Goal: Information Seeking & Learning: Learn about a topic

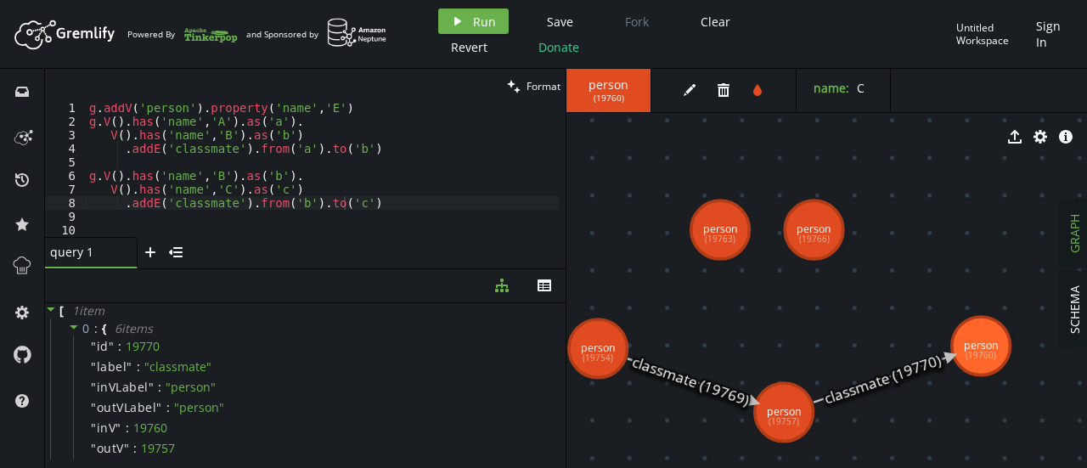
scroll to position [2, 0]
click at [376, 206] on div "g . addV ( 'person' ) . property ( 'name' , 'E' ) g . V ( ) . has ( 'name' , 'A…" at bounding box center [322, 181] width 473 height 161
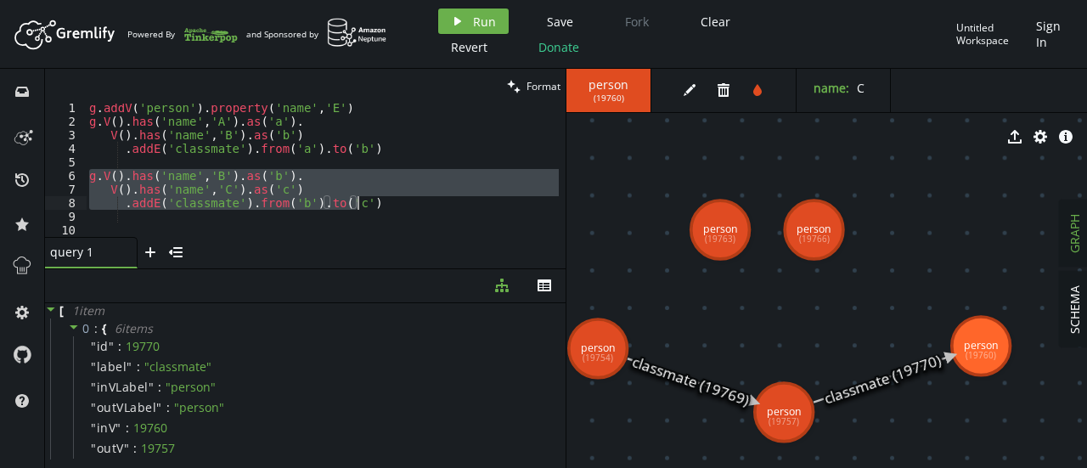
drag, startPoint x: 88, startPoint y: 178, endPoint x: 365, endPoint y: 205, distance: 279.1
click at [365, 205] on div "g . addV ( 'person' ) . property ( 'name' , 'E' ) g . V ( ) . has ( 'name' , 'A…" at bounding box center [322, 181] width 473 height 161
click at [365, 205] on div "g . addV ( 'person' ) . property ( 'name' , 'E' ) g . V ( ) . has ( 'name' , 'A…" at bounding box center [322, 170] width 473 height 133
type textarea ".addE('classmate').from('b').to('c')"
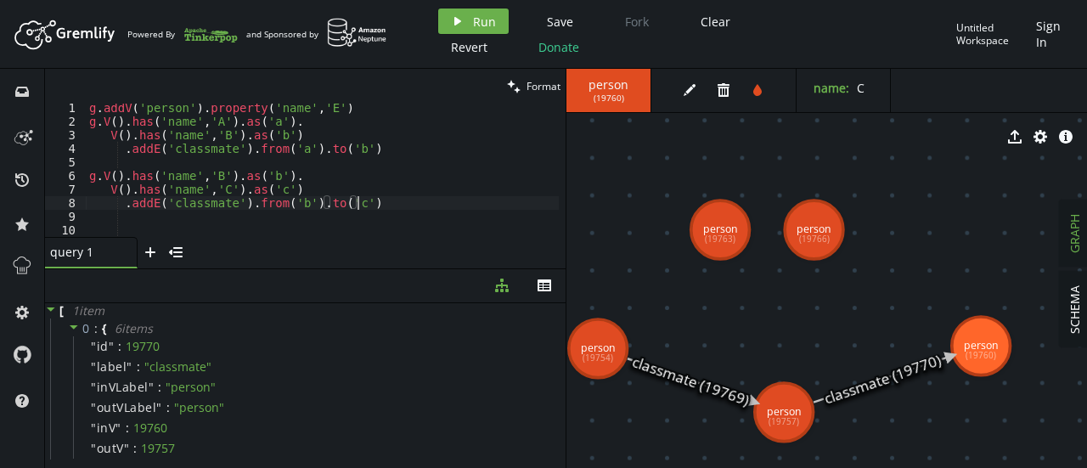
click at [365, 205] on div "g . addV ( 'person' ) . property ( 'name' , 'E' ) g . V ( ) . has ( 'name' , 'A…" at bounding box center [322, 181] width 473 height 161
type textarea ".addE('classmate').from('b').to('c')"
click at [175, 226] on div "g . addV ( 'person' ) . property ( 'name' , 'E' ) g . V ( ) . has ( 'name' , 'A…" at bounding box center [322, 181] width 473 height 161
paste textarea ".addE('classmate').from('b').to('c')"
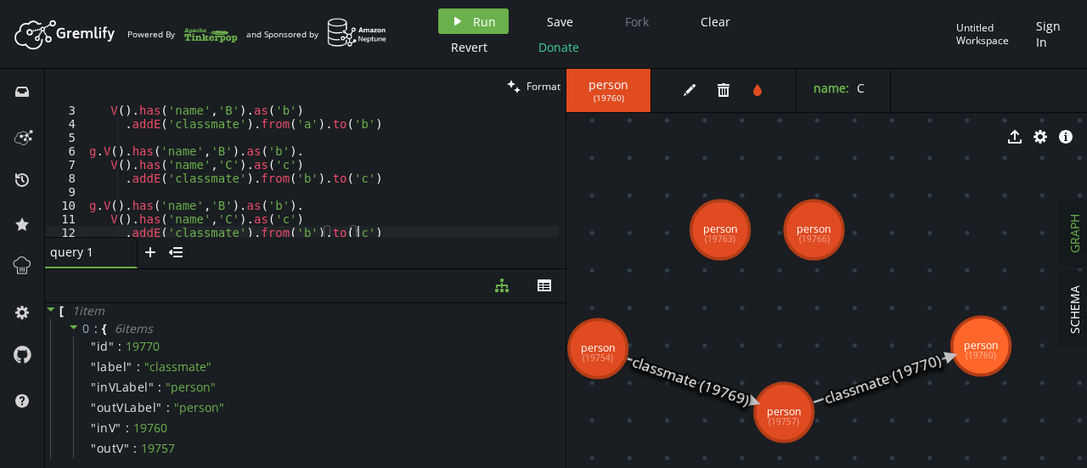
scroll to position [27, 0]
click at [216, 203] on div "g . V ( ) . has ( 'name' , 'A' ) . as ( 'a' ) . V ( ) . has ( 'name' , 'B' ) . …" at bounding box center [322, 170] width 473 height 161
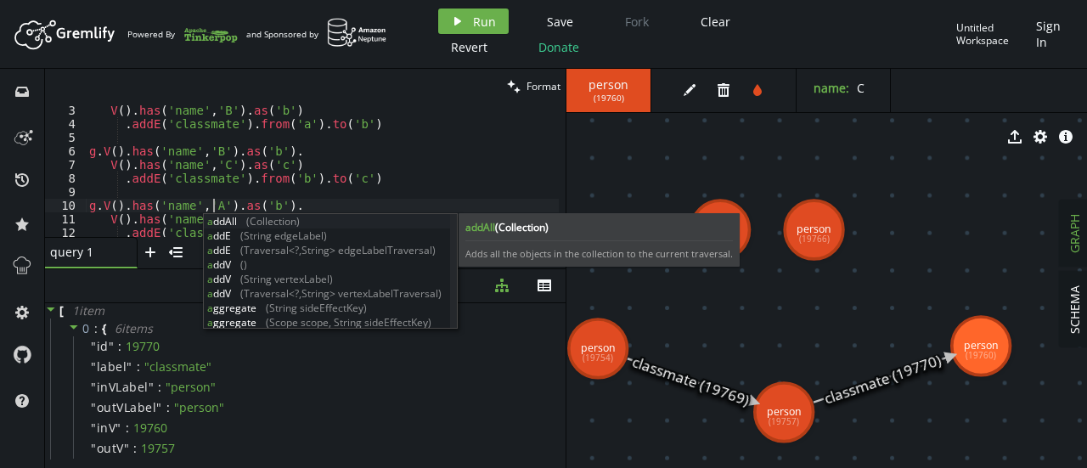
scroll to position [0, 124]
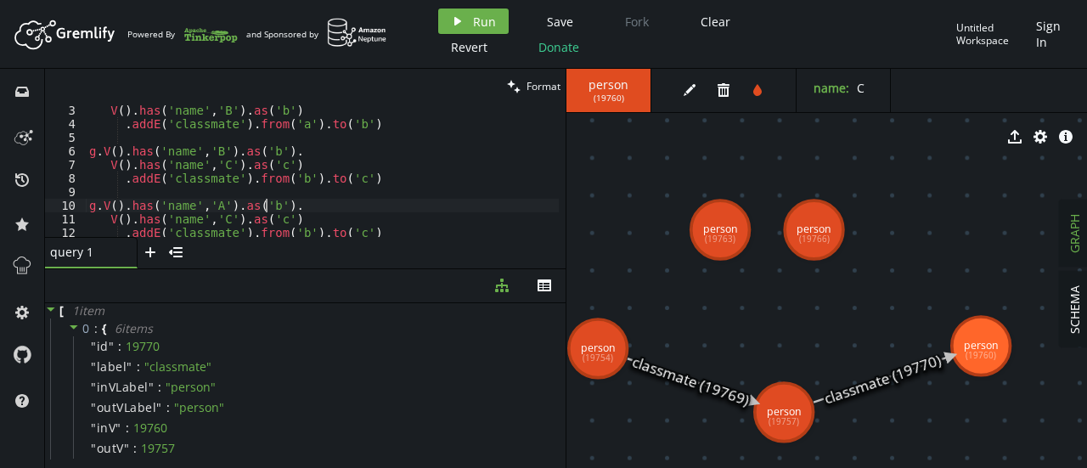
click at [267, 206] on div "g . V ( ) . has ( 'name' , 'A' ) . as ( 'a' ) . V ( ) . has ( 'name' , 'B' ) . …" at bounding box center [322, 170] width 473 height 161
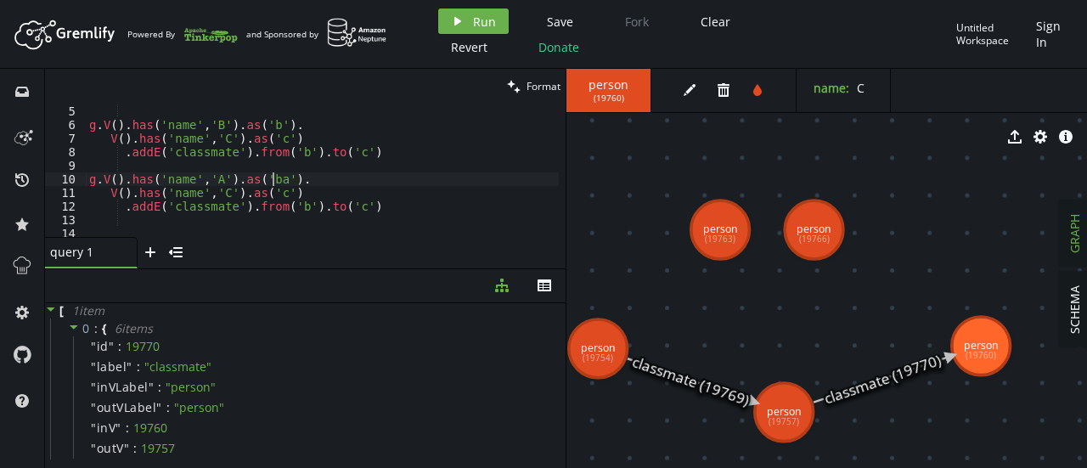
scroll to position [54, 0]
click at [222, 195] on div "g . V ( ) . has ( 'name' , 'B' ) . as ( 'b' ) . V ( ) . has ( 'name' , 'C' ) . …" at bounding box center [322, 184] width 473 height 161
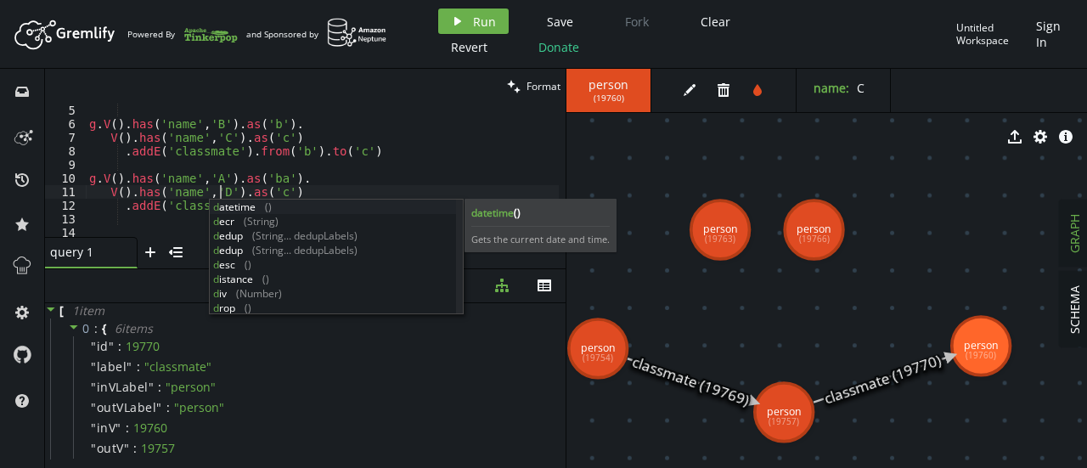
scroll to position [0, 131]
click at [276, 194] on div "g . V ( ) . has ( 'name' , 'B' ) . as ( 'b' ) . V ( ) . has ( 'name' , 'C' ) . …" at bounding box center [322, 184] width 473 height 161
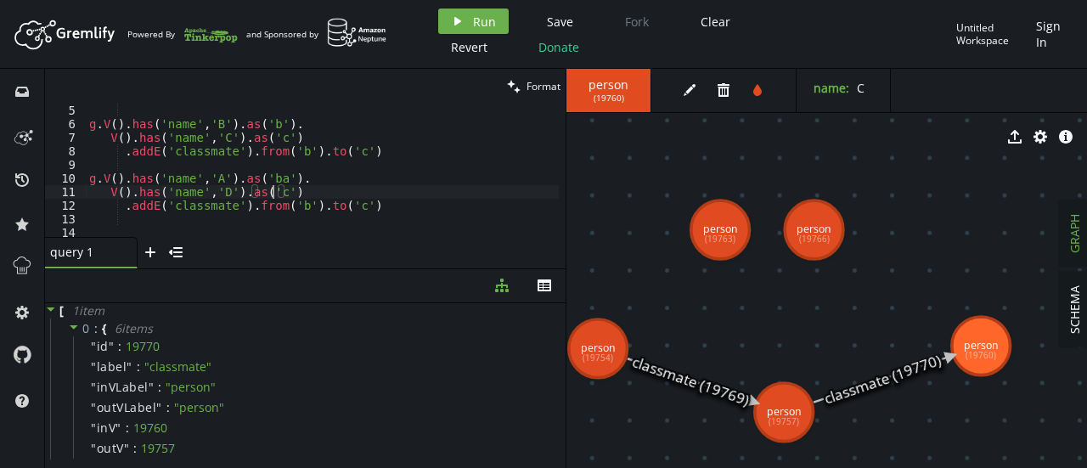
click at [275, 195] on div "g . V ( ) . has ( 'name' , 'B' ) . as ( 'b' ) . V ( ) . has ( 'name' , 'C' ) . …" at bounding box center [322, 184] width 473 height 161
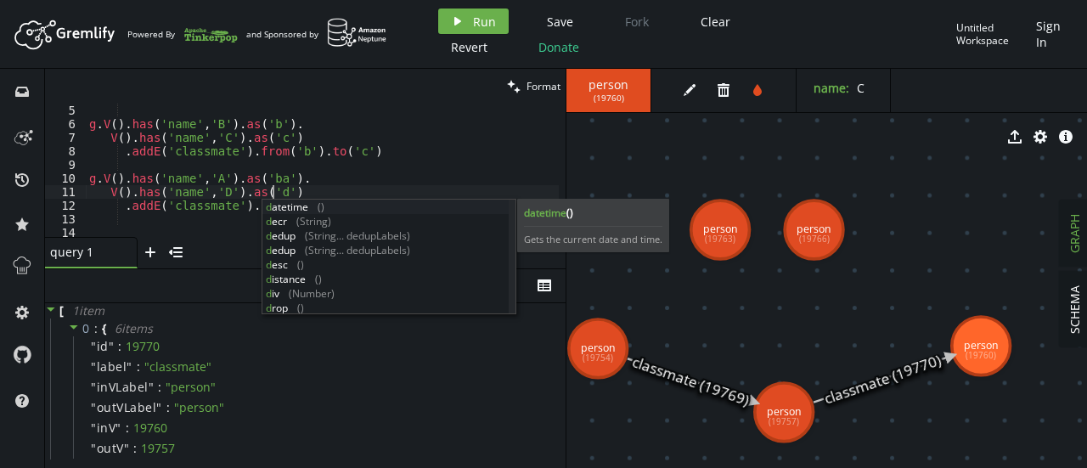
scroll to position [0, 184]
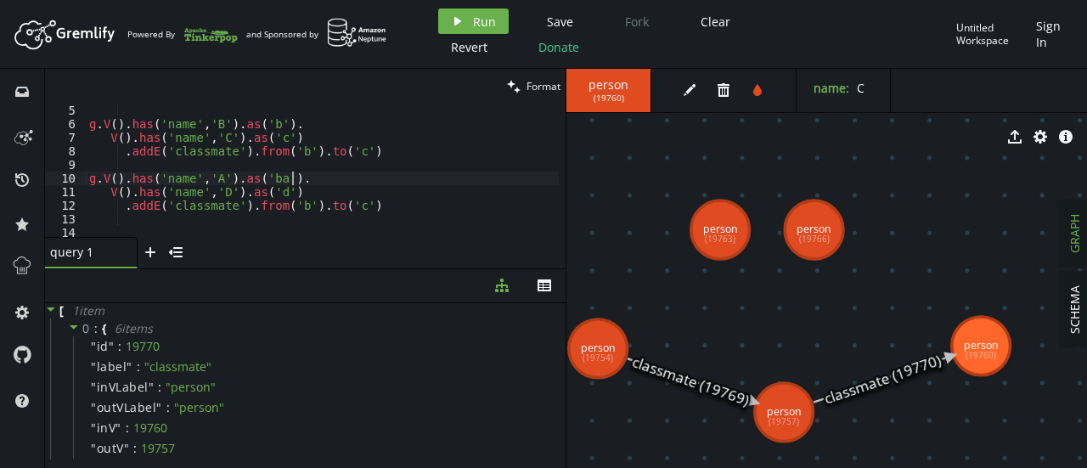
click at [302, 172] on div "g . V ( ) . has ( 'name' , 'B' ) . as ( 'b' ) . V ( ) . has ( 'name' , 'C' ) . …" at bounding box center [322, 184] width 473 height 161
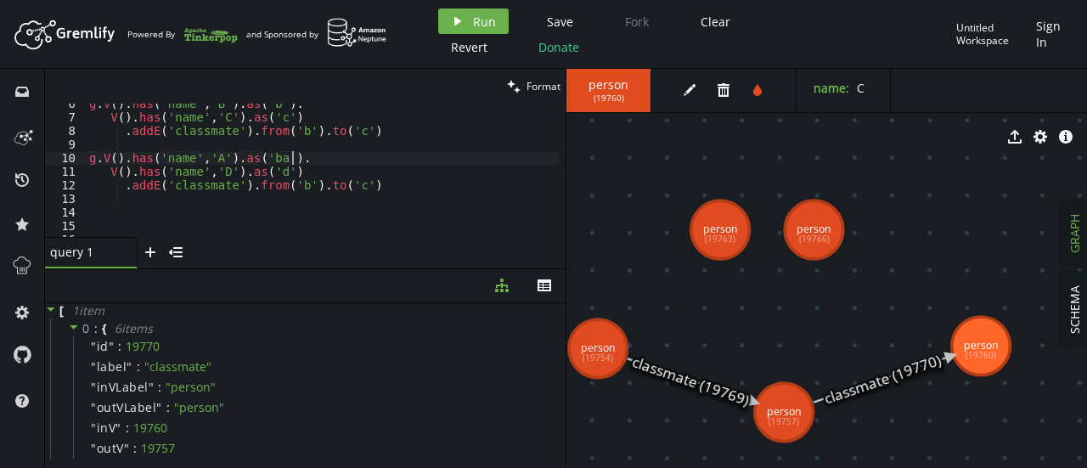
scroll to position [74, 0]
click at [289, 188] on div "g . V ( ) . has ( 'name' , 'B' ) . as ( 'b' ) . V ( ) . has ( 'name' , 'C' ) . …" at bounding box center [322, 177] width 473 height 161
click at [344, 184] on div "g . V ( ) . has ( 'name' , 'B' ) . as ( 'b' ) . V ( ) . has ( 'name' , 'C' ) . …" at bounding box center [322, 177] width 473 height 161
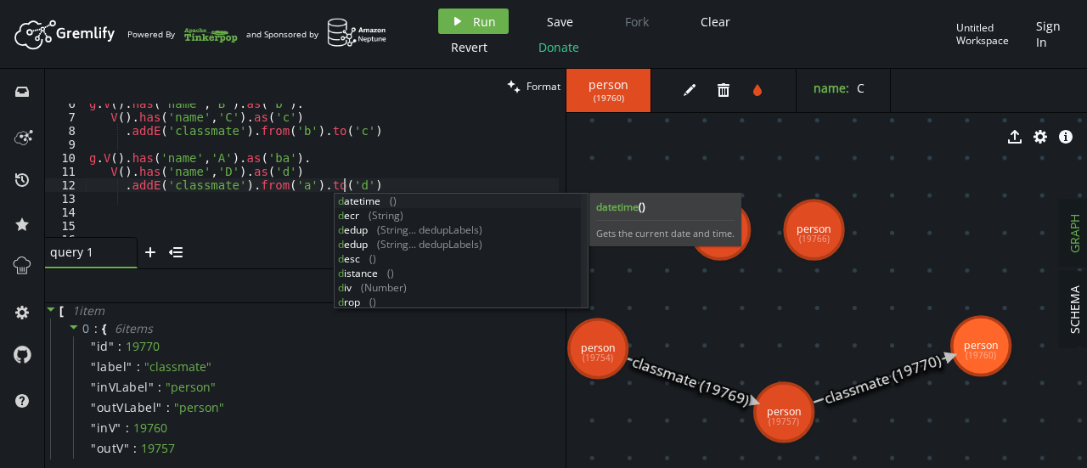
click at [199, 181] on div "g . V ( ) . has ( 'name' , 'B' ) . as ( 'b' ) . V ( ) . has ( 'name' , 'C' ) . …" at bounding box center [322, 177] width 473 height 161
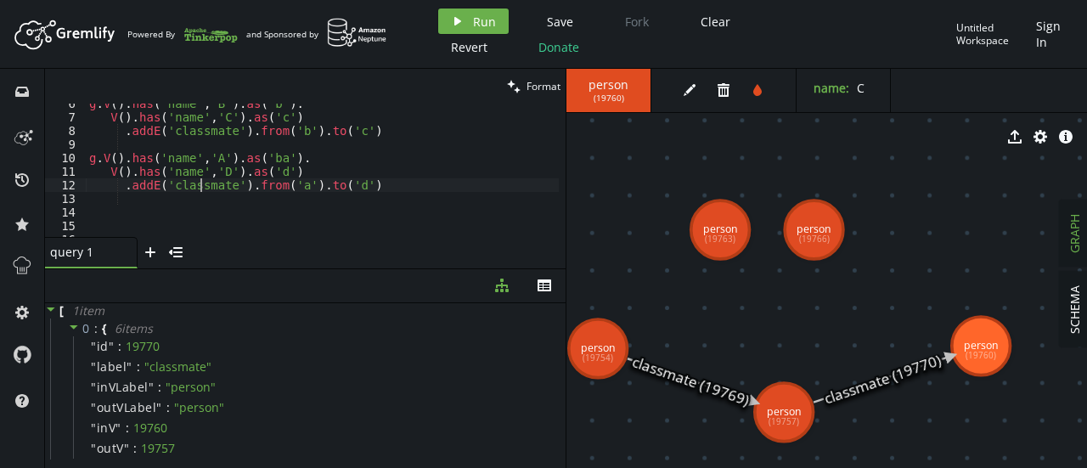
click at [199, 181] on div "g . V ( ) . has ( 'name' , 'B' ) . as ( 'b' ) . V ( ) . has ( 'name' , 'C' ) . …" at bounding box center [322, 177] width 473 height 161
type textarea ".addE('friend').from('a').to('d')"
click at [293, 212] on div "g . V ( ) . has ( 'name' , 'B' ) . as ( 'b' ) . V ( ) . has ( 'name' , 'C' ) . …" at bounding box center [322, 177] width 473 height 161
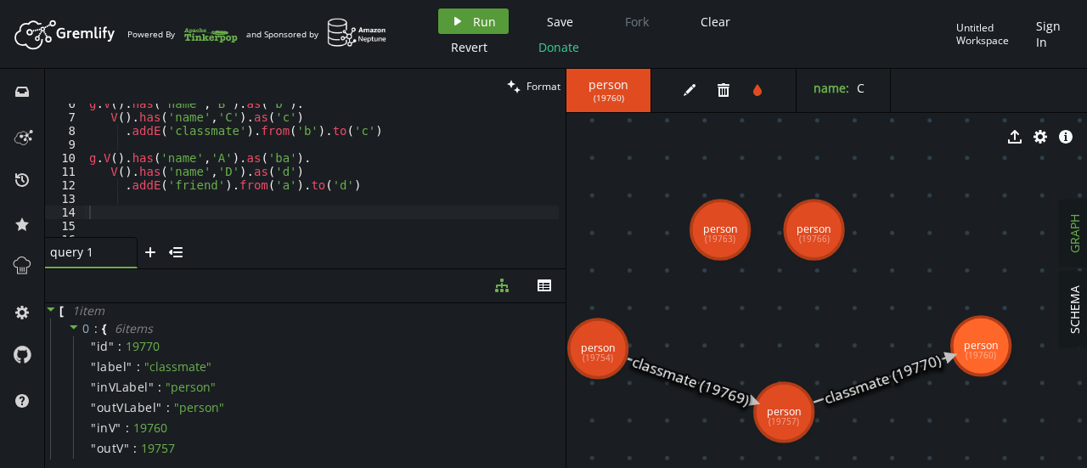
click at [483, 18] on span "Run" at bounding box center [484, 22] width 23 height 16
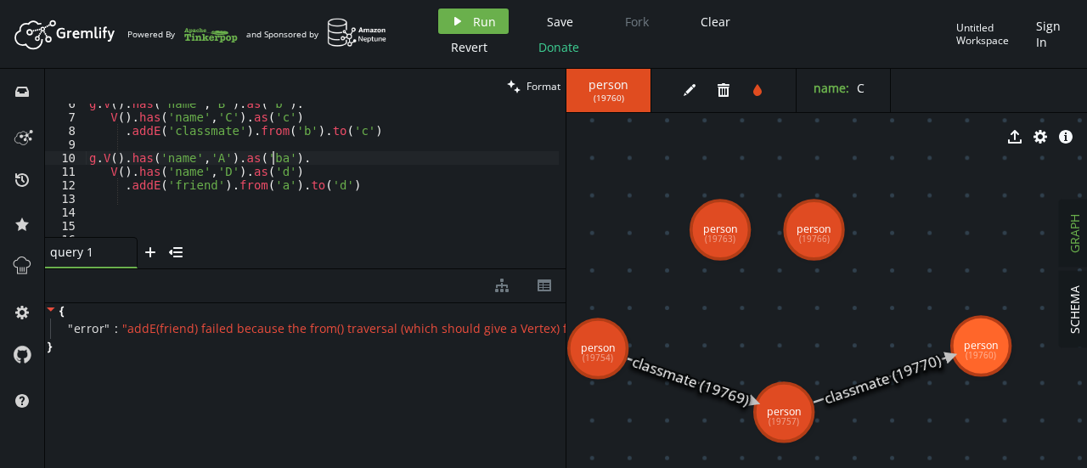
click at [270, 157] on div "g . V ( ) . has ( 'name' , 'B' ) . as ( 'b' ) . V ( ) . has ( 'name' , 'C' ) . …" at bounding box center [322, 177] width 473 height 161
click at [267, 160] on div "g . V ( ) . has ( 'name' , 'B' ) . as ( 'b' ) . V ( ) . has ( 'name' , 'C' ) . …" at bounding box center [322, 177] width 473 height 161
click at [442, 31] on button "play Run" at bounding box center [473, 20] width 71 height 25
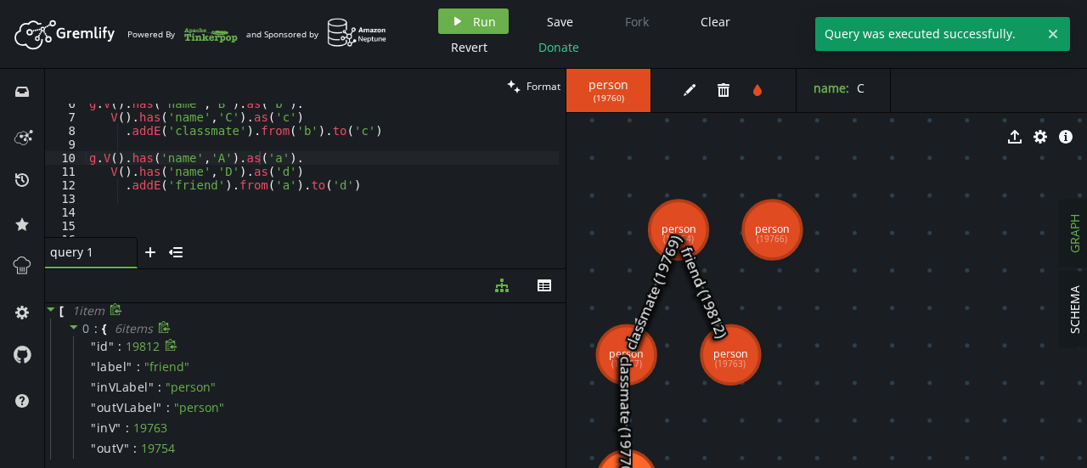
scroll to position [31, 0]
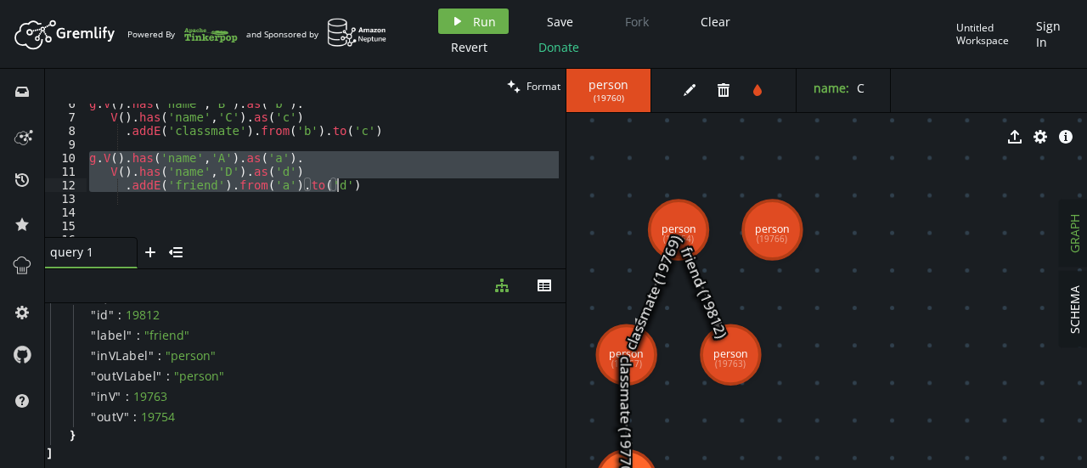
drag, startPoint x: 88, startPoint y: 158, endPoint x: 352, endPoint y: 187, distance: 265.8
click at [352, 187] on div "g . V ( ) . has ( 'name' , 'B' ) . as ( 'b' ) . V ( ) . has ( 'name' , 'C' ) . …" at bounding box center [322, 177] width 473 height 161
click at [352, 187] on div "g . V ( ) . has ( 'name' , 'B' ) . as ( 'b' ) . V ( ) . has ( 'name' , 'C' ) . …" at bounding box center [322, 170] width 473 height 133
type textarea ".addE('friend').from('a').to('d')"
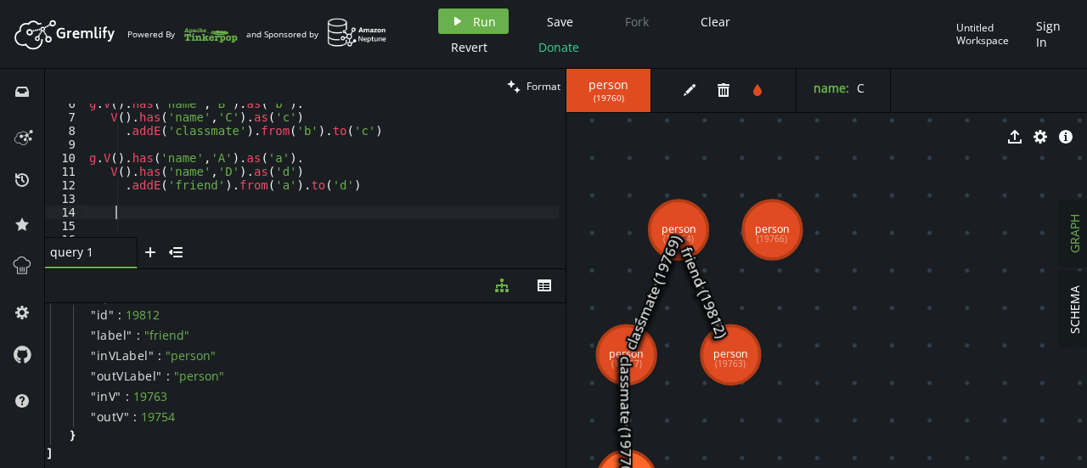
scroll to position [0, 0]
paste textarea ".addE('friend').from('a').to('d')"
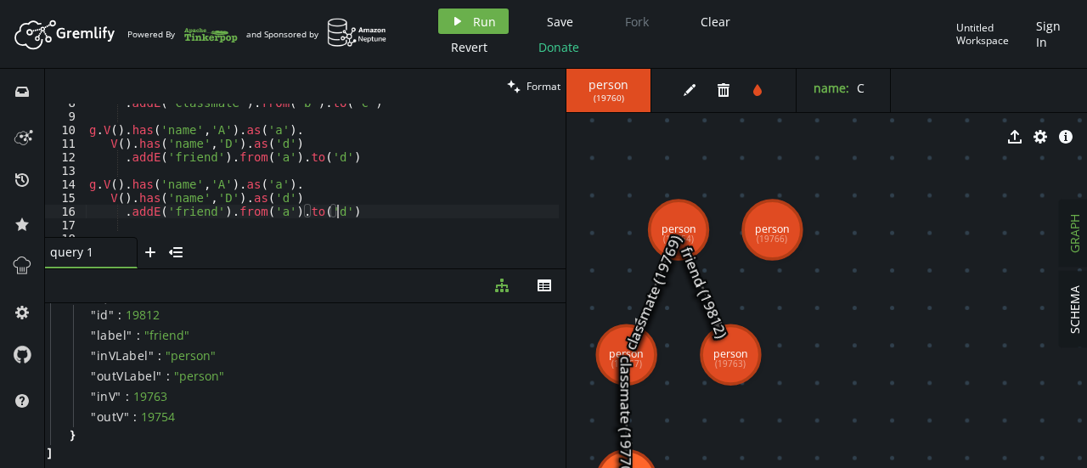
scroll to position [103, 0]
click at [214, 184] on div ". addE ( 'classmate' ) . from ( 'b' ) . to ( 'c' ) g . V ( ) . has ( 'name' , '…" at bounding box center [322, 176] width 473 height 161
click at [268, 183] on div ". addE ( 'classmate' ) . from ( 'b' ) . to ( 'c' ) g . V ( ) . has ( 'name' , '…" at bounding box center [322, 176] width 473 height 161
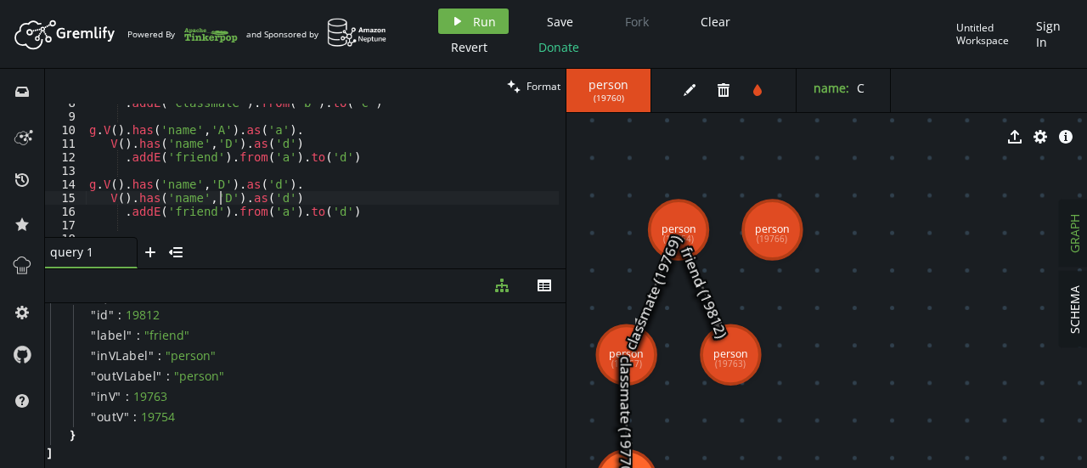
click at [220, 203] on div ". addE ( 'classmate' ) . from ( 'b' ) . to ( 'c' ) g . V ( ) . has ( 'name' , '…" at bounding box center [322, 176] width 473 height 161
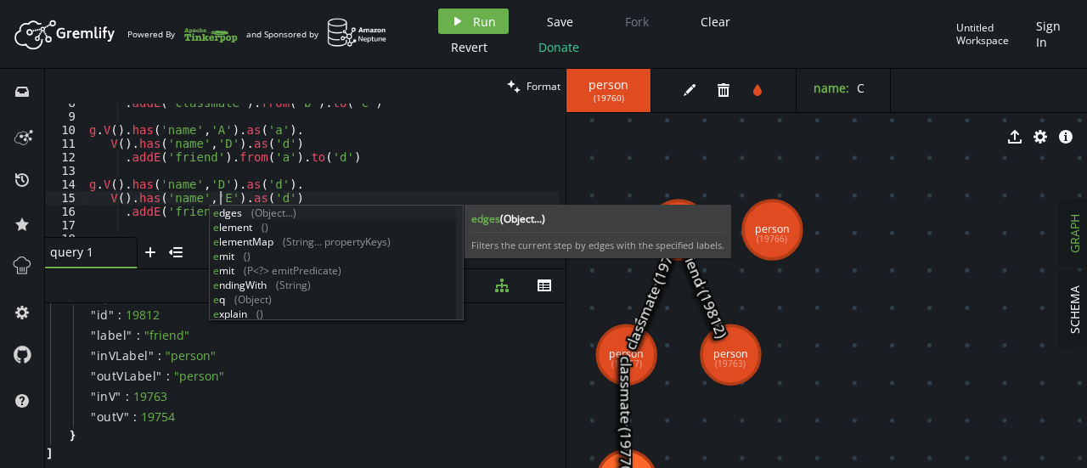
scroll to position [0, 131]
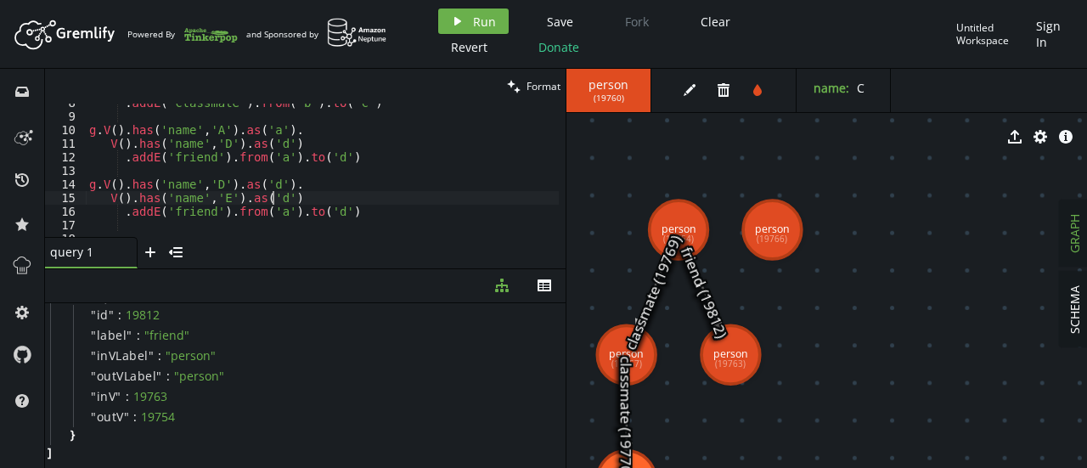
click at [271, 196] on div ". addE ( 'classmate' ) . from ( 'b' ) . to ( 'c' ) g . V ( ) . has ( 'name' , '…" at bounding box center [322, 176] width 473 height 161
type textarea "V().has('name','E').as('d')"
click at [313, 169] on div ". addE ( 'classmate' ) . from ( 'b' ) . to ( 'c' ) g . V ( ) . has ( 'name' , '…" at bounding box center [322, 176] width 473 height 161
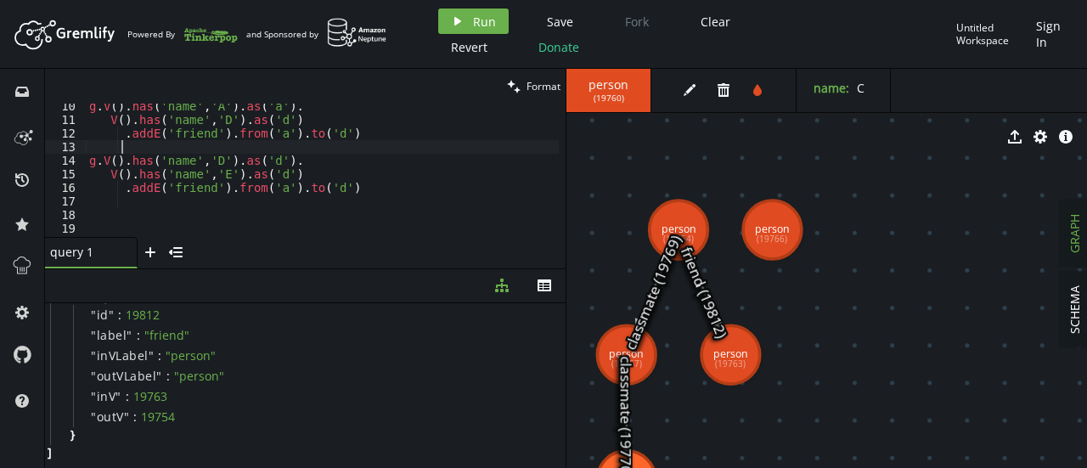
scroll to position [120, 0]
click at [274, 191] on div "g . V ( ) . has ( 'name' , 'A' ) . as ( 'a' ) . V ( ) . has ( 'name' , 'D' ) . …" at bounding box center [322, 172] width 473 height 161
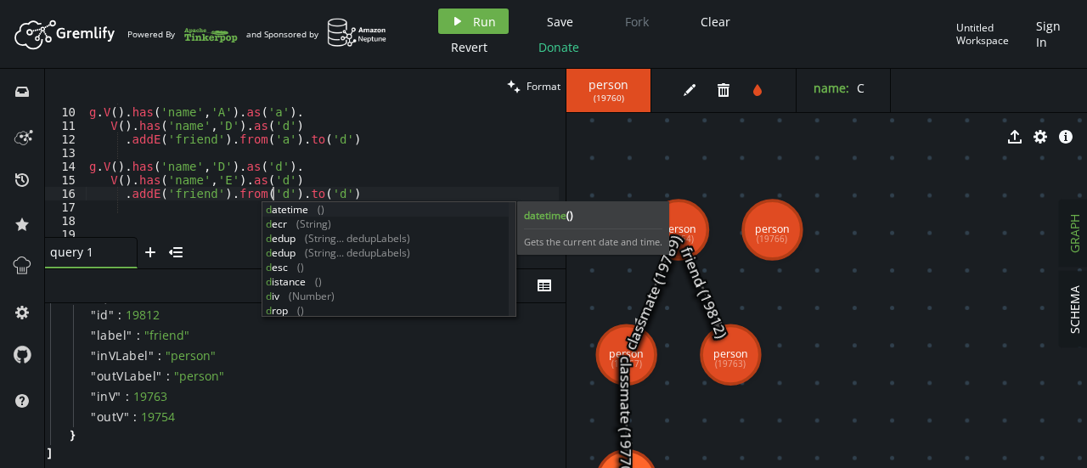
scroll to position [0, 184]
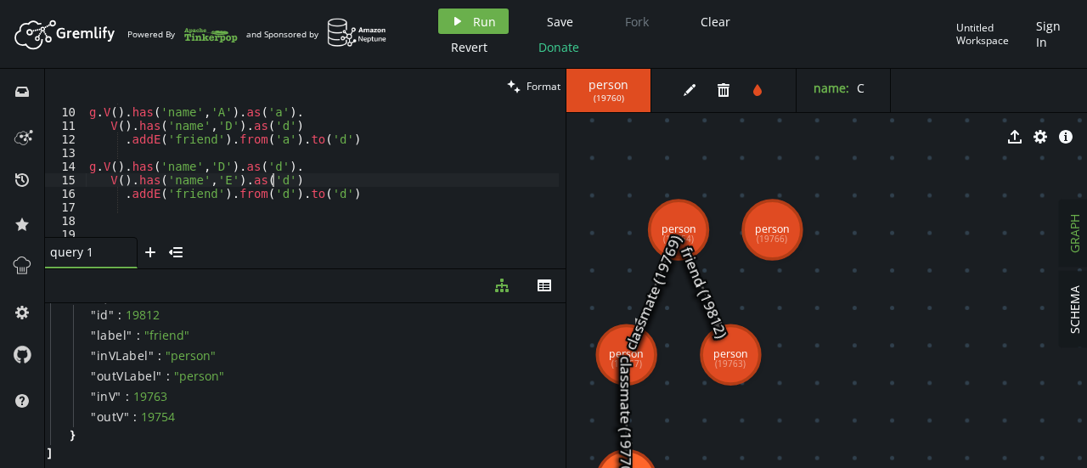
click at [274, 184] on div "g . V ( ) . has ( 'name' , 'A' ) . as ( 'a' ) . V ( ) . has ( 'name' , 'D' ) . …" at bounding box center [322, 172] width 473 height 161
click at [374, 139] on div "g . V ( ) . has ( 'name' , 'A' ) . as ( 'a' ) . V ( ) . has ( 'name' , 'D' ) . …" at bounding box center [322, 172] width 473 height 161
click at [325, 196] on div "g . V ( ) . has ( 'name' , 'A' ) . as ( 'a' ) . V ( ) . has ( 'name' , 'D' ) . …" at bounding box center [322, 172] width 473 height 161
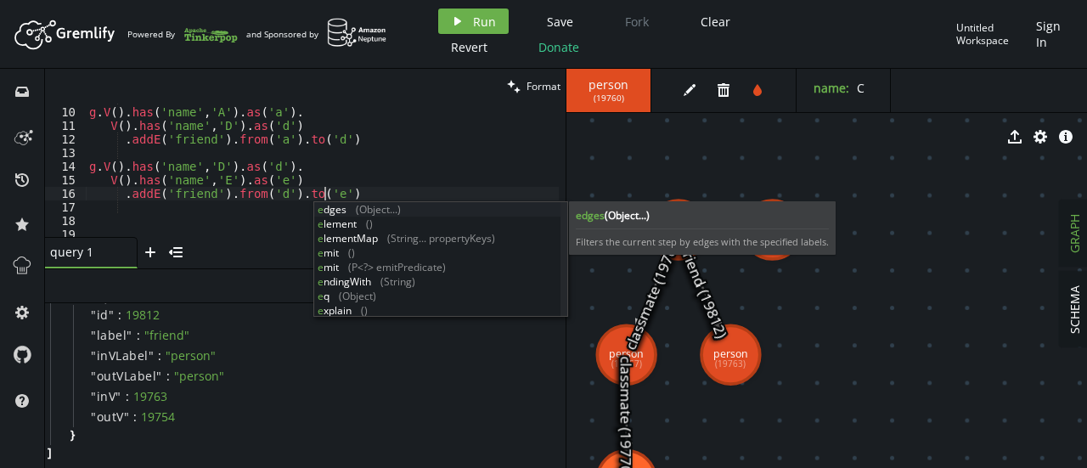
scroll to position [0, 235]
type textarea ".addE('friend').from('d').to('e')"
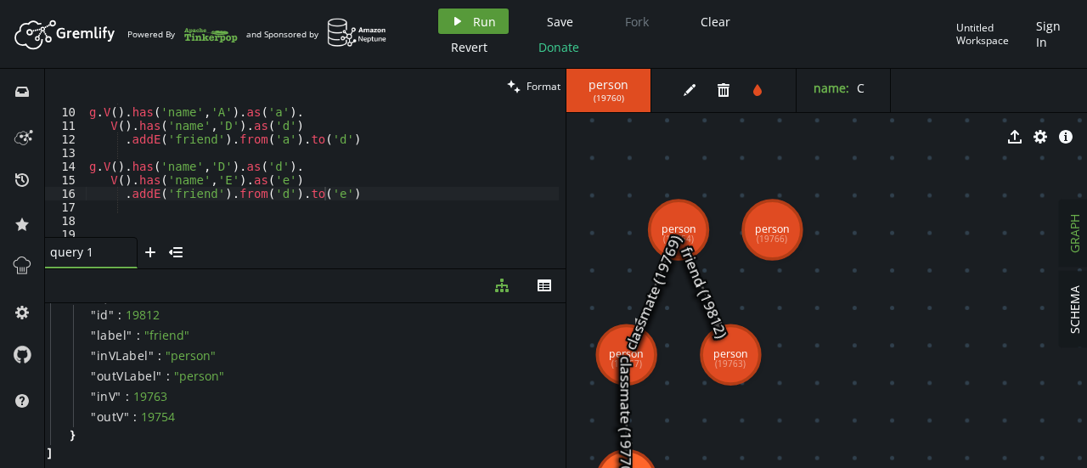
click at [474, 23] on span "Run" at bounding box center [484, 22] width 23 height 16
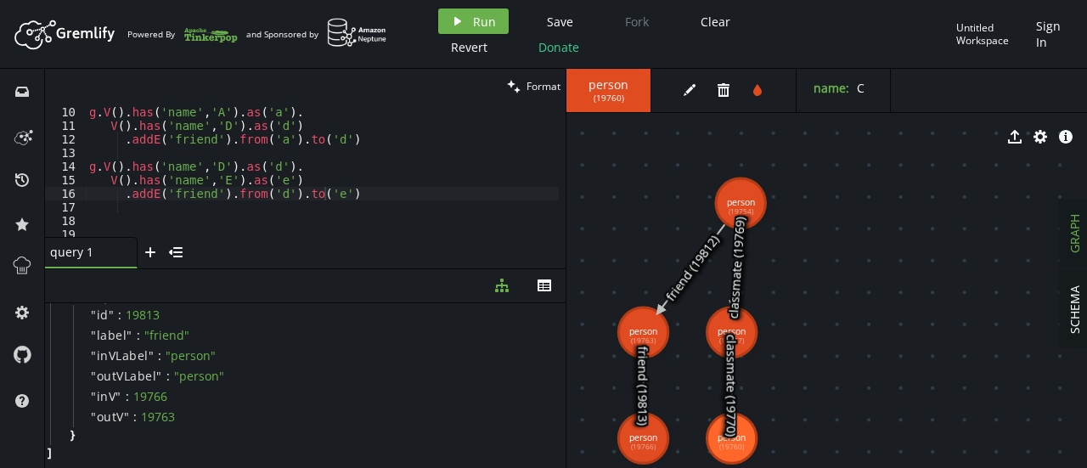
drag, startPoint x: 687, startPoint y: 225, endPoint x: 736, endPoint y: 205, distance: 52.5
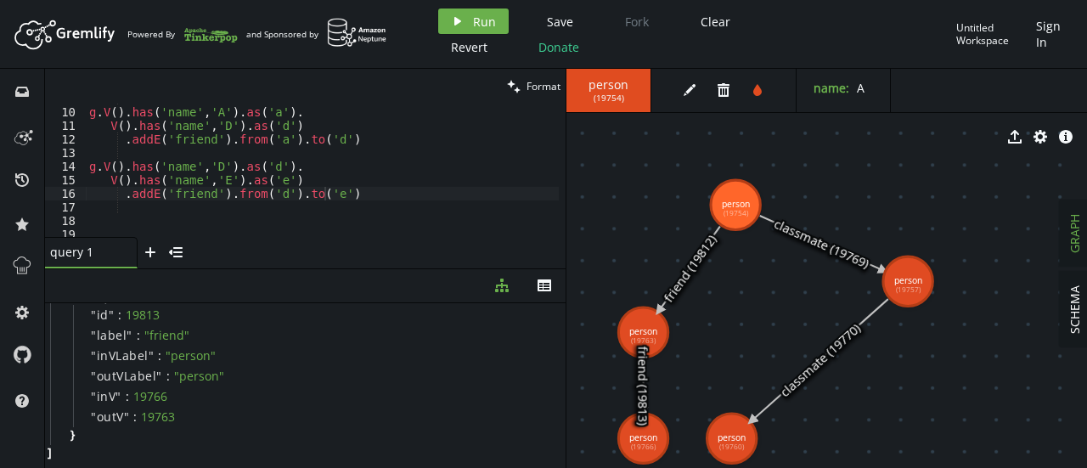
drag, startPoint x: 737, startPoint y: 324, endPoint x: 908, endPoint y: 281, distance: 176.0
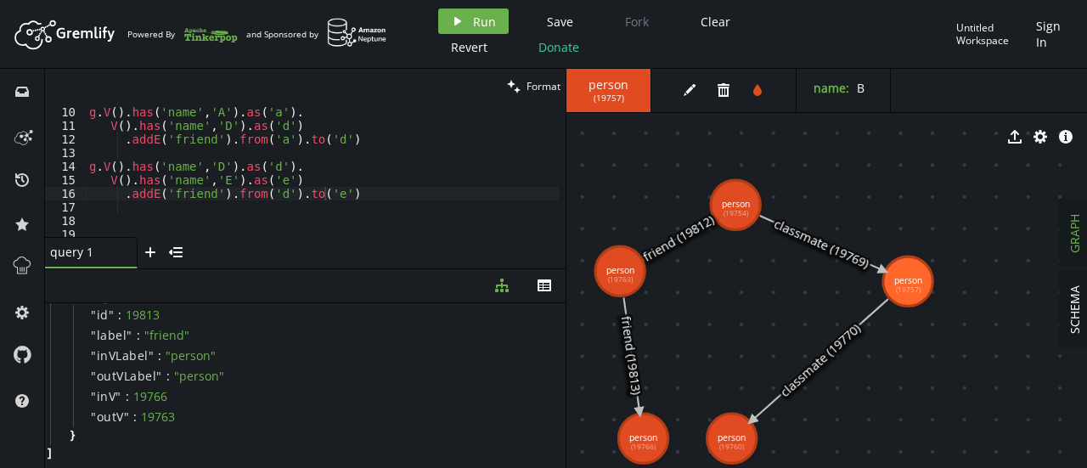
drag, startPoint x: 646, startPoint y: 323, endPoint x: 620, endPoint y: 274, distance: 54.7
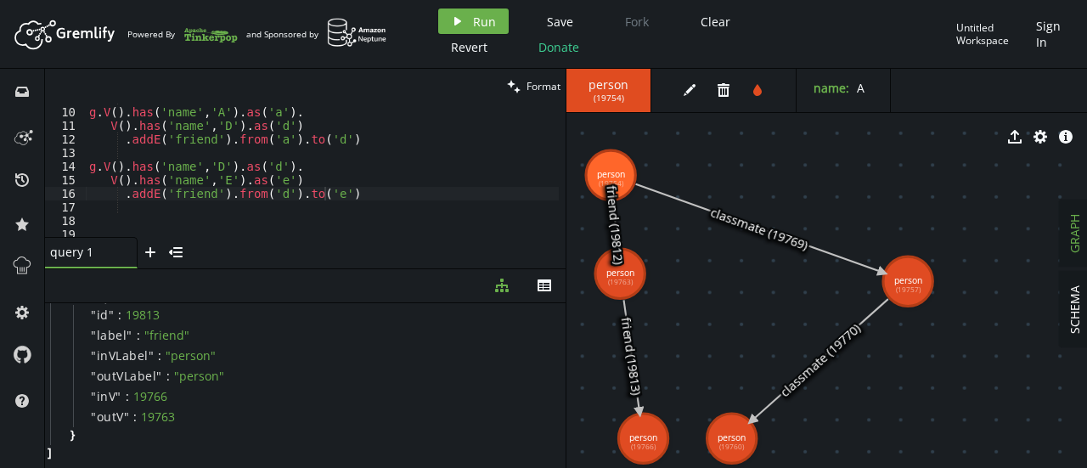
drag, startPoint x: 722, startPoint y: 204, endPoint x: 608, endPoint y: 175, distance: 117.4
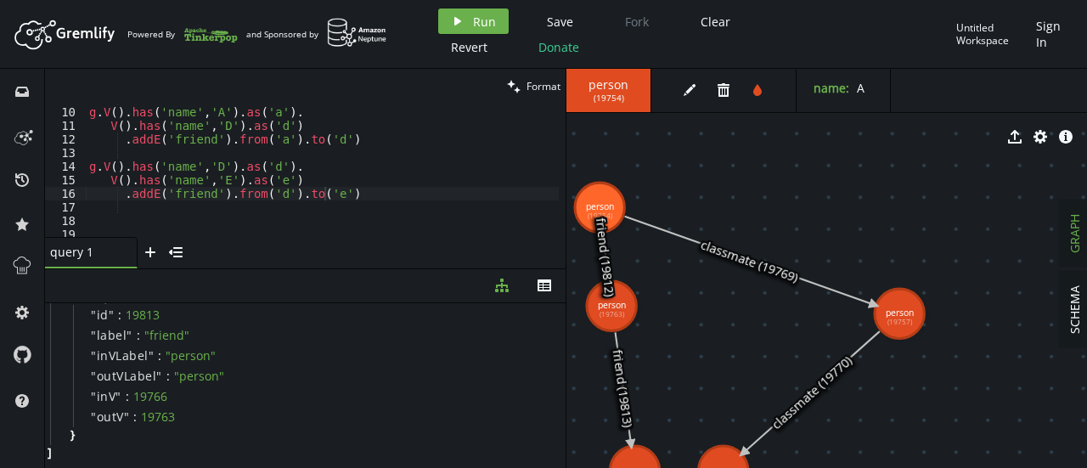
drag, startPoint x: 618, startPoint y: 262, endPoint x: 608, endPoint y: 293, distance: 33.0
click at [608, 293] on text "friend (19812)" at bounding box center [606, 257] width 26 height 81
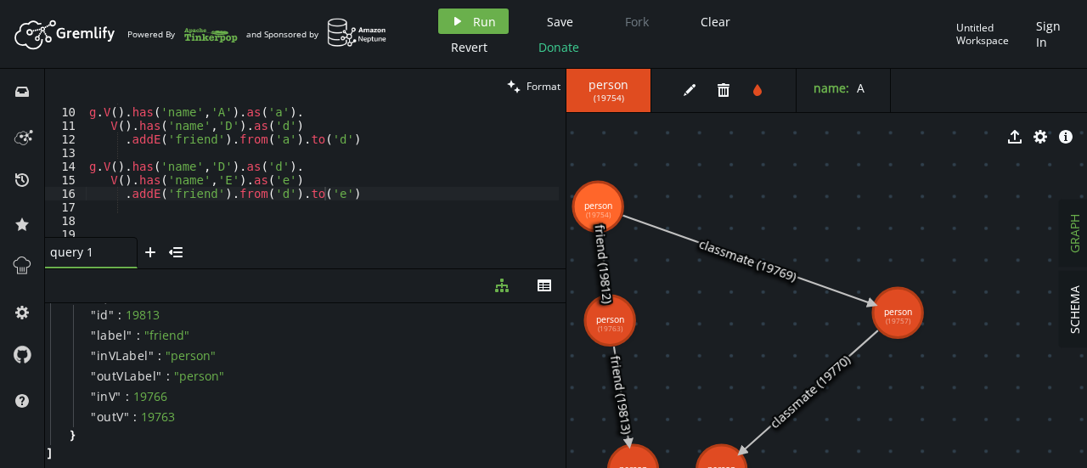
drag, startPoint x: 601, startPoint y: 298, endPoint x: 610, endPoint y: 320, distance: 23.7
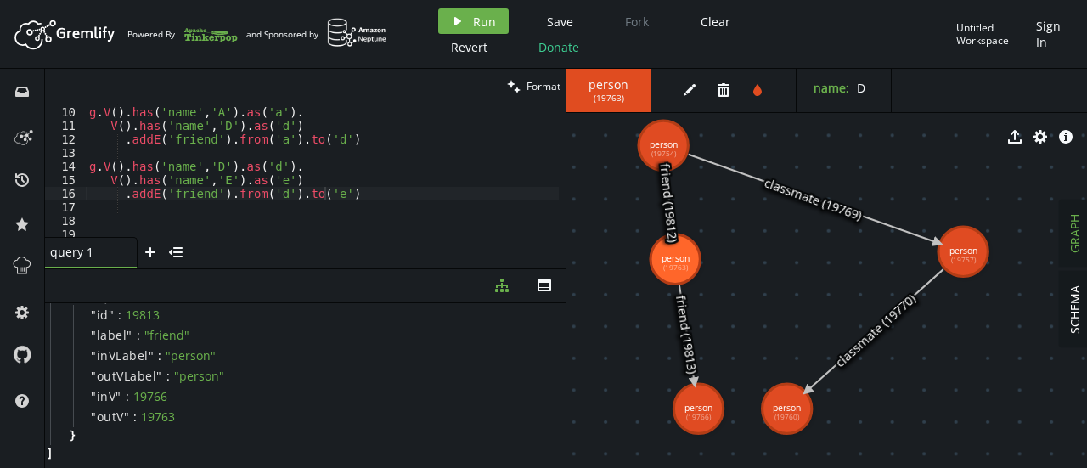
drag, startPoint x: 657, startPoint y: 308, endPoint x: 717, endPoint y: 246, distance: 86.5
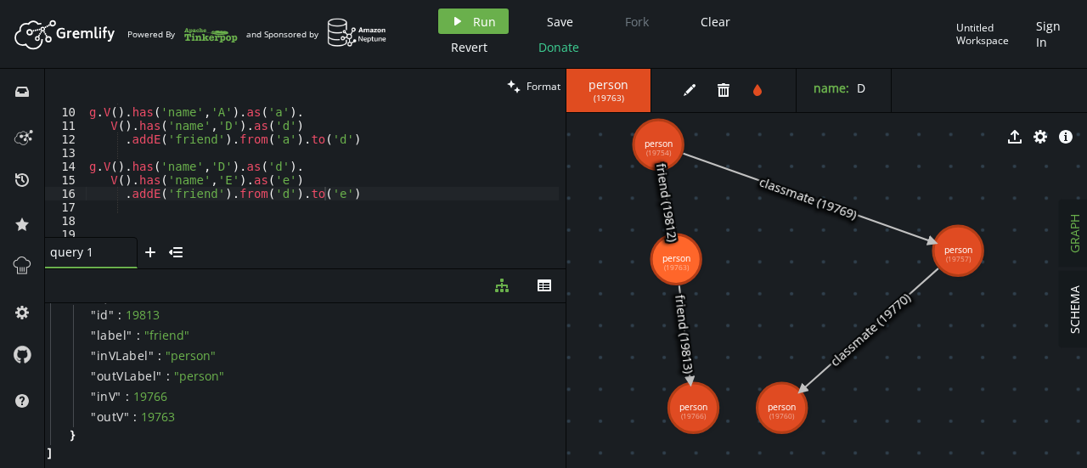
drag, startPoint x: 680, startPoint y: 255, endPoint x: 673, endPoint y: 262, distance: 9.6
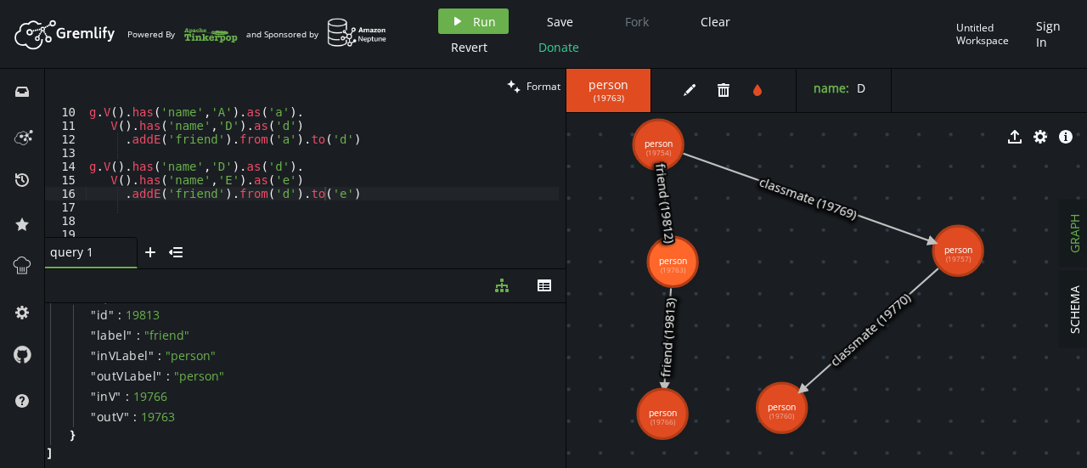
drag, startPoint x: 691, startPoint y: 403, endPoint x: 663, endPoint y: 414, distance: 30.1
drag, startPoint x: 663, startPoint y: 431, endPoint x: 675, endPoint y: 398, distance: 34.4
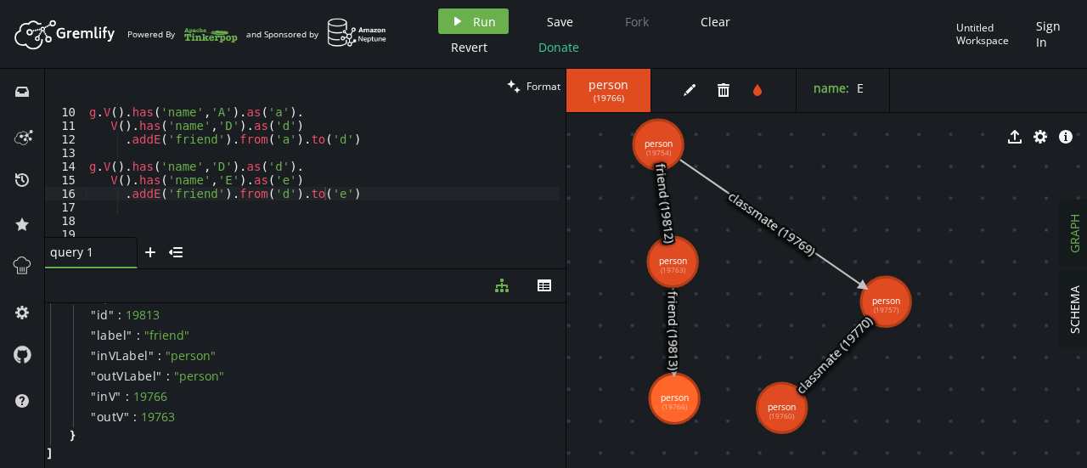
drag, startPoint x: 968, startPoint y: 258, endPoint x: 895, endPoint y: 267, distance: 73.6
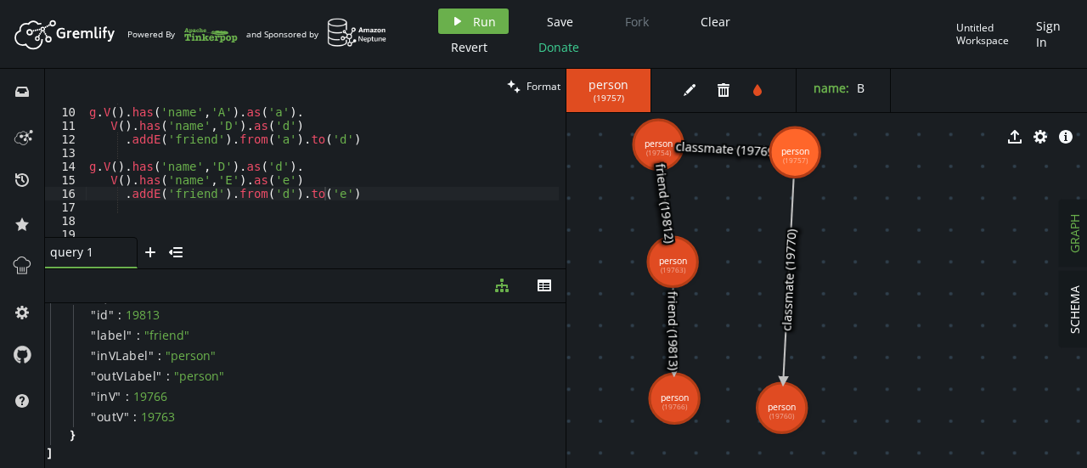
drag, startPoint x: 896, startPoint y: 256, endPoint x: 795, endPoint y: 152, distance: 144.8
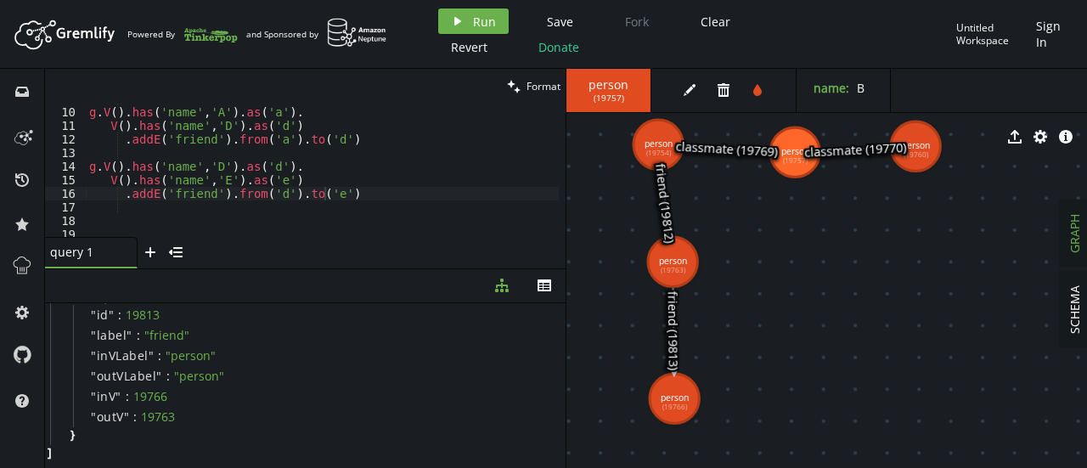
drag, startPoint x: 779, startPoint y: 409, endPoint x: 916, endPoint y: 147, distance: 296.0
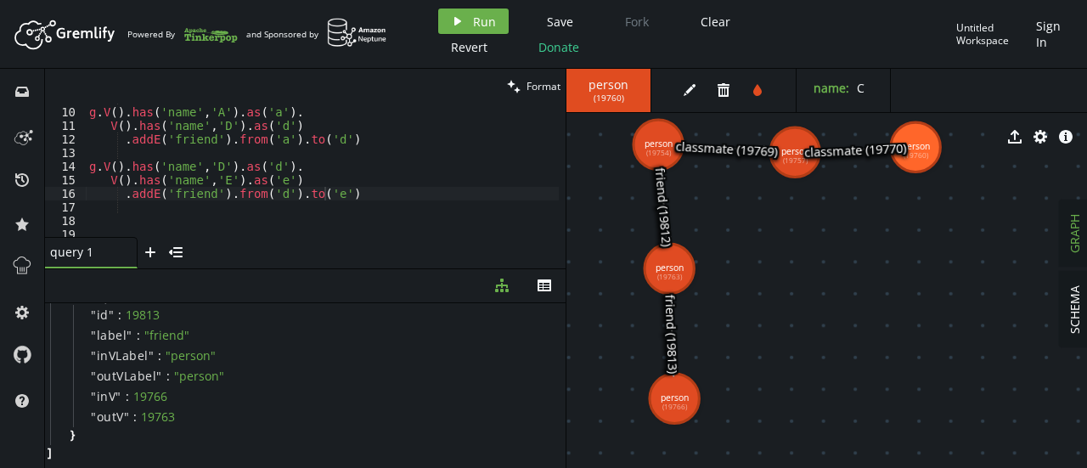
drag, startPoint x: 680, startPoint y: 262, endPoint x: 669, endPoint y: 268, distance: 12.3
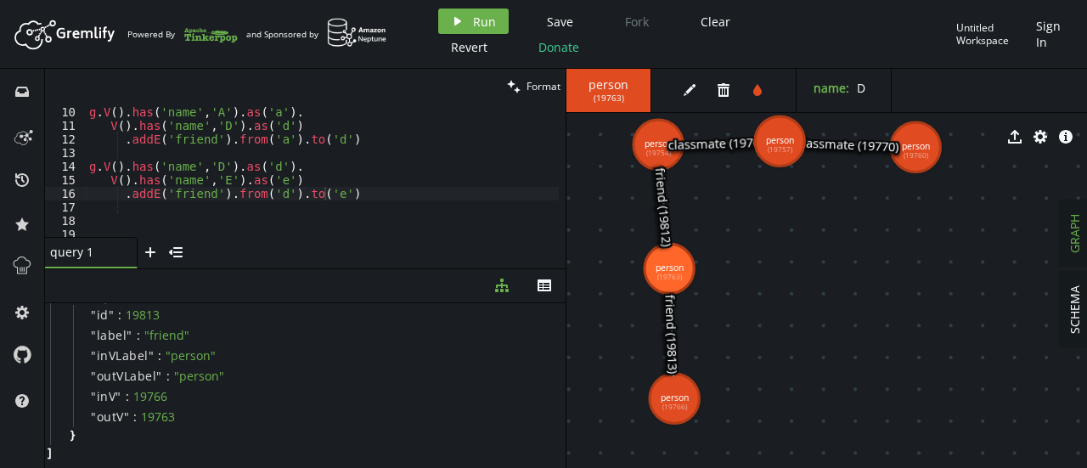
drag, startPoint x: 804, startPoint y: 161, endPoint x: 780, endPoint y: 141, distance: 30.8
drag, startPoint x: 788, startPoint y: 150, endPoint x: 794, endPoint y: 157, distance: 9.0
click at [794, 157] on div "export cog info-sign" at bounding box center [827, 137] width 521 height 42
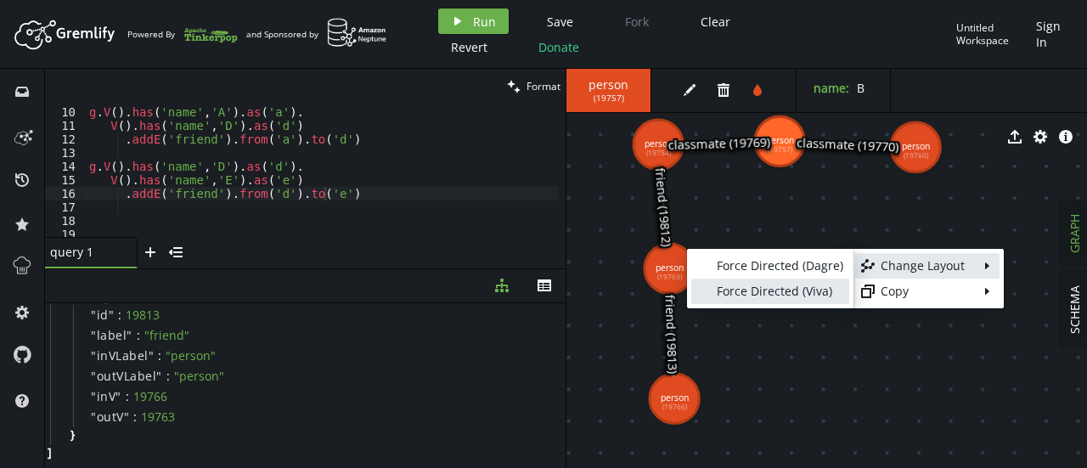
click at [812, 296] on div "Force Directed (Viva)" at bounding box center [780, 291] width 127 height 17
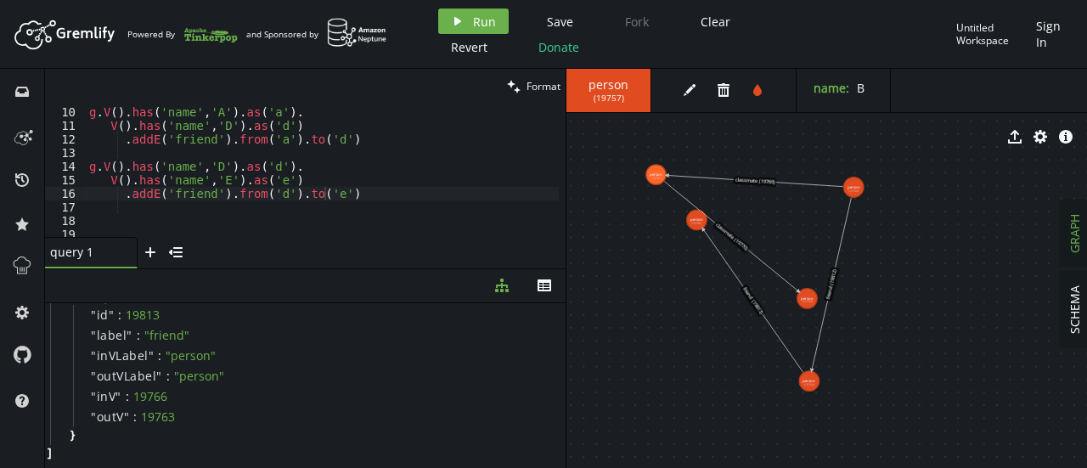
drag, startPoint x: 831, startPoint y: 240, endPoint x: 865, endPoint y: 297, distance: 67.0
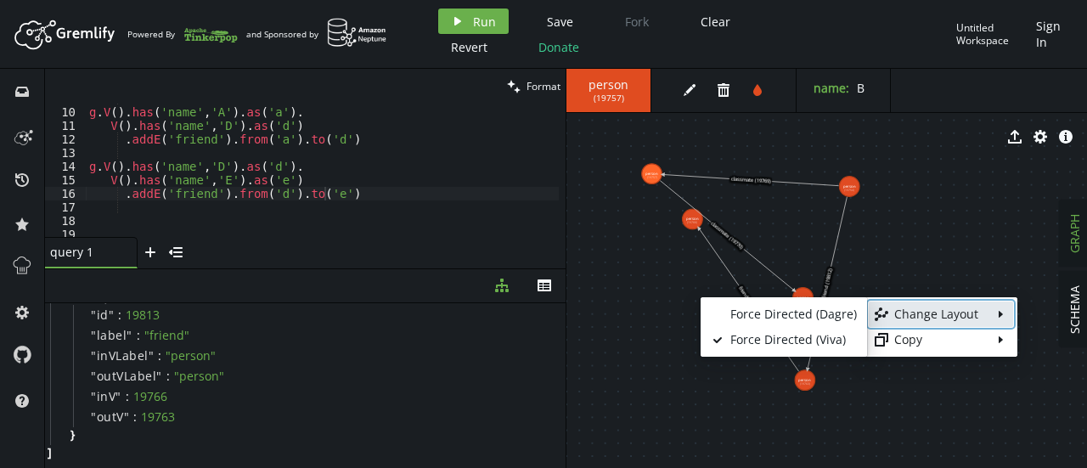
click at [884, 315] on icon at bounding box center [882, 315] width 14 height 14
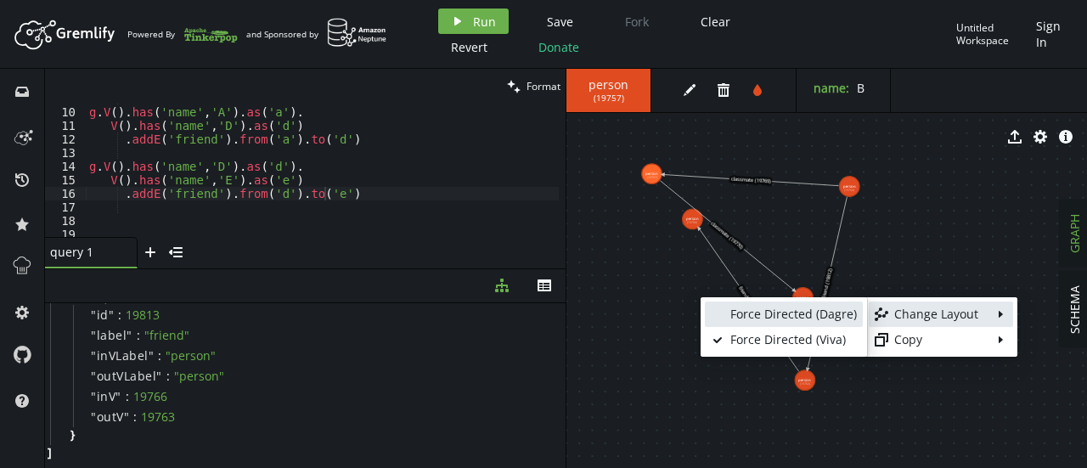
click at [833, 314] on div "Force Directed (Dagre)" at bounding box center [794, 314] width 127 height 17
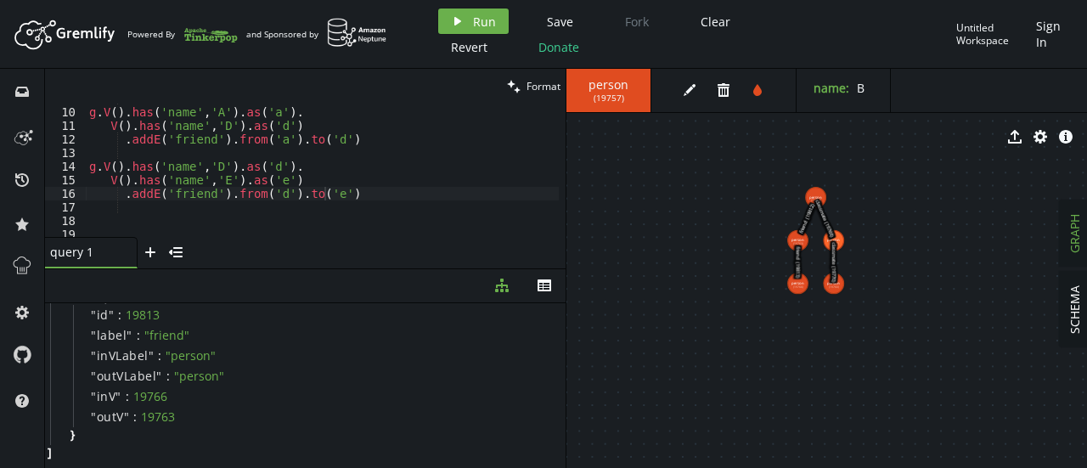
drag, startPoint x: 833, startPoint y: 314, endPoint x: 821, endPoint y: 223, distance: 92.5
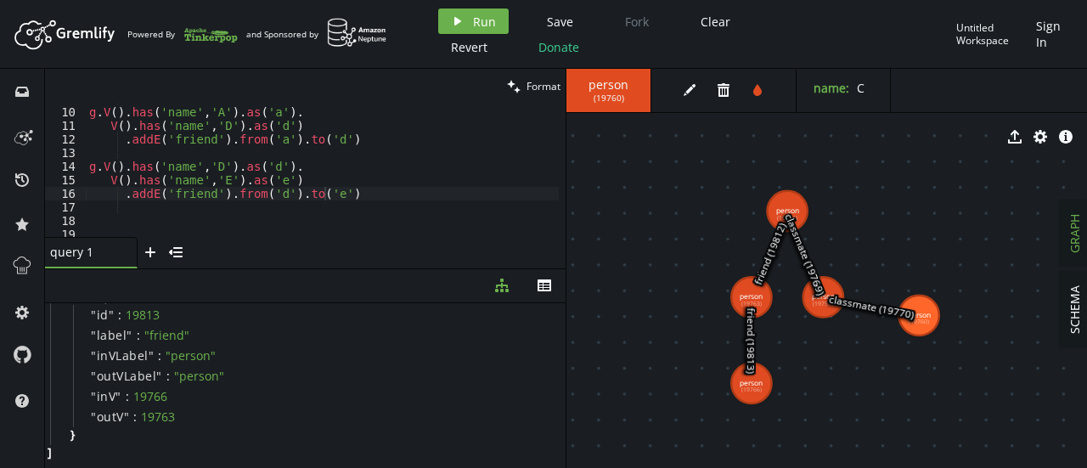
drag, startPoint x: 822, startPoint y: 392, endPoint x: 918, endPoint y: 319, distance: 120.5
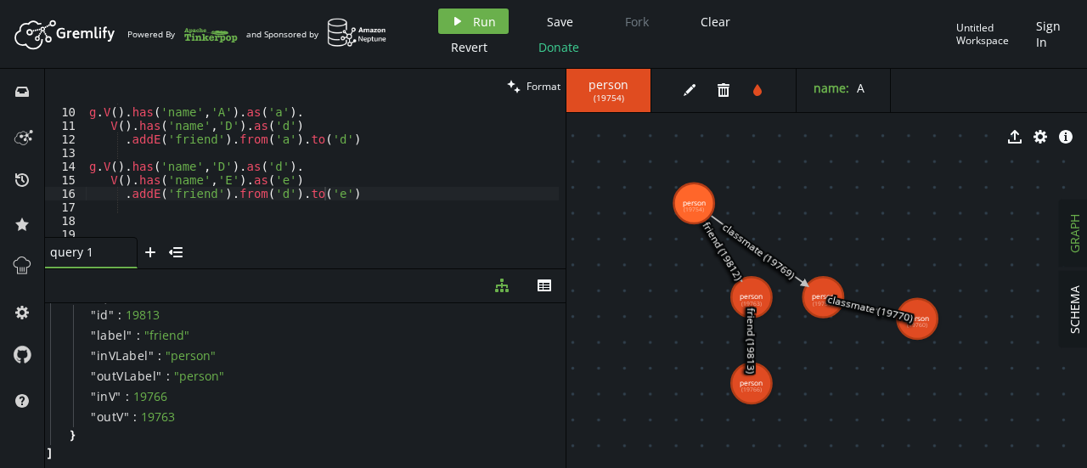
drag, startPoint x: 788, startPoint y: 205, endPoint x: 694, endPoint y: 203, distance: 93.5
drag, startPoint x: 918, startPoint y: 325, endPoint x: 942, endPoint y: 205, distance: 122.1
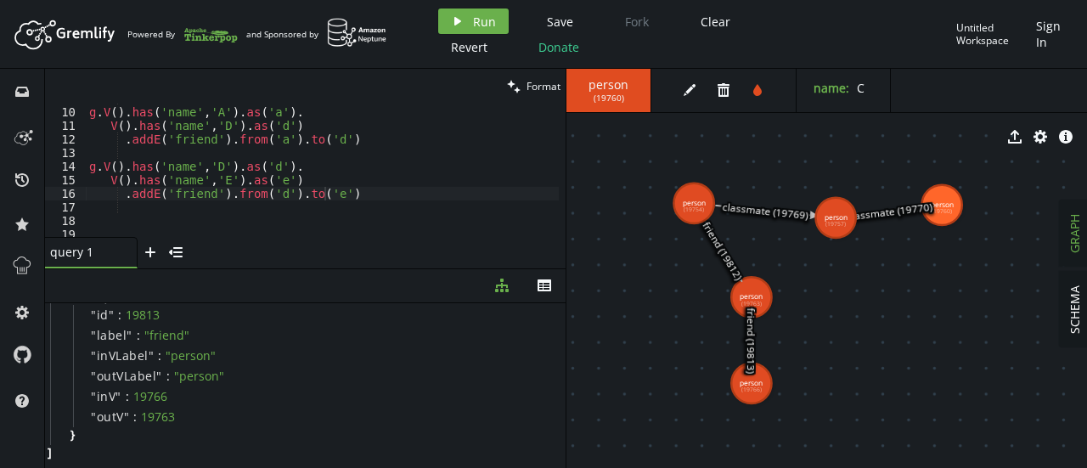
drag, startPoint x: 836, startPoint y: 307, endPoint x: 836, endPoint y: 217, distance: 90.1
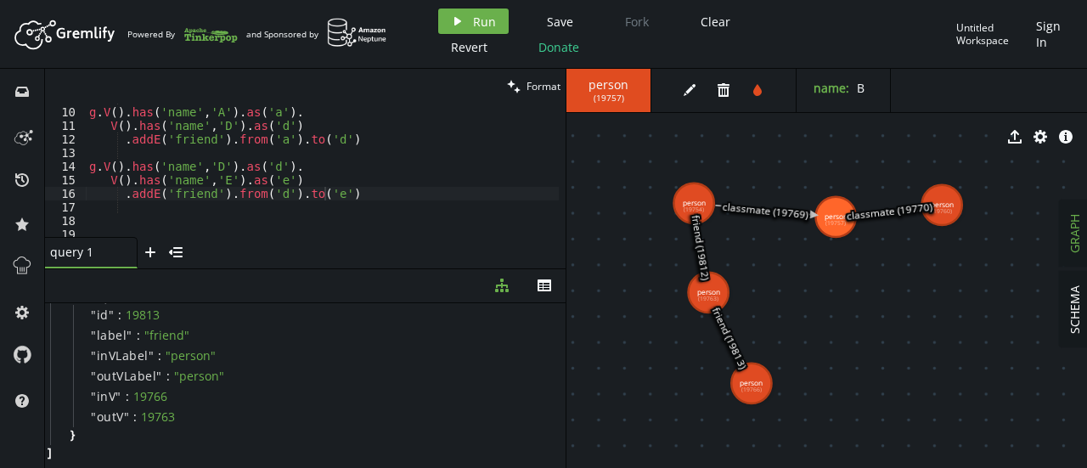
drag, startPoint x: 756, startPoint y: 296, endPoint x: 705, endPoint y: 296, distance: 51.0
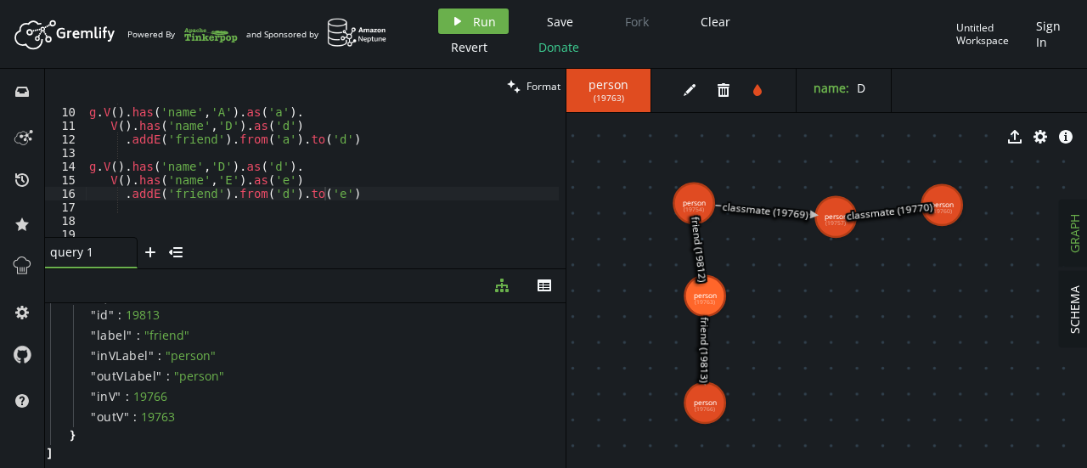
drag, startPoint x: 750, startPoint y: 392, endPoint x: 699, endPoint y: 409, distance: 53.7
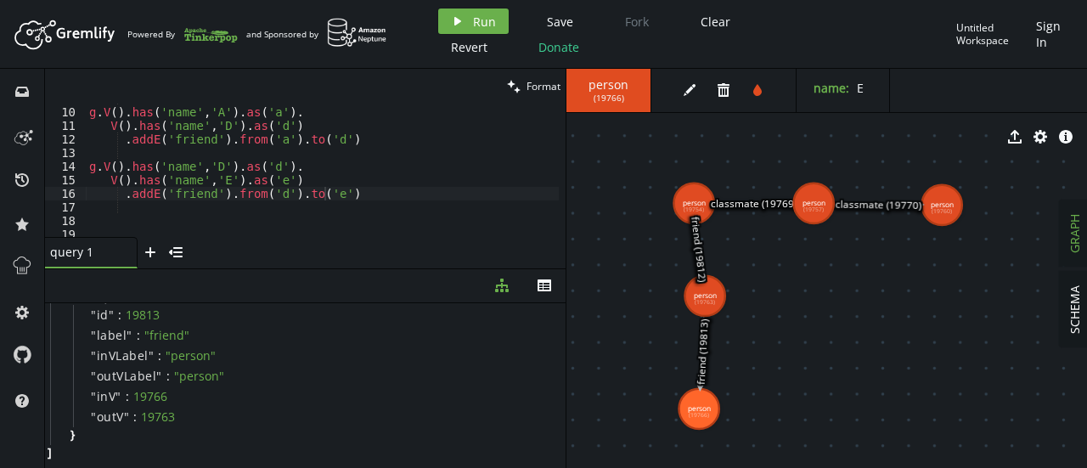
drag, startPoint x: 829, startPoint y: 227, endPoint x: 814, endPoint y: 203, distance: 28.3
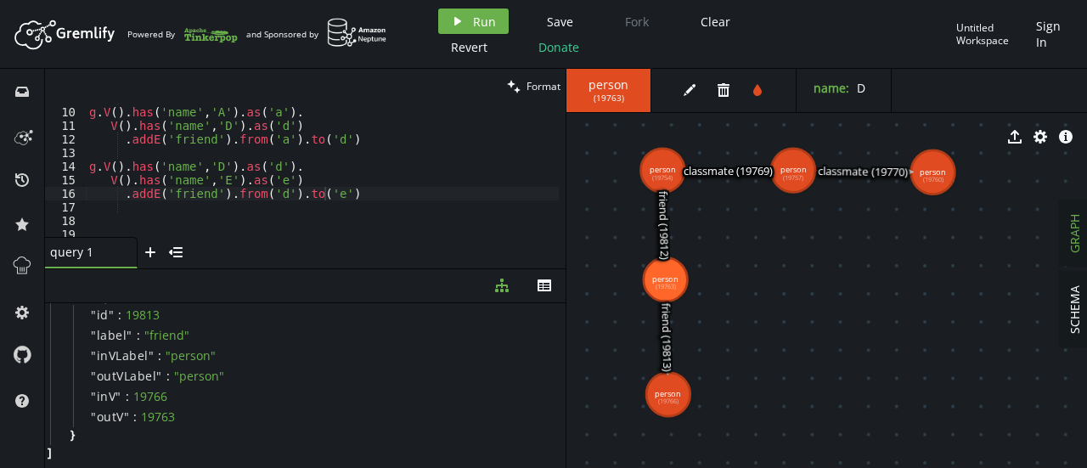
drag, startPoint x: 825, startPoint y: 314, endPoint x: 805, endPoint y: 291, distance: 30.1
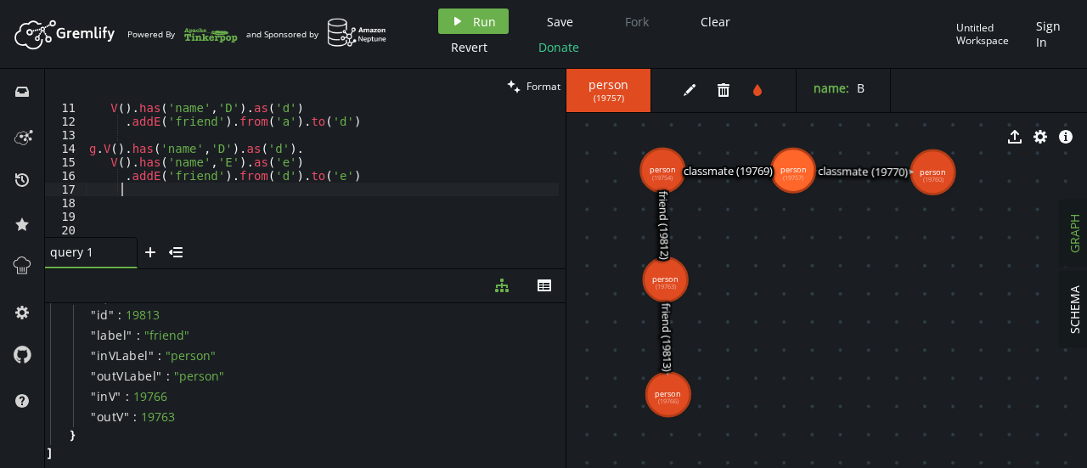
scroll to position [0, 31]
click at [357, 189] on div "V ( ) . has ( 'name' , 'D' ) . as ( 'd' ) . addE ( 'friend' ) . from ( 'a' ) . …" at bounding box center [322, 181] width 473 height 161
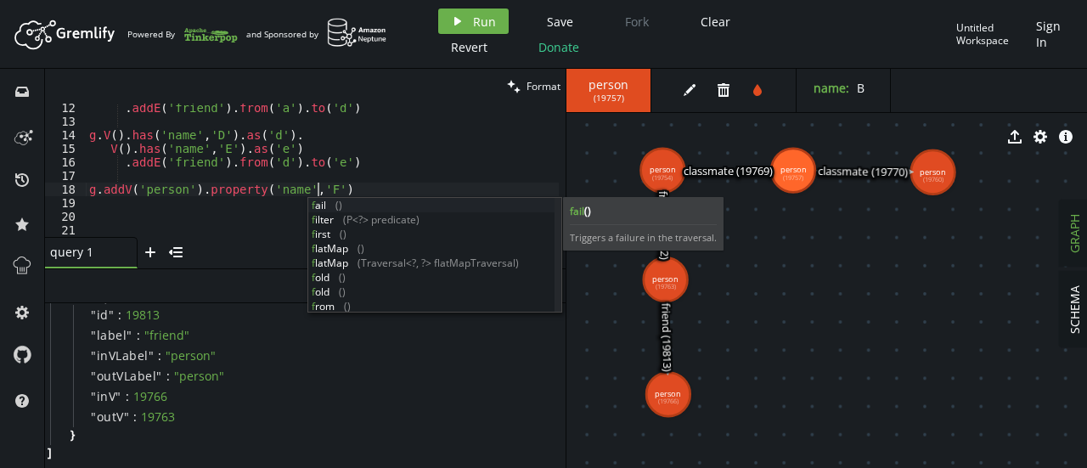
scroll to position [0, 229]
click at [352, 189] on div ". addE ( 'friend' ) . from ( 'a' ) . to ( 'd' ) g . V ( ) . has ( 'name' , 'D' …" at bounding box center [322, 181] width 473 height 161
type textarea "g.addV('person').property('name','F')"
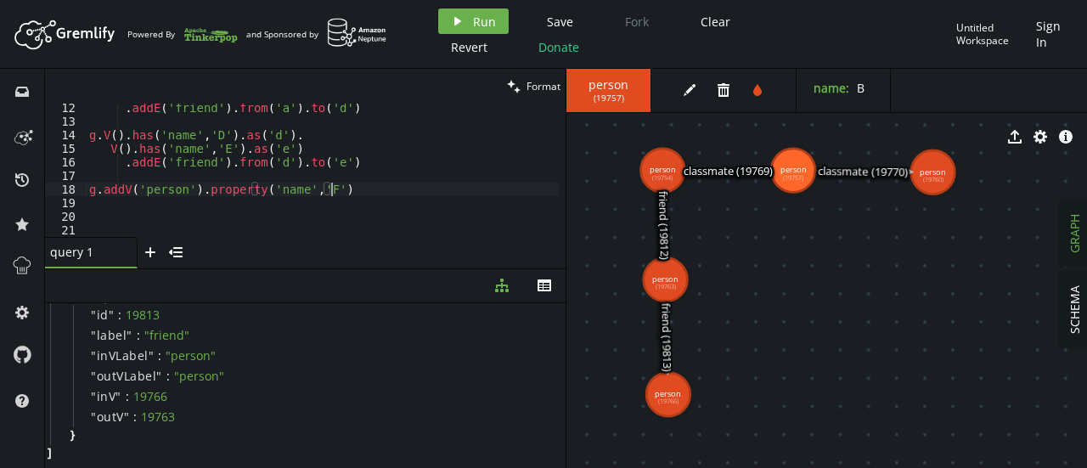
click at [352, 189] on div ". addE ( 'friend' ) . from ( 'a' ) . to ( 'd' ) g . V ( ) . has ( 'name' , 'D' …" at bounding box center [322, 181] width 473 height 161
type textarea "g.addV('person').property('name','F')"
click at [486, 26] on span "Run" at bounding box center [484, 22] width 23 height 16
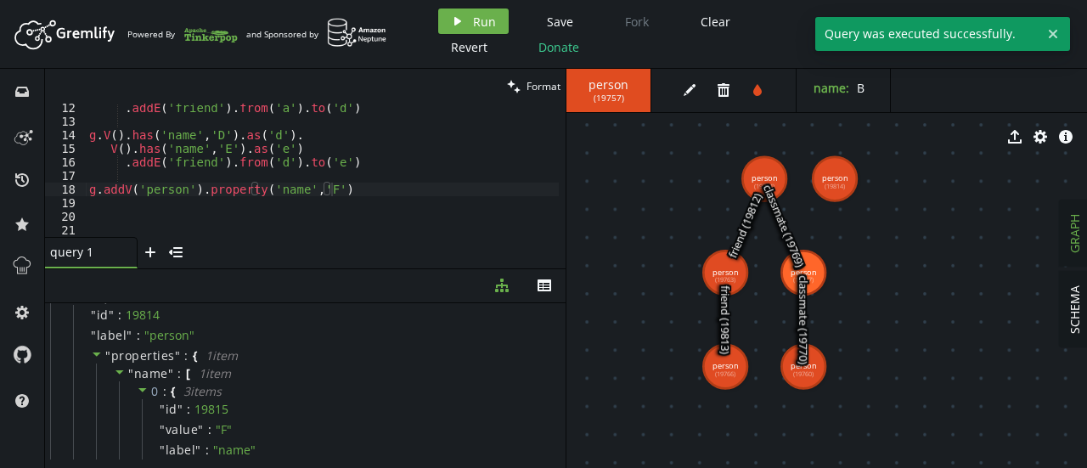
click at [345, 189] on div ". addE ( 'friend' ) . from ( 'a' ) . to ( 'd' ) g . V ( ) . has ( 'name' , 'D' …" at bounding box center [322, 181] width 473 height 161
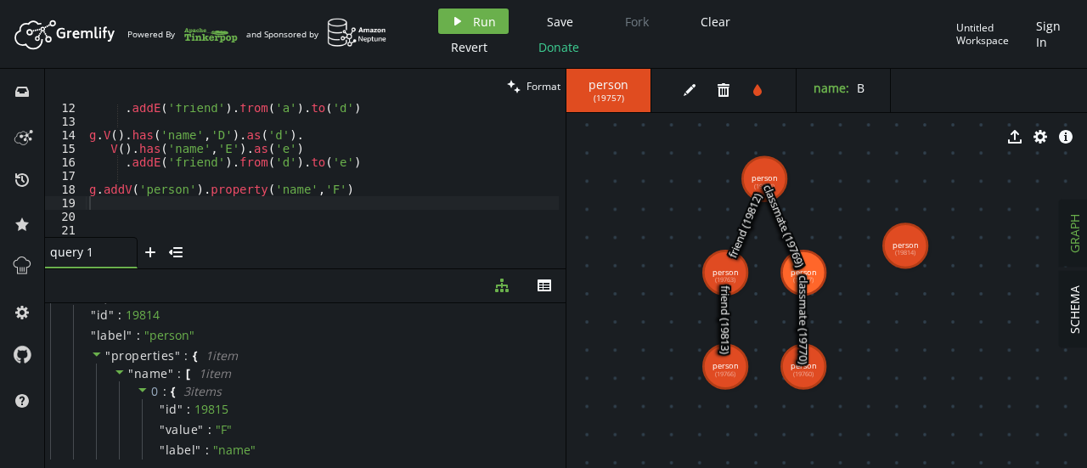
drag, startPoint x: 844, startPoint y: 186, endPoint x: 912, endPoint y: 250, distance: 92.5
type textarea "g.addV('person').property('name','F')"
click at [366, 184] on div ". addE ( 'friend' ) . from ( 'a' ) . to ( 'd' ) g . V ( ) . has ( 'name' , 'D' …" at bounding box center [322, 181] width 473 height 161
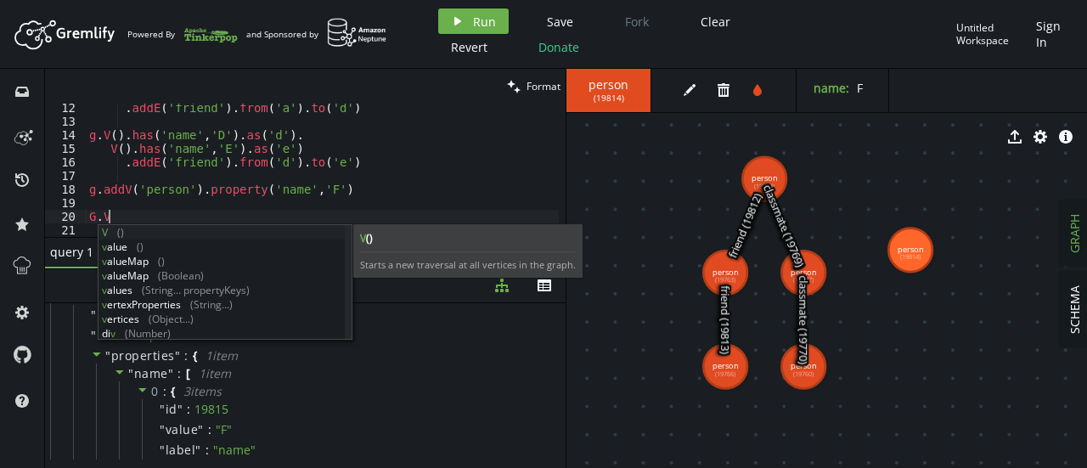
type textarea "G"
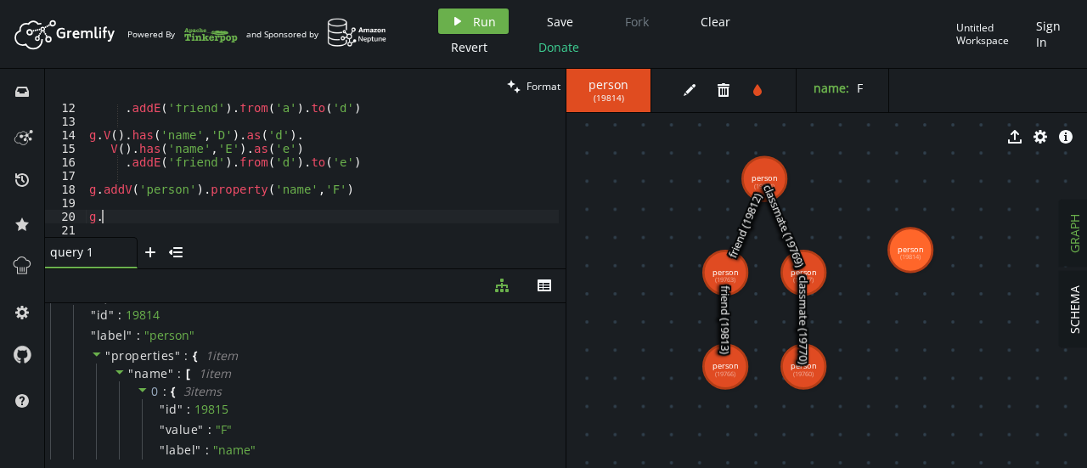
scroll to position [0, 5]
type textarea "g"
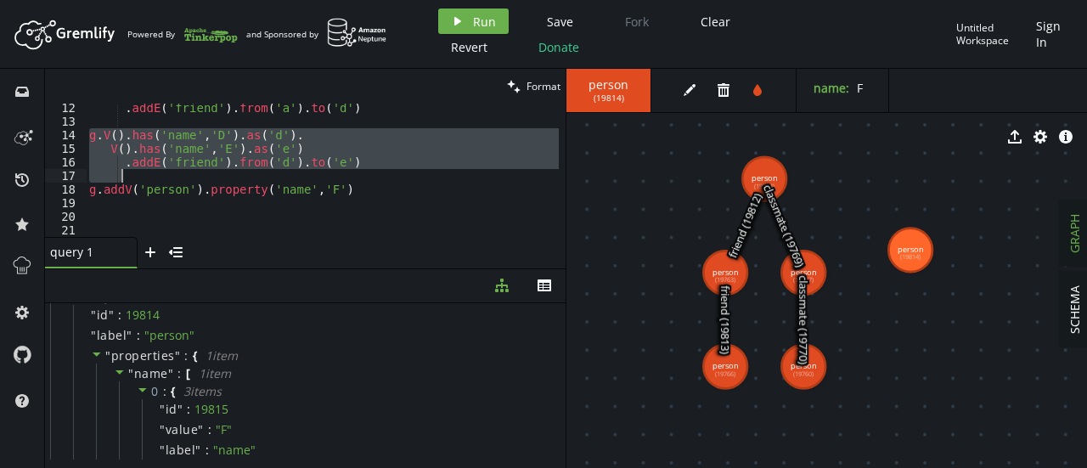
drag, startPoint x: 87, startPoint y: 133, endPoint x: 349, endPoint y: 170, distance: 265.0
click at [349, 170] on div ". addE ( 'friend' ) . from ( 'a' ) . to ( 'd' ) g . V ( ) . has ( 'name' , 'D' …" at bounding box center [322, 181] width 473 height 161
type textarea ".addE('friend').from('d').to('e')"
click at [349, 170] on div ". addE ( 'friend' ) . from ( 'a' ) . to ( 'd' ) g . V ( ) . has ( 'name' , 'D' …" at bounding box center [322, 170] width 473 height 133
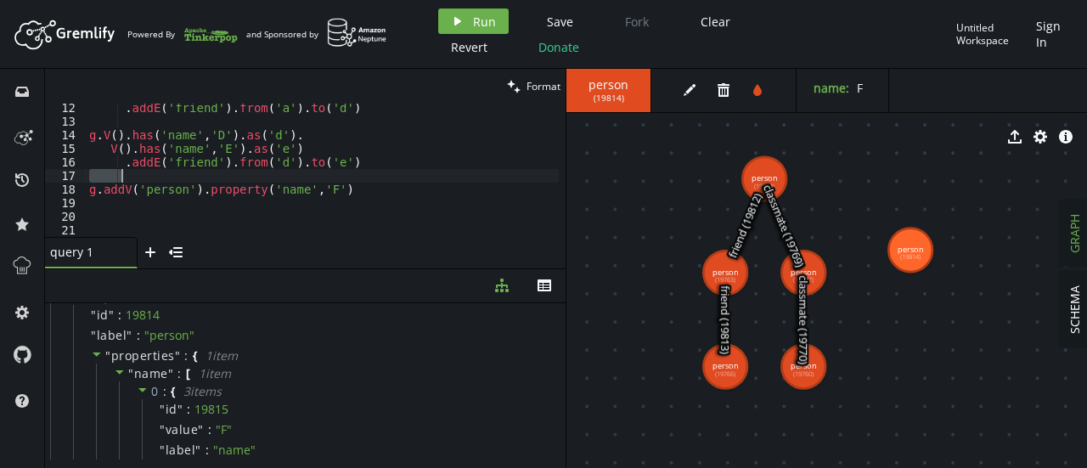
click at [349, 170] on div ". addE ( 'friend' ) . from ( 'a' ) . to ( 'd' ) g . V ( ) . has ( 'name' , 'D' …" at bounding box center [322, 181] width 473 height 161
click at [346, 167] on div ". addE ( 'friend' ) . from ( 'a' ) . to ( 'd' ) g . V ( ) . has ( 'name' , 'D' …" at bounding box center [322, 181] width 473 height 161
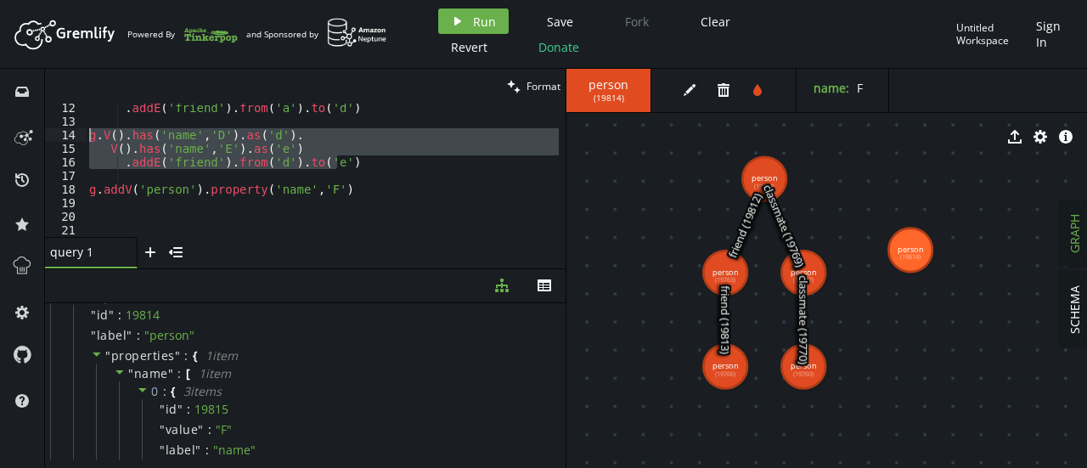
drag, startPoint x: 346, startPoint y: 167, endPoint x: 87, endPoint y: 138, distance: 260.6
click at [87, 138] on div ". addE ( 'friend' ) . from ( 'a' ) . to ( 'd' ) g . V ( ) . has ( 'name' , 'D' …" at bounding box center [322, 181] width 473 height 161
type textarea "g.V().has('name','D').as('d'). V().has('name','E').as('e')"
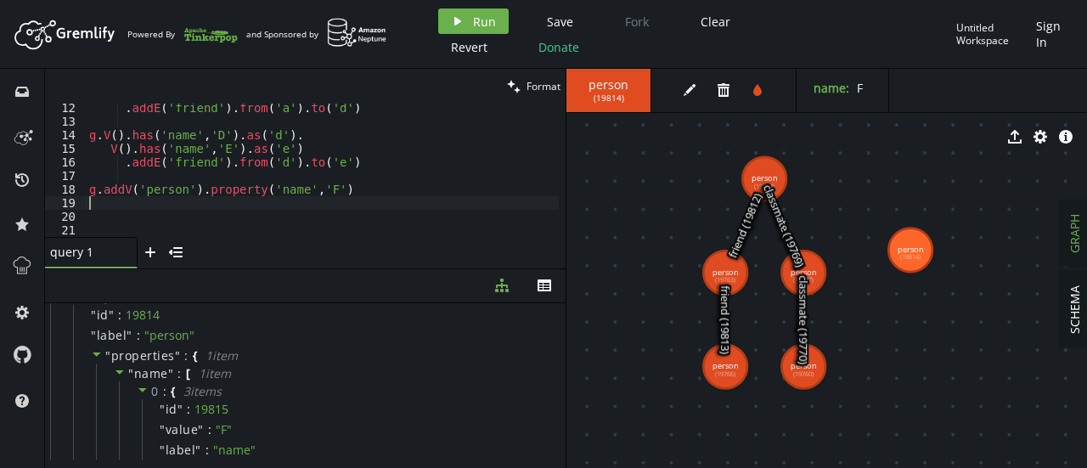
click at [352, 196] on div ". addE ( 'friend' ) . from ( 'a' ) . to ( 'd' ) g . V ( ) . has ( 'name' , 'D' …" at bounding box center [322, 181] width 473 height 161
paste textarea ".addE('friend').from('d').to('e')"
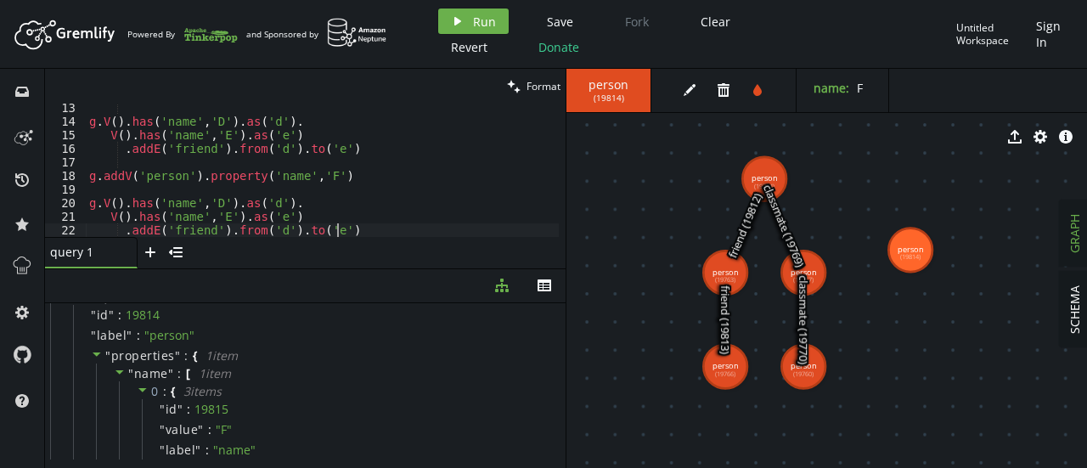
scroll to position [166, 0]
click at [355, 172] on div "g . V ( ) . has ( 'name' , 'D' ) . as ( 'd' ) . V ( ) . has ( 'name' , 'E' ) . …" at bounding box center [322, 181] width 473 height 161
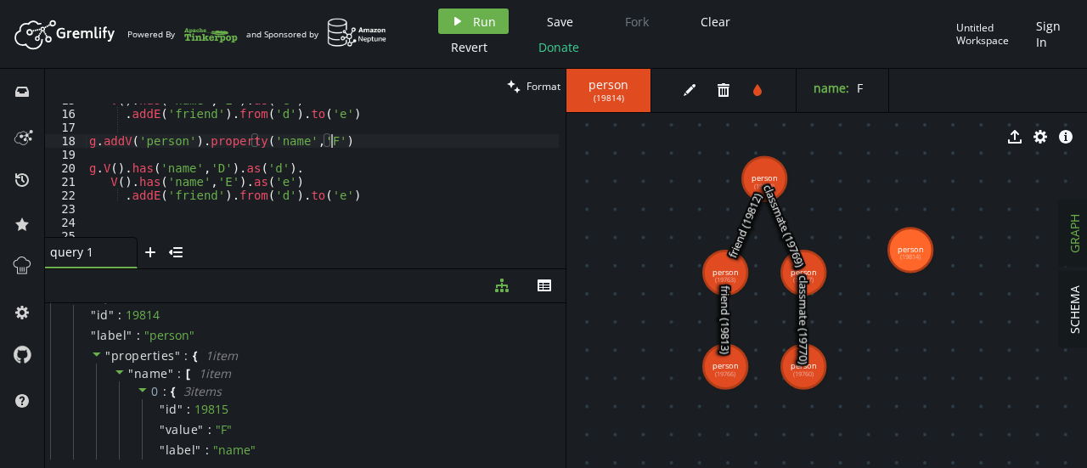
scroll to position [209, 0]
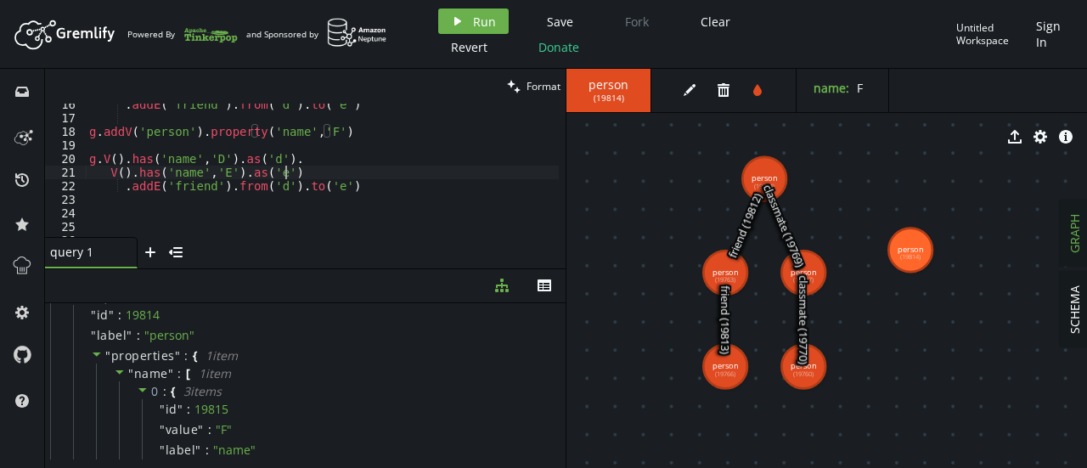
click at [359, 176] on div ". addE ( 'friend' ) . from ( 'd' ) . to ( 'e' ) g . addV ( 'person' ) . propert…" at bounding box center [322, 178] width 473 height 161
click at [358, 179] on div ". addE ( 'friend' ) . from ( 'd' ) . to ( 'e' ) g . addV ( 'person' ) . propert…" at bounding box center [322, 178] width 473 height 161
click at [358, 182] on div ". addE ( 'friend' ) . from ( 'd' ) . to ( 'e' ) g . addV ( 'person' ) . propert…" at bounding box center [322, 178] width 473 height 161
click at [213, 161] on div ". addE ( 'friend' ) . from ( 'd' ) . to ( 'e' ) g . addV ( 'person' ) . propert…" at bounding box center [322, 178] width 473 height 161
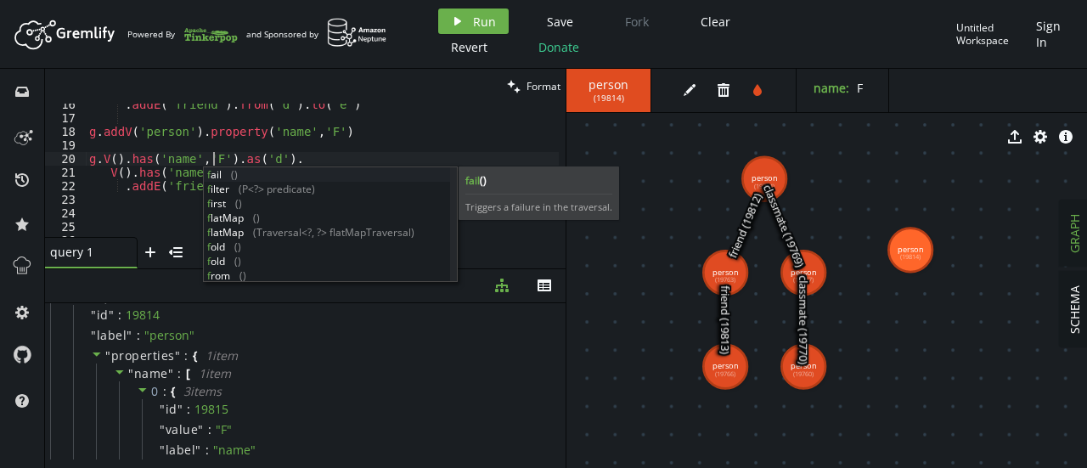
scroll to position [0, 124]
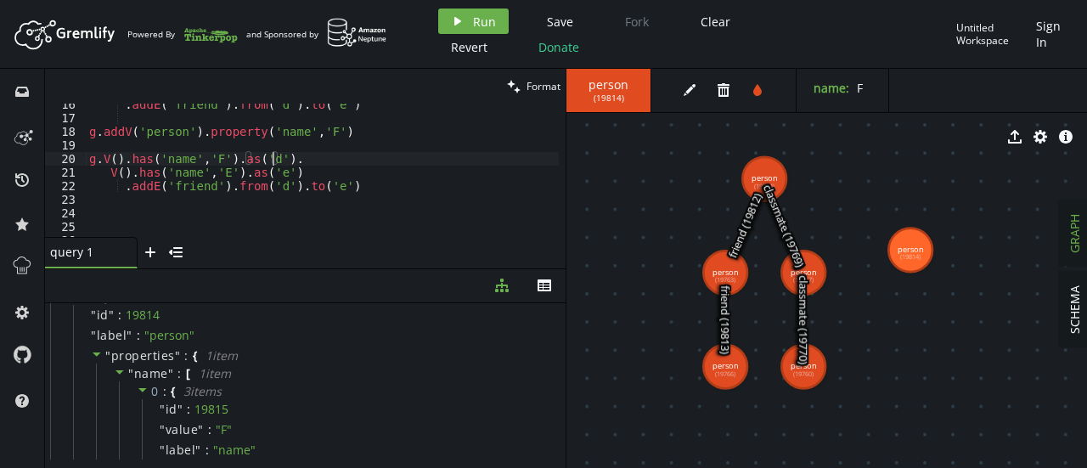
click at [269, 159] on div ". addE ( 'friend' ) . from ( 'd' ) . to ( 'e' ) g . addV ( 'person' ) . propert…" at bounding box center [322, 178] width 473 height 161
click at [267, 160] on div ". addE ( 'friend' ) . from ( 'd' ) . to ( 'e' ) g . addV ( 'person' ) . propert…" at bounding box center [322, 178] width 473 height 161
click at [221, 171] on div ". addE ( 'friend' ) . from ( 'd' ) . to ( 'e' ) g . addV ( 'person' ) . propert…" at bounding box center [322, 178] width 473 height 161
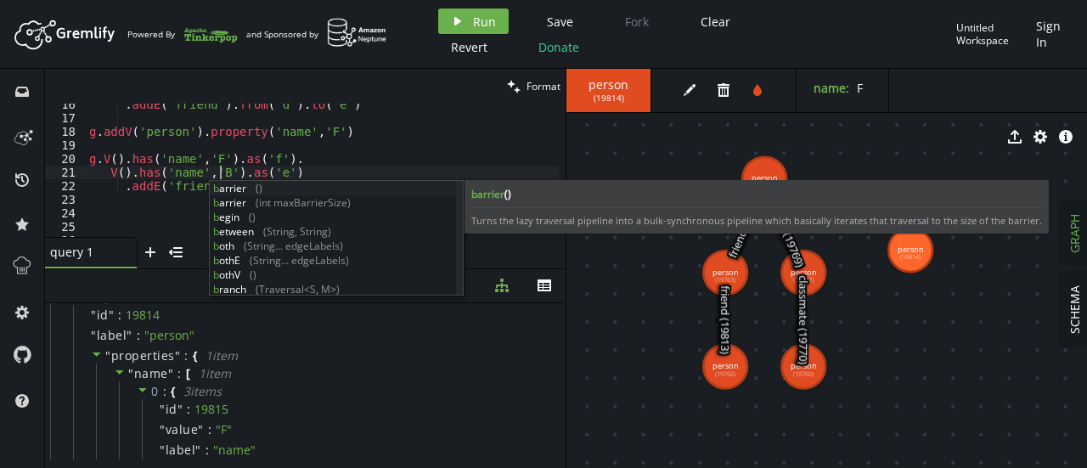
scroll to position [0, 131]
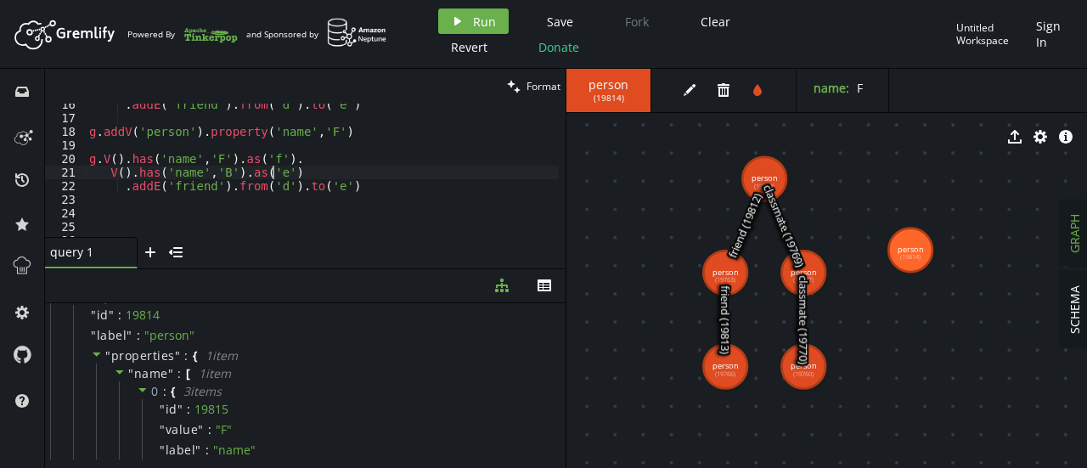
click at [272, 173] on div ". addE ( 'friend' ) . from ( 'd' ) . to ( 'e' ) g . addV ( 'person' ) . propert…" at bounding box center [322, 178] width 473 height 161
click at [318, 127] on div ". addE ( 'friend' ) . from ( 'd' ) . to ( 'e' ) g . addV ( 'person' ) . propert…" at bounding box center [322, 178] width 473 height 161
click at [184, 186] on div ". addE ( 'friend' ) . from ( 'd' ) . to ( 'e' ) g . addV ( 'person' ) . propert…" at bounding box center [322, 178] width 473 height 161
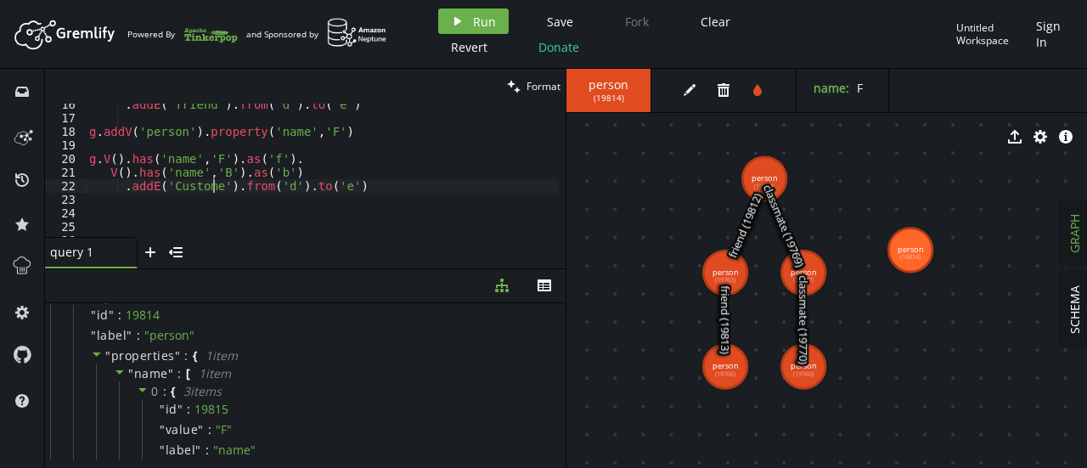
scroll to position [0, 130]
type textarea ".addE('Customer').from('d').to('e')"
click at [225, 201] on div ". addE ( 'friend' ) . from ( 'd' ) . to ( 'e' ) g . addV ( 'person' ) . propert…" at bounding box center [322, 178] width 473 height 161
click at [282, 193] on div ". addE ( 'friend' ) . from ( 'd' ) . to ( 'e' ) g . addV ( 'person' ) . propert…" at bounding box center [322, 178] width 473 height 161
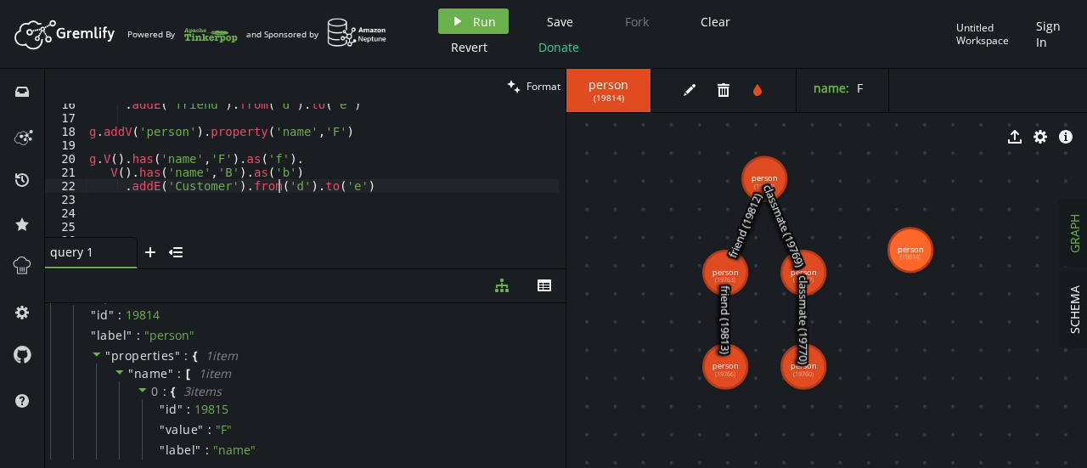
click at [286, 189] on div ". addE ( 'friend' ) . from ( 'd' ) . to ( 'e' ) g . addV ( 'person' ) . propert…" at bounding box center [322, 178] width 473 height 161
click at [338, 183] on div ". addE ( 'friend' ) . from ( 'd' ) . to ( 'e' ) g . addV ( 'person' ) . propert…" at bounding box center [322, 178] width 473 height 161
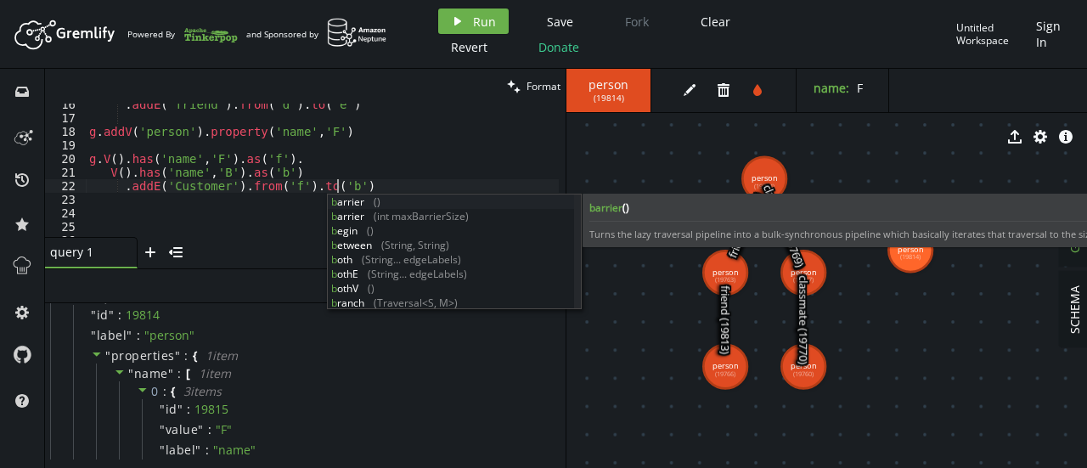
scroll to position [0, 248]
type textarea ".addE('Customer').from('f').to('b')"
click at [488, 16] on span "Run" at bounding box center [484, 22] width 23 height 16
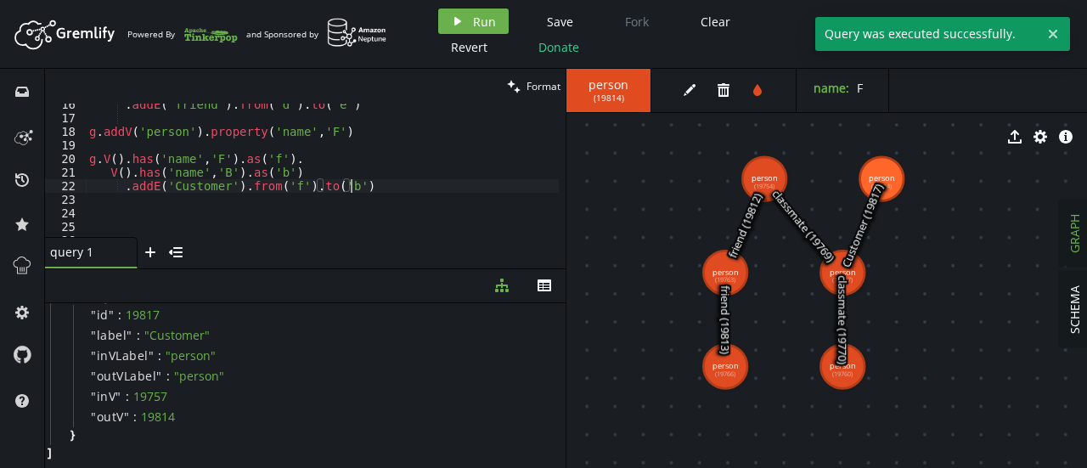
click at [384, 183] on div ". addE ( 'friend' ) . from ( 'd' ) . to ( 'e' ) g . addV ( 'person' ) . propert…" at bounding box center [322, 178] width 473 height 161
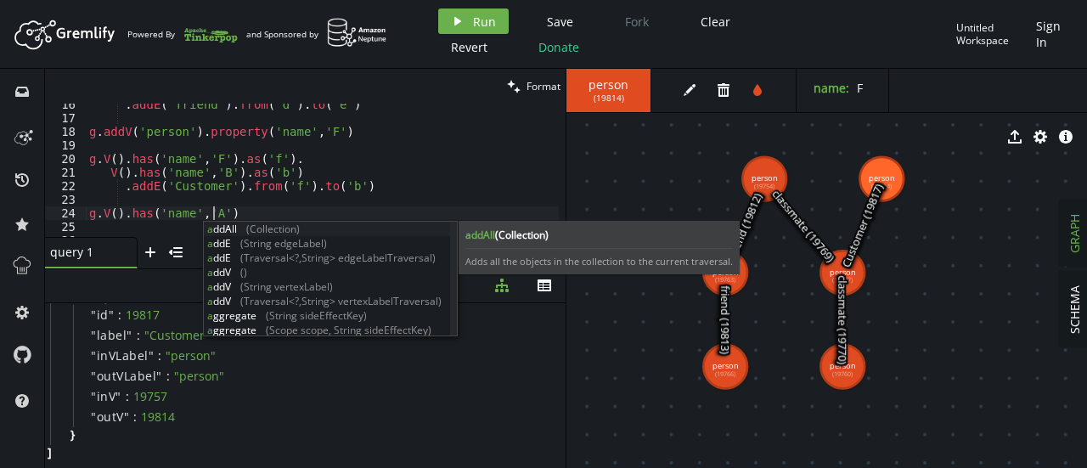
scroll to position [0, 124]
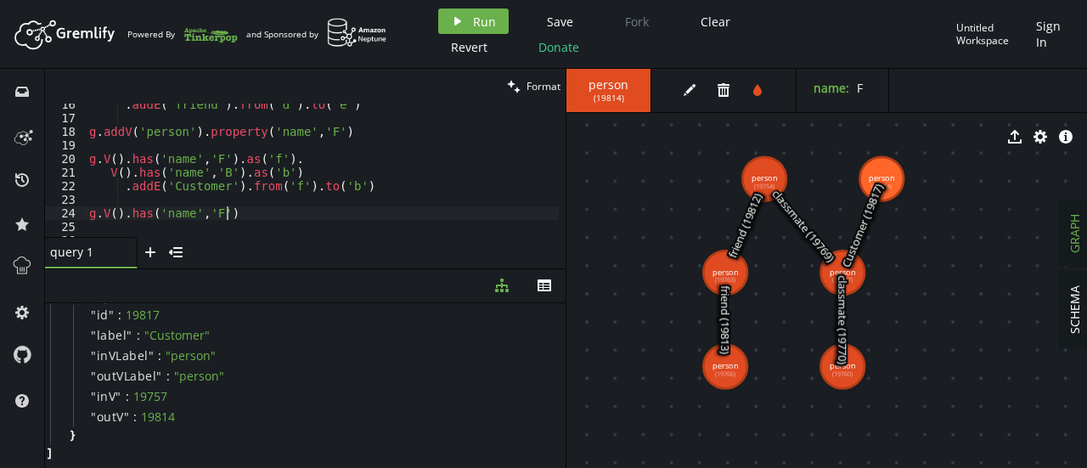
click at [302, 208] on div ". addE ( 'friend' ) . from ( 'd' ) . to ( 'e' ) g . addV ( 'person' ) . propert…" at bounding box center [322, 178] width 473 height 161
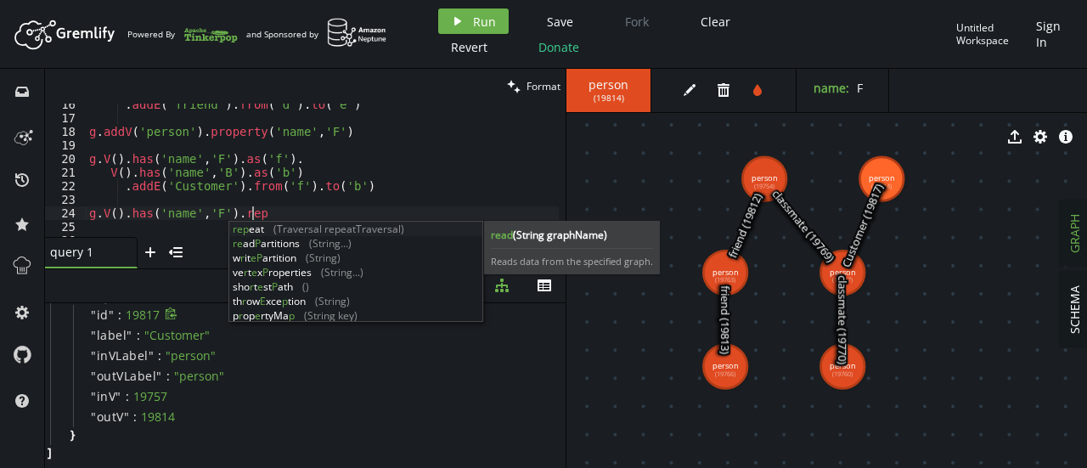
scroll to position [0, 168]
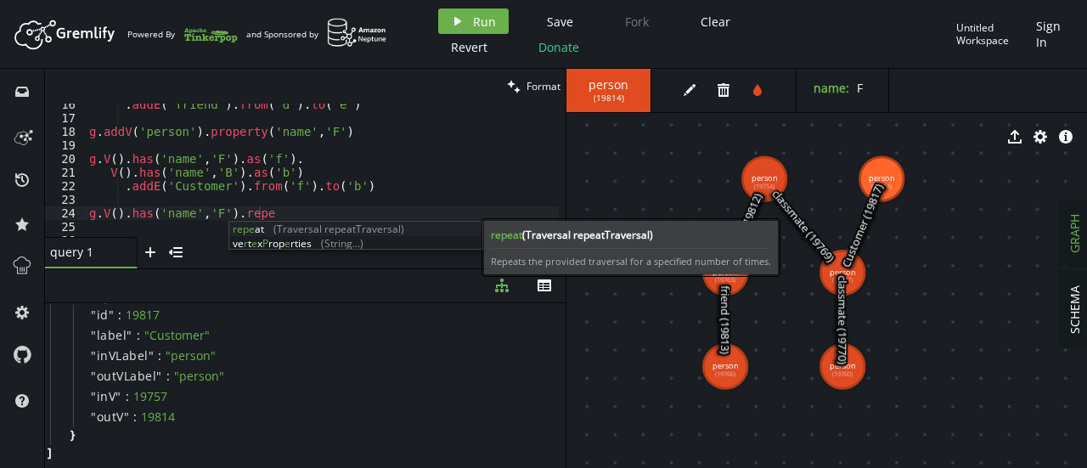
click at [536, 235] on span "(Traversal repeatTraversal)" at bounding box center [587, 235] width 131 height 14
click at [314, 232] on div "repe at (Traversal repeatTraversal) ve r t e x P rop e rties (String...)" at bounding box center [356, 251] width 254 height 58
click at [380, 225] on div "repe at (Traversal repeatTraversal) ve r t e x P rop e rties (String...)" at bounding box center [356, 251] width 254 height 58
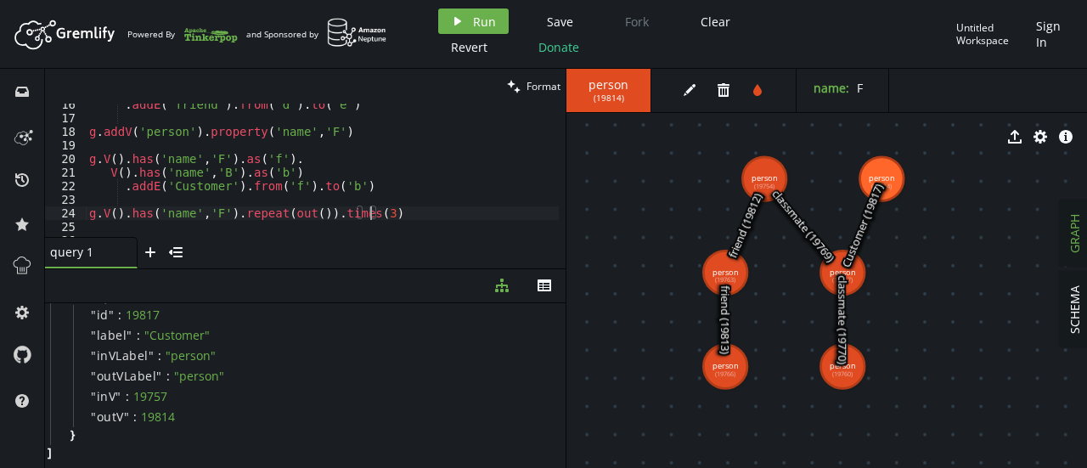
type textarea "g.V().has('name','F').repeat(out()).times(3)"
click at [379, 244] on div "query 1 small-cross plus menu-closed" at bounding box center [305, 252] width 521 height 31
click at [303, 233] on div ". addE ( 'friend' ) . from ( 'd' ) . to ( 'e' ) g . addV ( 'person' ) . propert…" at bounding box center [322, 178] width 473 height 161
click at [398, 215] on div ". addE ( 'friend' ) . from ( 'd' ) . to ( 'e' ) g . addV ( 'person' ) . propert…" at bounding box center [322, 178] width 473 height 161
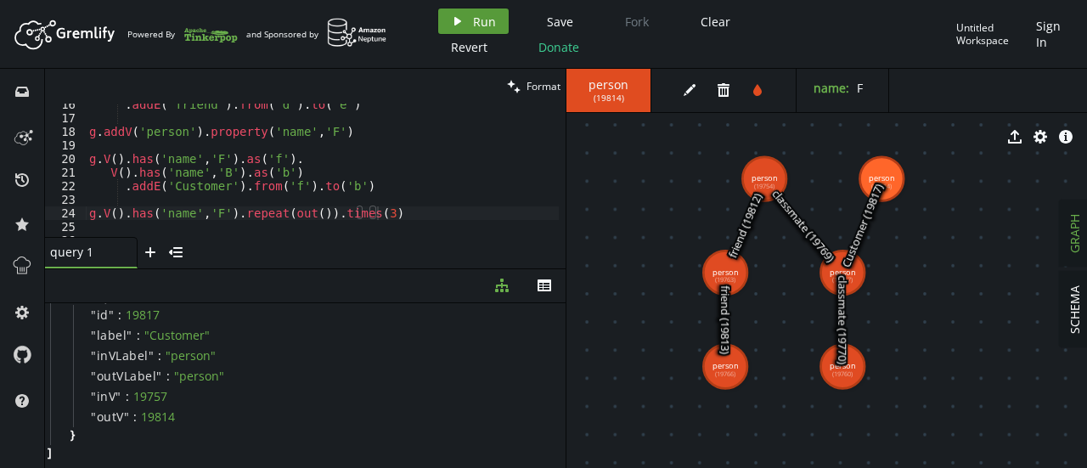
click at [481, 16] on span "Run" at bounding box center [484, 22] width 23 height 16
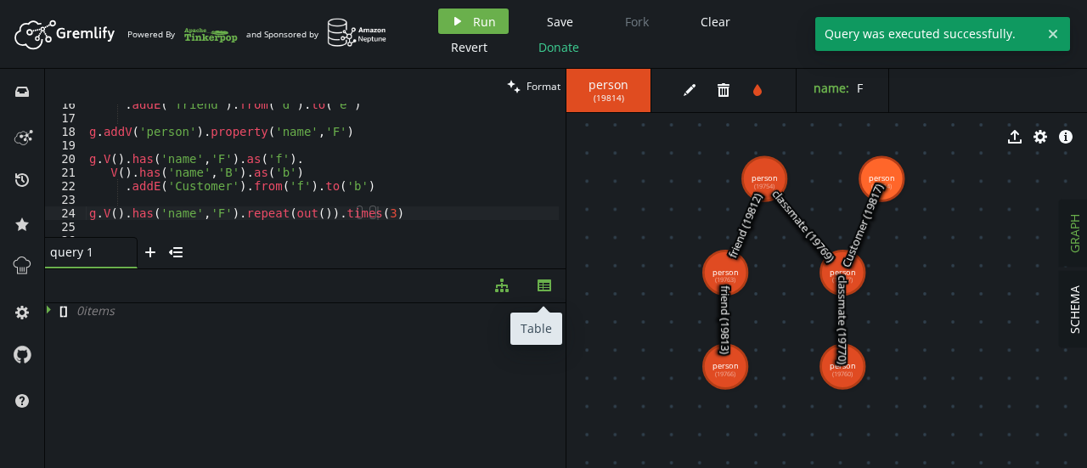
click at [537, 280] on button "th" at bounding box center [544, 285] width 42 height 33
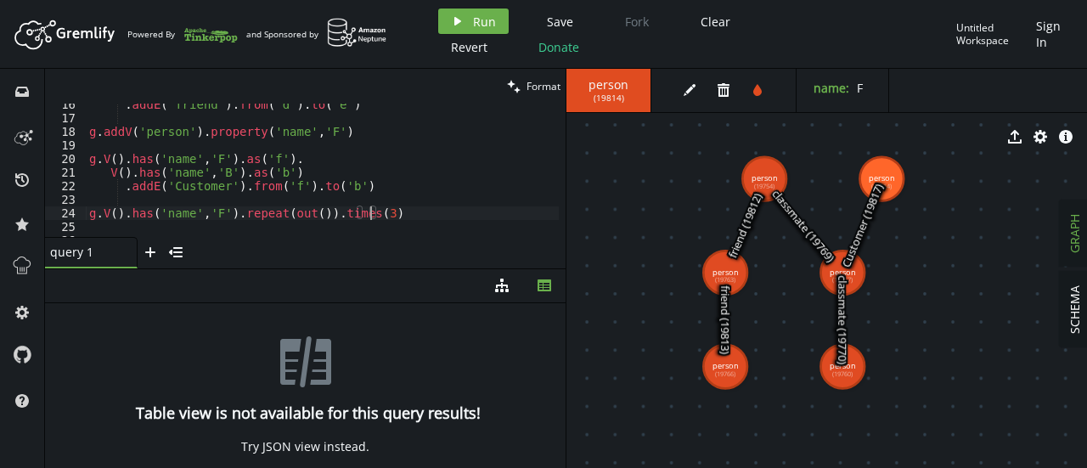
click at [369, 217] on div ". addE ( 'friend' ) . from ( 'd' ) . to ( 'e' ) g . addV ( 'person' ) . propert…" at bounding box center [322, 178] width 473 height 161
type textarea "g.V().has('name','F').repeat(out()).times(2)"
click at [491, 9] on button "play Run" at bounding box center [473, 20] width 71 height 25
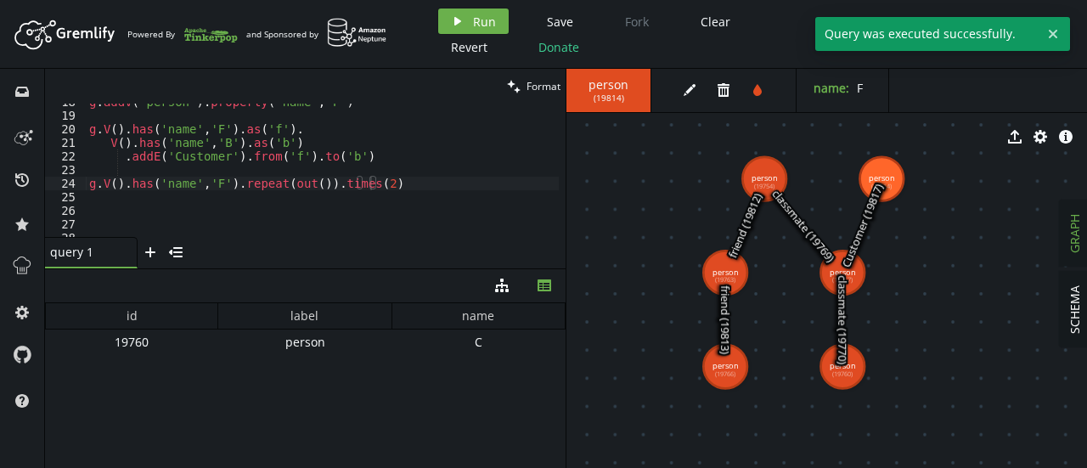
scroll to position [237, 0]
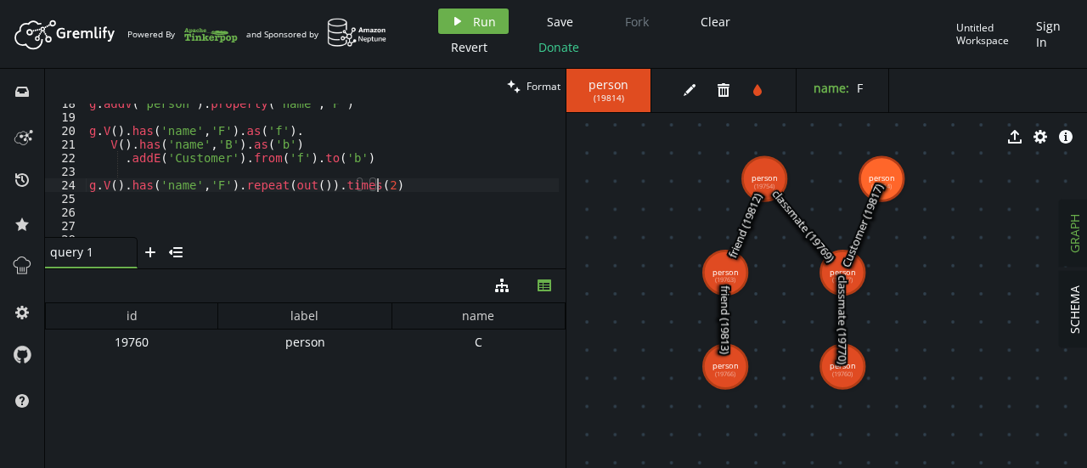
click at [394, 184] on div "g . addV ( 'person' ) . property ( 'name' , 'F' ) g . V ( ) . has ( 'name' , 'F…" at bounding box center [322, 177] width 473 height 161
click at [387, 221] on div "g . addV ( 'person' ) . property ( 'name' , 'F' ) g . V ( ) . has ( 'name' , 'F…" at bounding box center [322, 177] width 473 height 161
click at [297, 189] on div "g . addV ( 'person' ) . property ( 'name' , 'F' ) g . V ( ) . has ( 'name' , 'F…" at bounding box center [322, 177] width 473 height 161
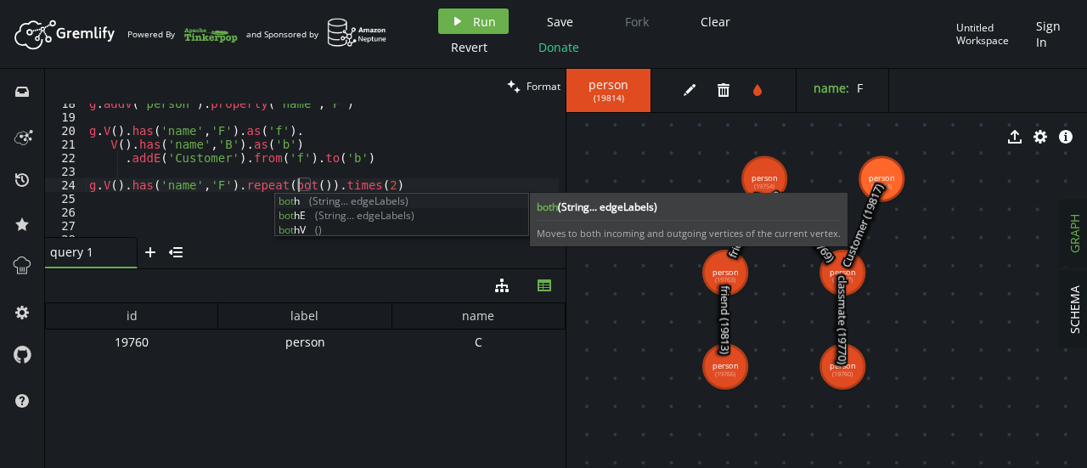
scroll to position [0, 215]
type textarea "g.V().has('name','F').repeat(both()).times(2)"
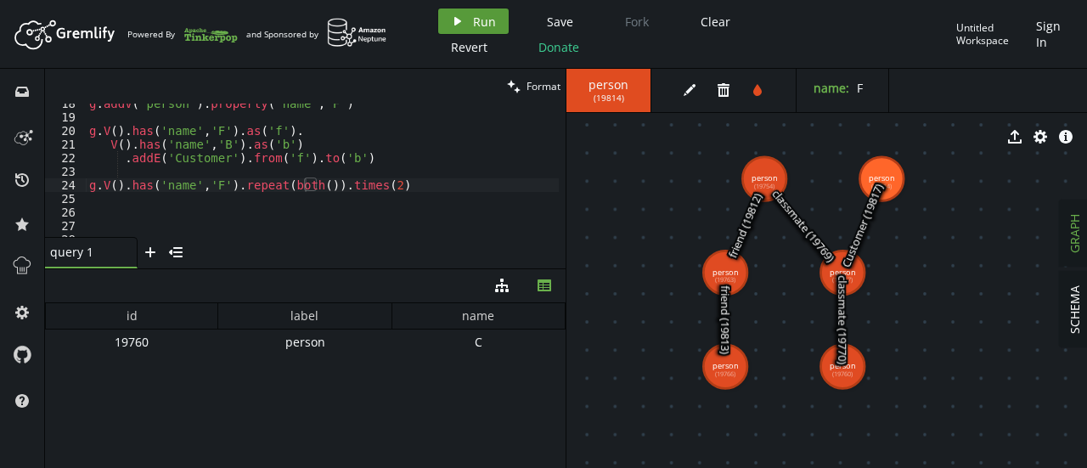
click at [474, 14] on span "Run" at bounding box center [484, 22] width 23 height 16
click at [420, 179] on div "g . addV ( 'person' ) . property ( 'name' , 'F' ) g . V ( ) . has ( 'name' , 'F…" at bounding box center [322, 177] width 473 height 161
click at [306, 218] on div "g . addV ( 'person' ) . property ( 'name' , 'F' ) g . V ( ) . has ( 'name' , 'F…" at bounding box center [322, 177] width 473 height 161
click at [421, 177] on div "g . addV ( 'person' ) . property ( 'name' , 'F' ) g . V ( ) . has ( 'name' , 'F…" at bounding box center [322, 177] width 473 height 161
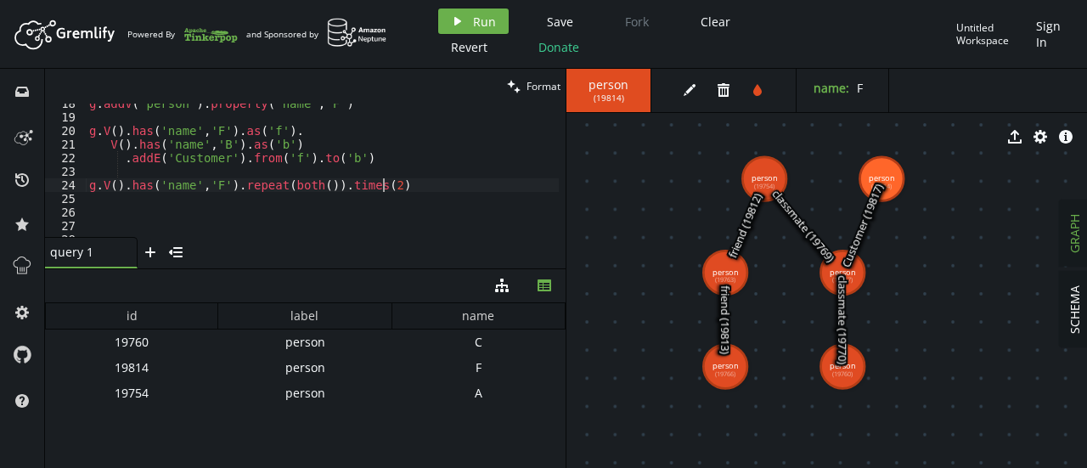
click at [409, 191] on div "g . addV ( 'person' ) . property ( 'name' , 'F' ) g . V ( ) . has ( 'name' , 'F…" at bounding box center [322, 177] width 473 height 161
click at [851, 268] on text "Customer (19817)" at bounding box center [863, 226] width 48 height 88
click at [848, 275] on text "classmate (19770)" at bounding box center [842, 319] width 15 height 89
click at [379, 186] on div "g . addV ( 'person' ) . property ( 'name' , 'F' ) g . V ( ) . has ( 'name' , 'F…" at bounding box center [322, 177] width 473 height 161
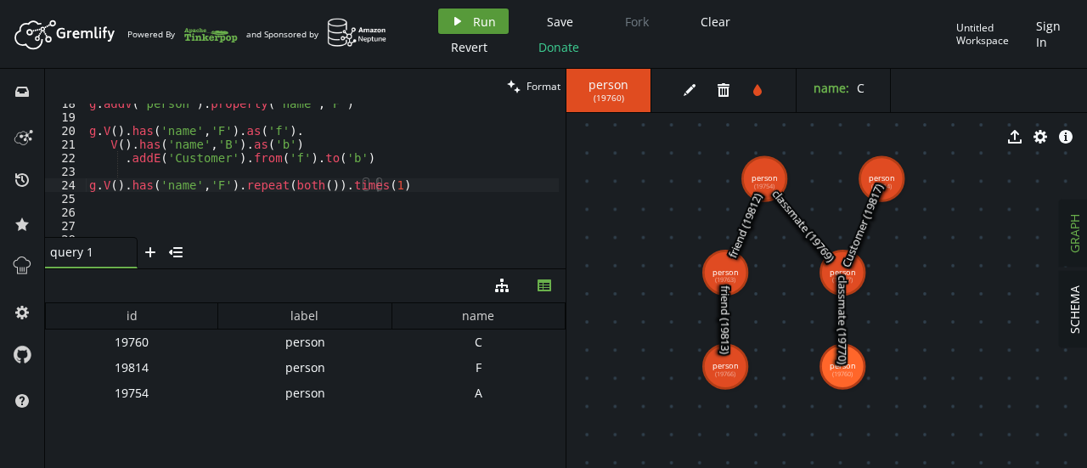
click at [485, 20] on span "Run" at bounding box center [484, 22] width 23 height 16
click at [376, 189] on div "g . addV ( 'person' ) . property ( 'name' , 'F' ) g . V ( ) . has ( 'name' , 'F…" at bounding box center [322, 177] width 473 height 161
type textarea "g.V().has('name','F').repeat(both()).times(3)"
click at [477, 18] on span "Run" at bounding box center [484, 22] width 23 height 16
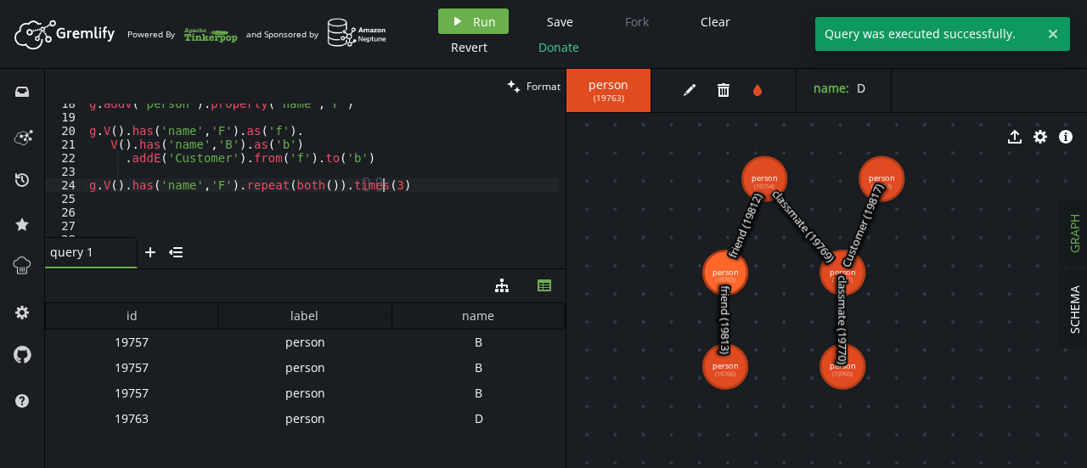
click at [432, 184] on div "g . addV ( 'person' ) . property ( 'name' , 'F' ) g . V ( ) . has ( 'name' , 'F…" at bounding box center [322, 177] width 473 height 161
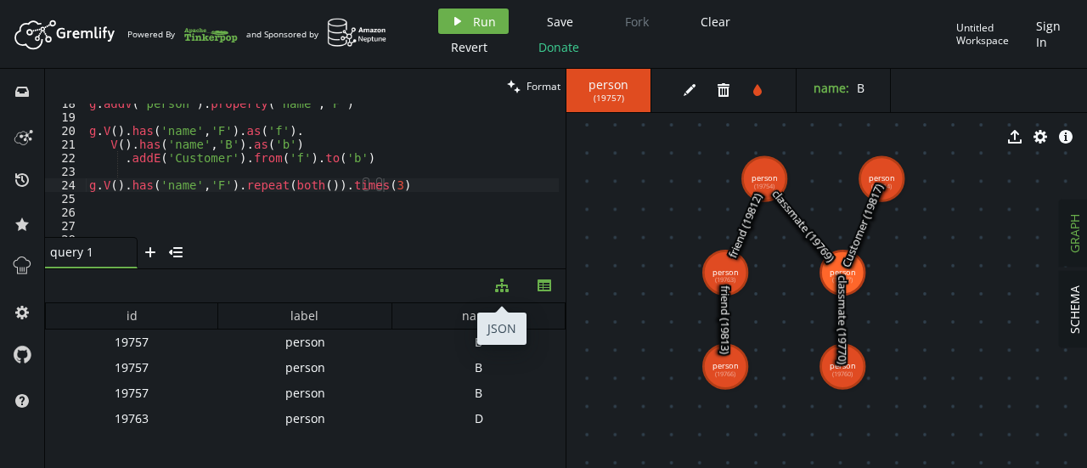
click at [494, 280] on button "diagram-tree" at bounding box center [502, 285] width 42 height 33
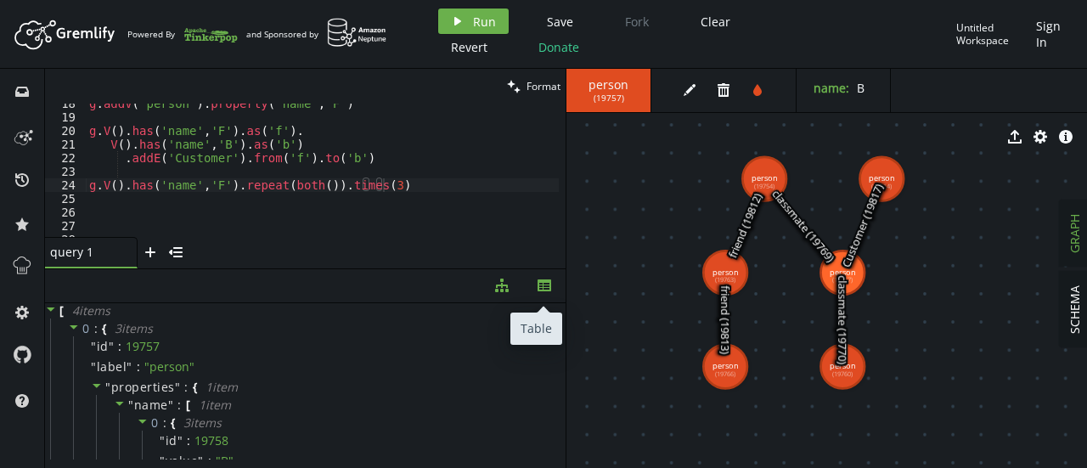
click at [539, 286] on icon "button" at bounding box center [545, 286] width 14 height 12
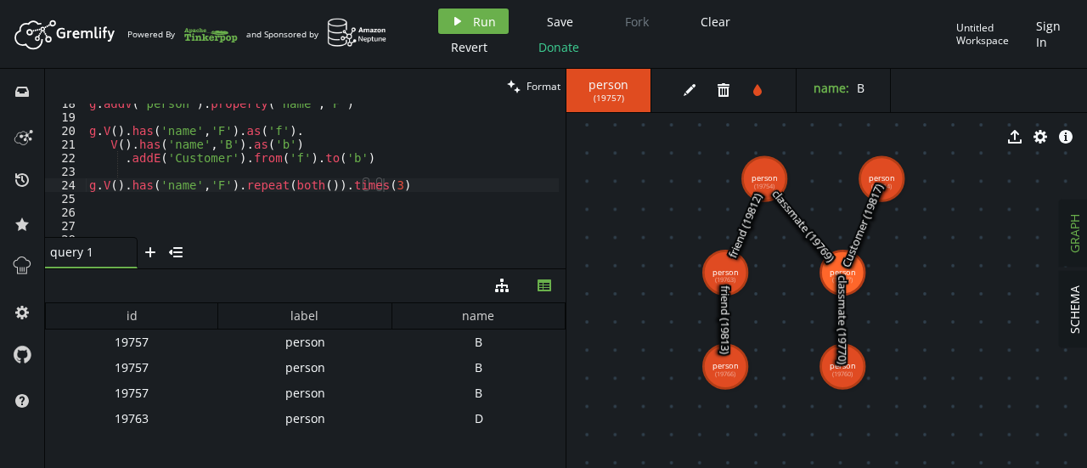
scroll to position [0, 0]
click at [430, 205] on div "g . addV ( 'person' ) . property ( 'name' , 'F' ) g . V ( ) . has ( 'name' , 'F…" at bounding box center [322, 177] width 473 height 161
click at [412, 171] on div "g . addV ( 'person' ) . property ( 'name' , 'F' ) g . V ( ) . has ( 'name' , 'F…" at bounding box center [322, 177] width 473 height 161
click at [379, 188] on div "g . addV ( 'person' ) . property ( 'name' , 'F' ) g . V ( ) . has ( 'name' , 'F…" at bounding box center [322, 177] width 473 height 161
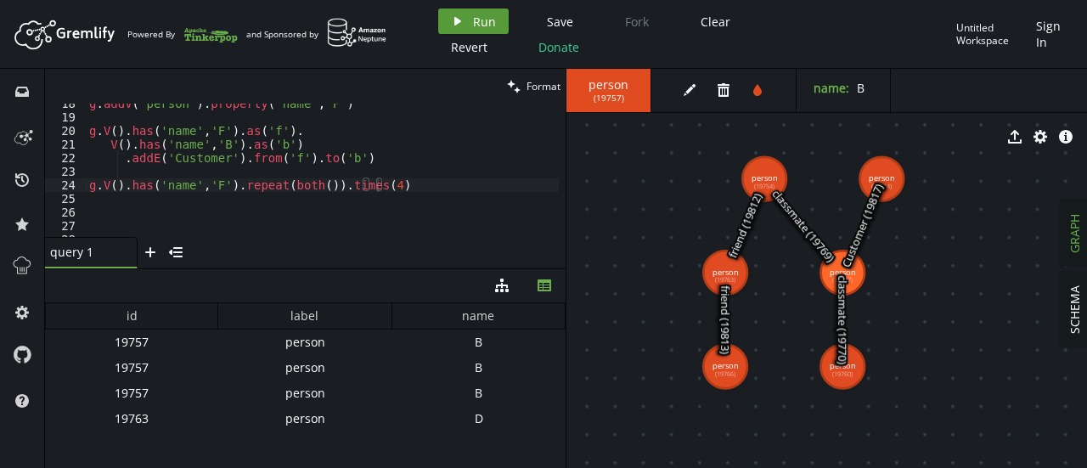
click at [482, 18] on span "Run" at bounding box center [484, 22] width 23 height 16
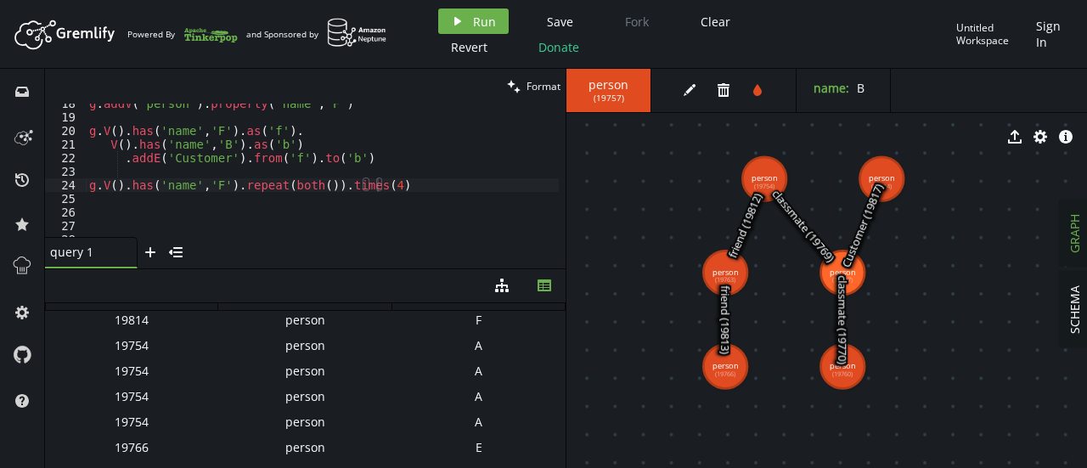
scroll to position [0, 0]
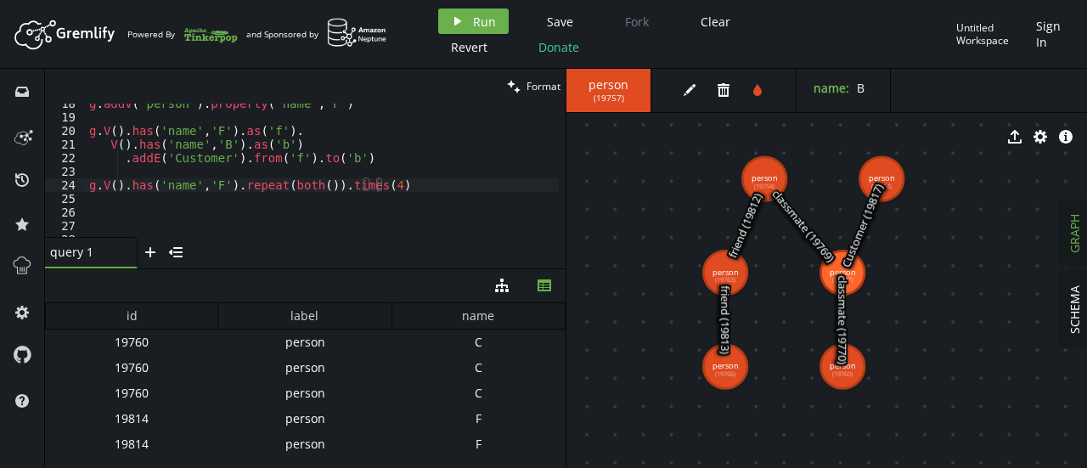
click at [379, 191] on div "g . addV ( 'person' ) . property ( 'name' , 'F' ) g . V ( ) . has ( 'name' , 'F…" at bounding box center [322, 177] width 473 height 161
click at [477, 18] on span "Run" at bounding box center [484, 22] width 23 height 16
click at [376, 189] on div "g . addV ( 'person' ) . property ( 'name' , 'F' ) g . V ( ) . has ( 'name' , 'F…" at bounding box center [322, 177] width 473 height 161
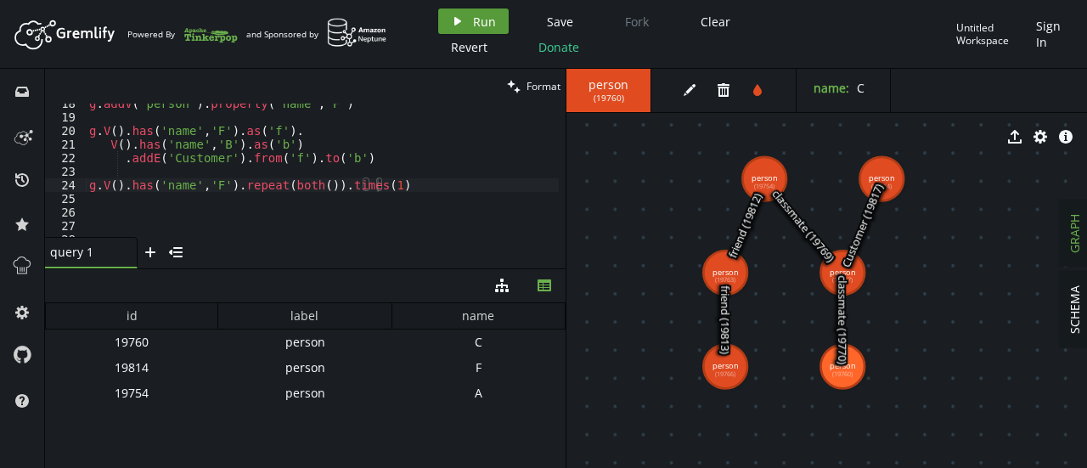
click at [467, 25] on button "play Run" at bounding box center [473, 20] width 71 height 25
click at [376, 183] on div "g . addV ( 'person' ) . property ( 'name' , 'F' ) g . V ( ) . has ( 'name' , 'F…" at bounding box center [322, 177] width 473 height 161
click at [377, 186] on div "g . addV ( 'person' ) . property ( 'name' , 'F' ) g . V ( ) . has ( 'name' , 'F…" at bounding box center [322, 177] width 473 height 161
type textarea "g.V().has('name','F').repeat(both()).times(3)"
click at [391, 205] on div "g . addV ( 'person' ) . property ( 'name' , 'F' ) g . V ( ) . has ( 'name' , 'F…" at bounding box center [322, 177] width 473 height 161
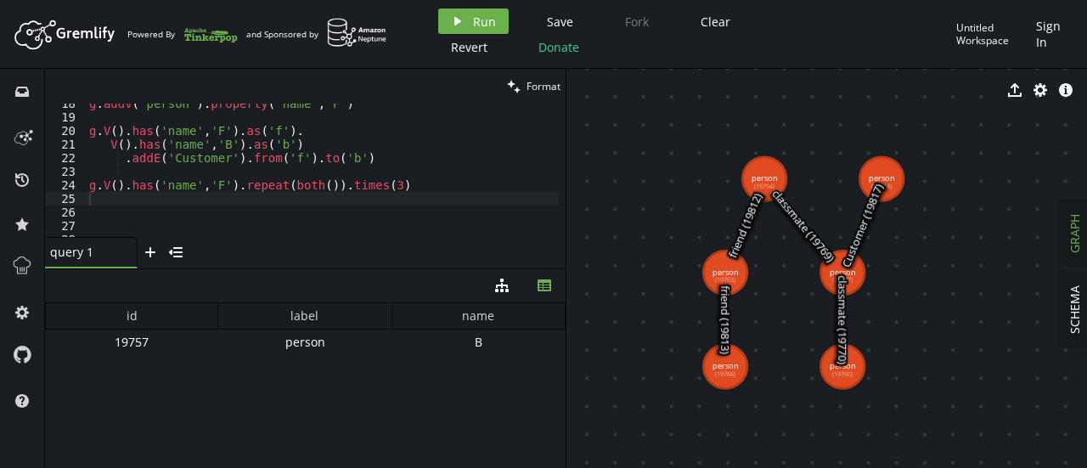
click at [850, 268] on text "Customer (19817)" at bounding box center [863, 226] width 48 height 88
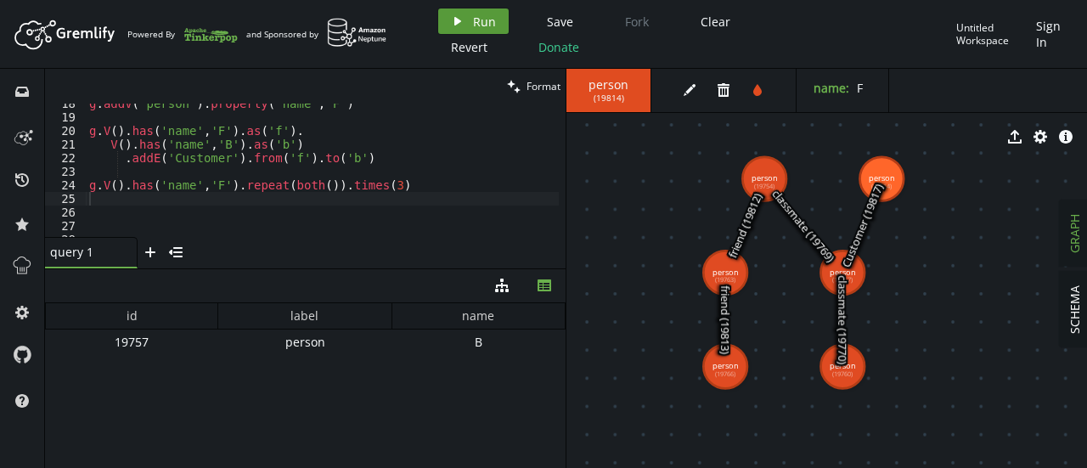
click at [477, 18] on span "Run" at bounding box center [484, 22] width 23 height 16
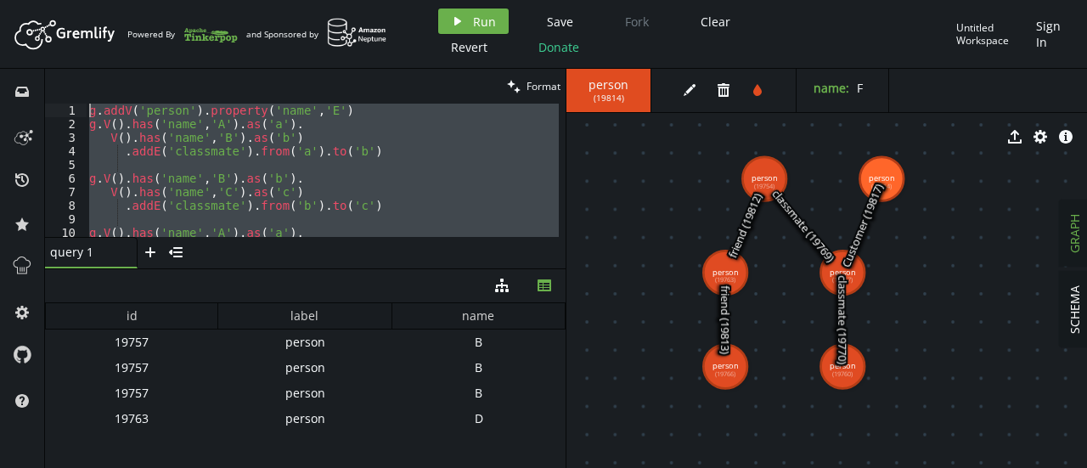
drag, startPoint x: 392, startPoint y: 182, endPoint x: 406, endPoint y: -75, distance: 257.0
click at [406, 0] on html "Artboard Created with Sketch. Powered By and Sponsored by play Run Save Fork Cl…" at bounding box center [543, 234] width 1087 height 468
click at [369, 196] on div "g . addV ( 'person' ) . property ( 'name' , 'E' ) g . V ( ) . has ( 'name' , 'A…" at bounding box center [322, 170] width 473 height 133
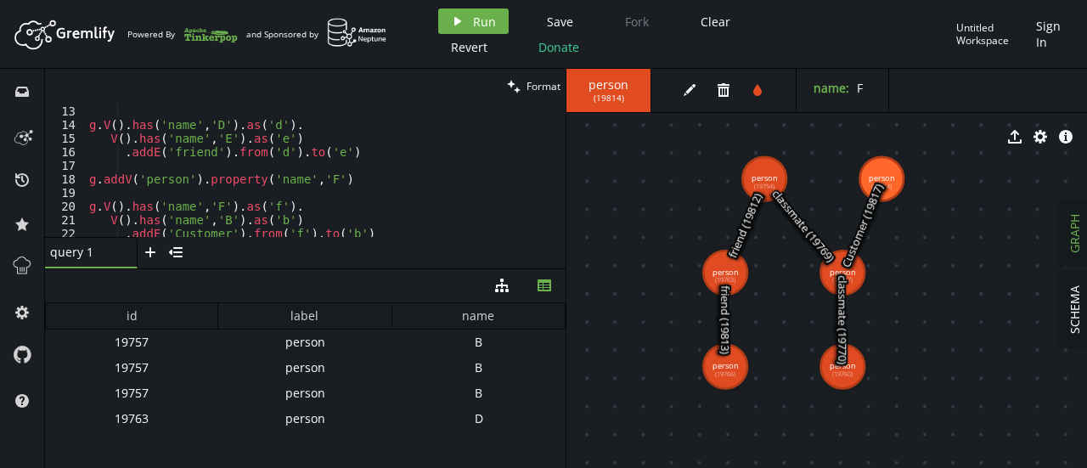
scroll to position [260, 0]
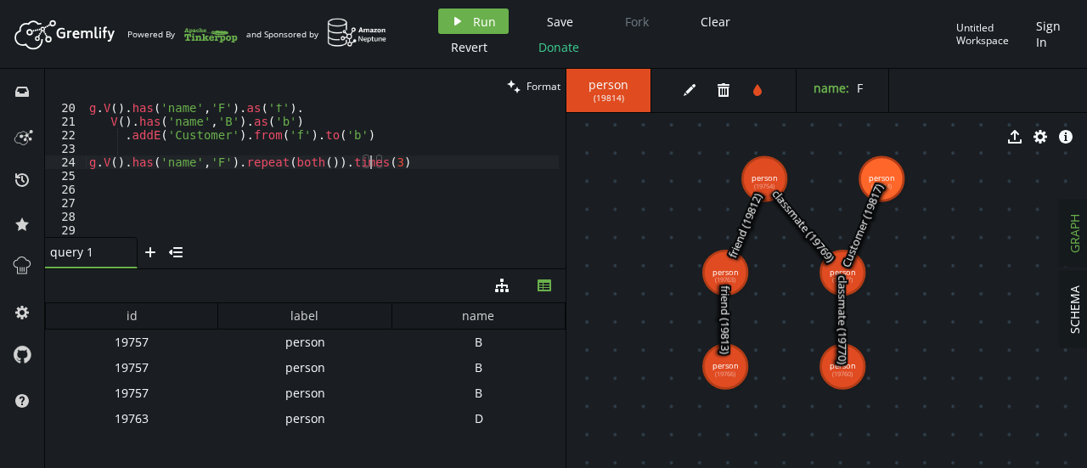
click at [373, 167] on div "g . V ( ) . has ( 'name' , 'F' ) . as ( 'f' ) . V ( ) . has ( 'name' , 'B' ) . …" at bounding box center [322, 181] width 473 height 161
click at [376, 162] on div "g . V ( ) . has ( 'name' , 'F' ) . as ( 'f' ) . V ( ) . has ( 'name' , 'B' ) . …" at bounding box center [322, 181] width 473 height 161
click at [468, 17] on button "play Run" at bounding box center [473, 20] width 71 height 25
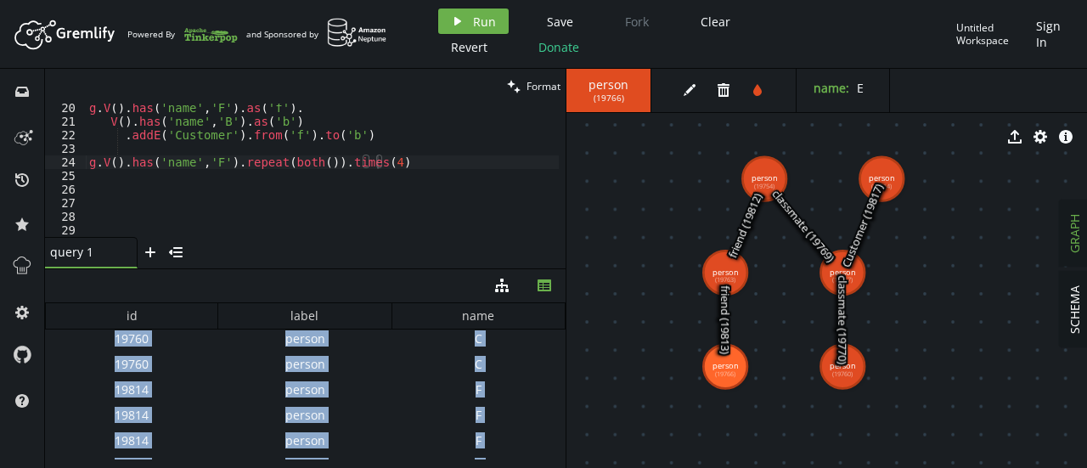
scroll to position [150, 0]
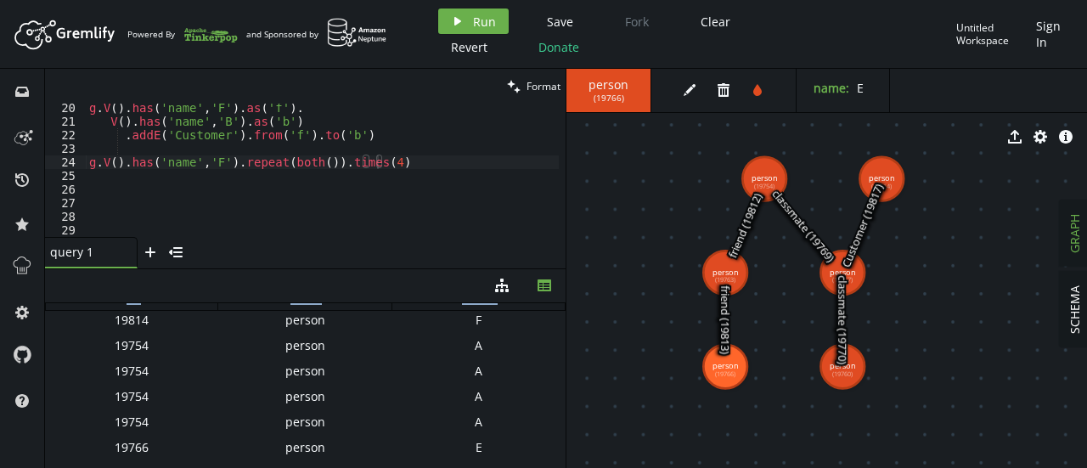
drag, startPoint x: 470, startPoint y: 339, endPoint x: 492, endPoint y: 476, distance: 138.6
click at [492, 467] on html "Artboard Created with Sketch. Powered By and Sponsored by play Run Save Fork Cl…" at bounding box center [543, 234] width 1087 height 468
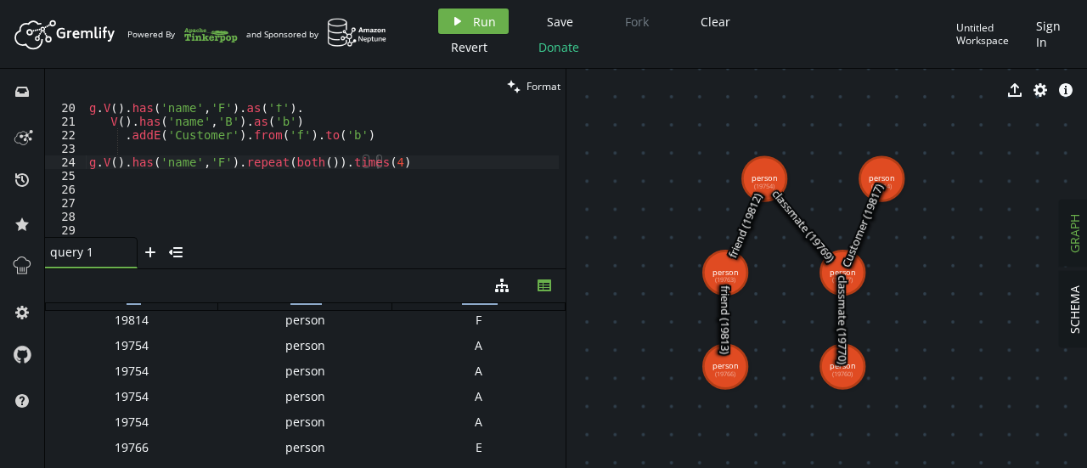
click at [850, 275] on text "classmate (19770)" at bounding box center [842, 319] width 15 height 89
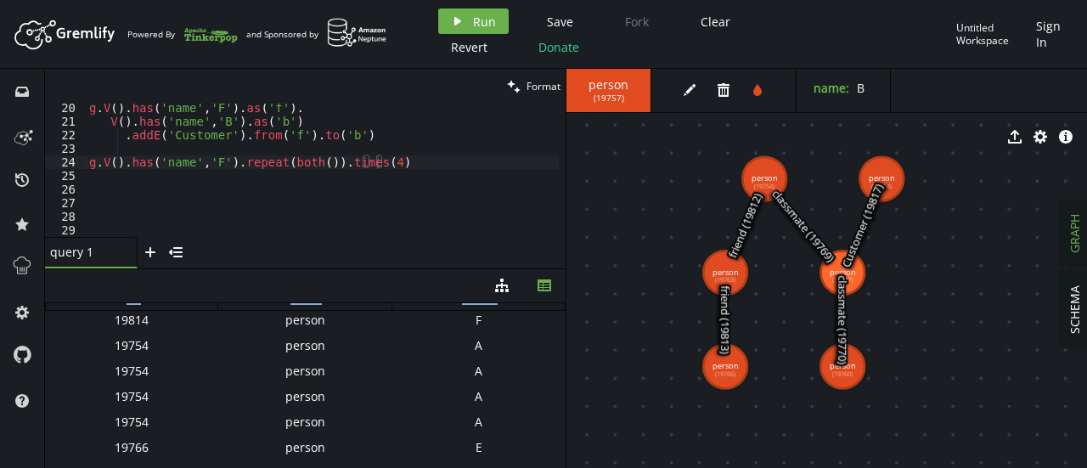
scroll to position [0, 0]
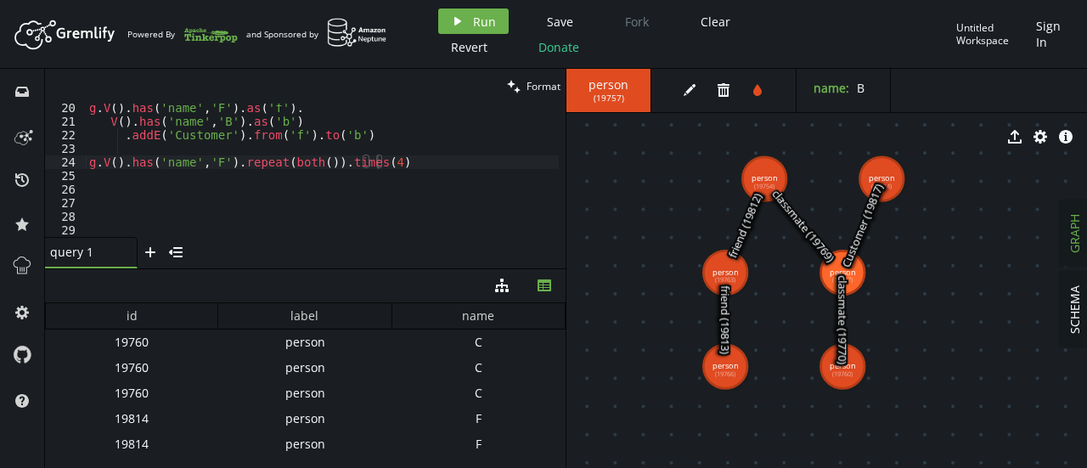
click at [483, 344] on div "C" at bounding box center [478, 342] width 173 height 25
click at [377, 161] on div "g . V ( ) . has ( 'name' , 'F' ) . as ( 'f' ) . V ( ) . has ( 'name' , 'B' ) . …" at bounding box center [322, 181] width 473 height 161
click at [374, 156] on div "g . V ( ) . has ( 'name' , 'F' ) . as ( 'f' ) . V ( ) . has ( 'name' , 'B' ) . …" at bounding box center [322, 181] width 473 height 161
click at [476, 14] on span "Run" at bounding box center [484, 22] width 23 height 16
click at [850, 262] on text "Customer (19817)" at bounding box center [863, 226] width 48 height 88
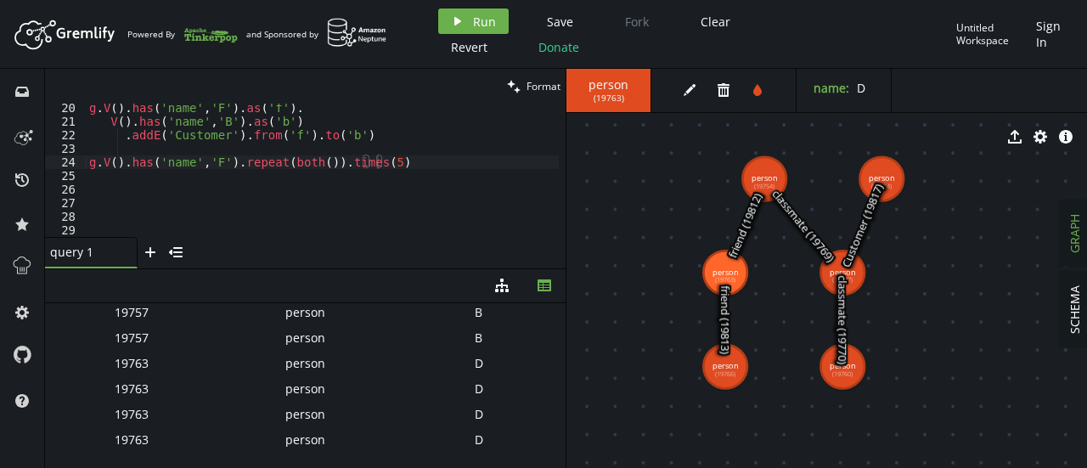
scroll to position [251, 0]
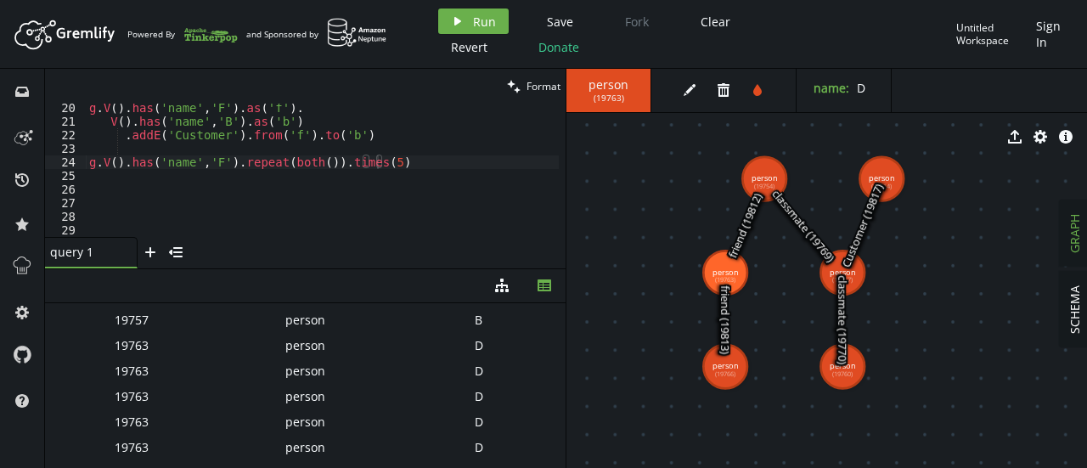
click at [471, 446] on div "D" at bounding box center [478, 447] width 173 height 25
click at [426, 164] on div "g . V ( ) . has ( 'name' , 'F' ) . as ( 'f' ) . V ( ) . has ( 'name' , 'B' ) . …" at bounding box center [322, 181] width 473 height 161
click at [443, 167] on div "g . V ( ) . has ( 'name' , 'F' ) . as ( 'f' ) . V ( ) . has ( 'name' , 'B' ) . …" at bounding box center [322, 181] width 473 height 161
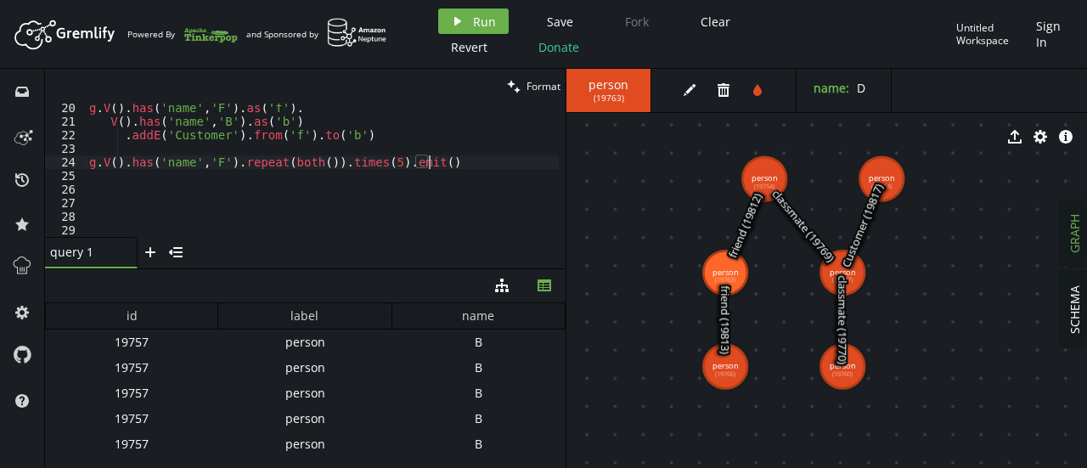
scroll to position [251, 0]
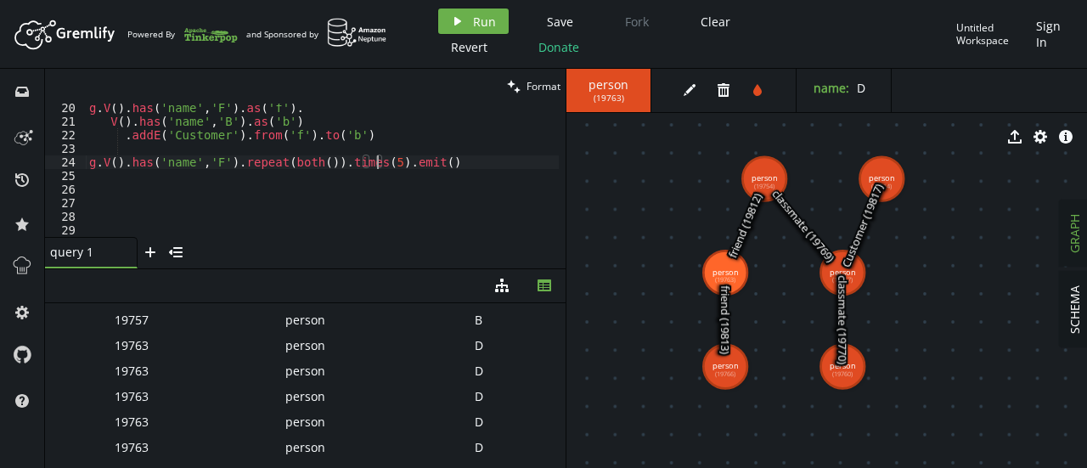
click at [376, 164] on div "g . V ( ) . has ( 'name' , 'F' ) . as ( 'f' ) . V ( ) . has ( 'name' , 'B' ) . …" at bounding box center [322, 181] width 473 height 161
click at [483, 14] on span "Run" at bounding box center [484, 22] width 23 height 16
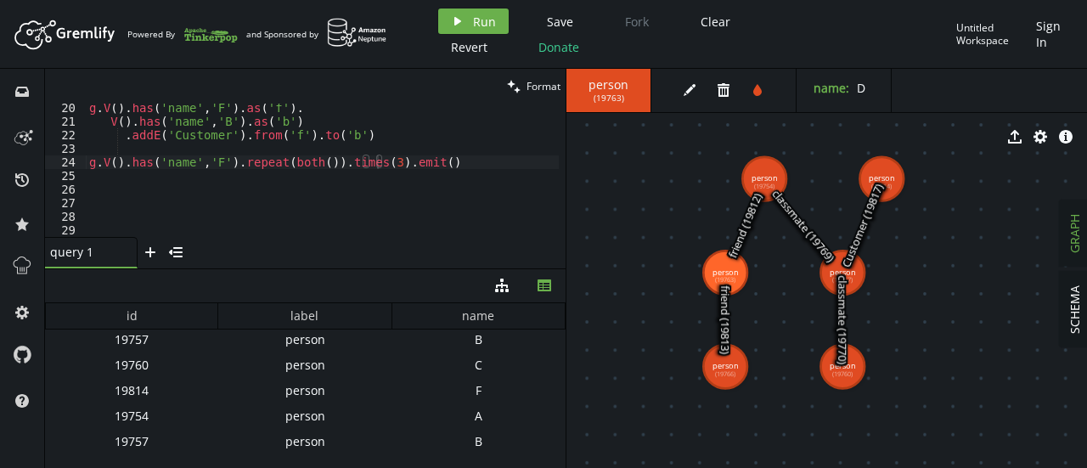
scroll to position [0, 0]
click at [464, 157] on div "g . V ( ) . has ( 'name' , 'F' ) . as ( 'f' ) . V ( ) . has ( 'name' , 'B' ) . …" at bounding box center [322, 181] width 473 height 161
click at [483, 21] on span "Run" at bounding box center [484, 22] width 23 height 16
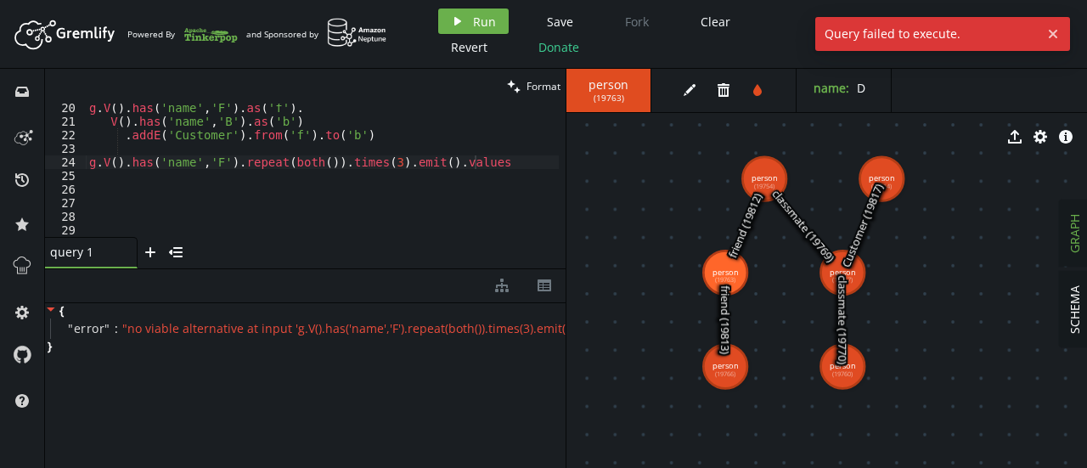
click at [489, 158] on div "g . V ( ) . has ( 'name' , 'F' ) . as ( 'f' ) . V ( ) . has ( 'name' , 'B' ) . …" at bounding box center [322, 181] width 473 height 161
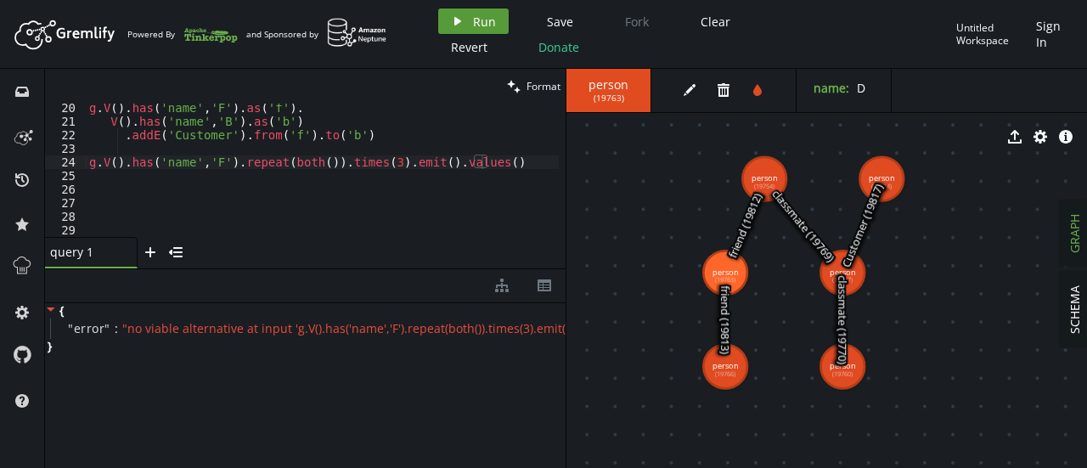
click at [479, 18] on span "Run" at bounding box center [484, 22] width 23 height 16
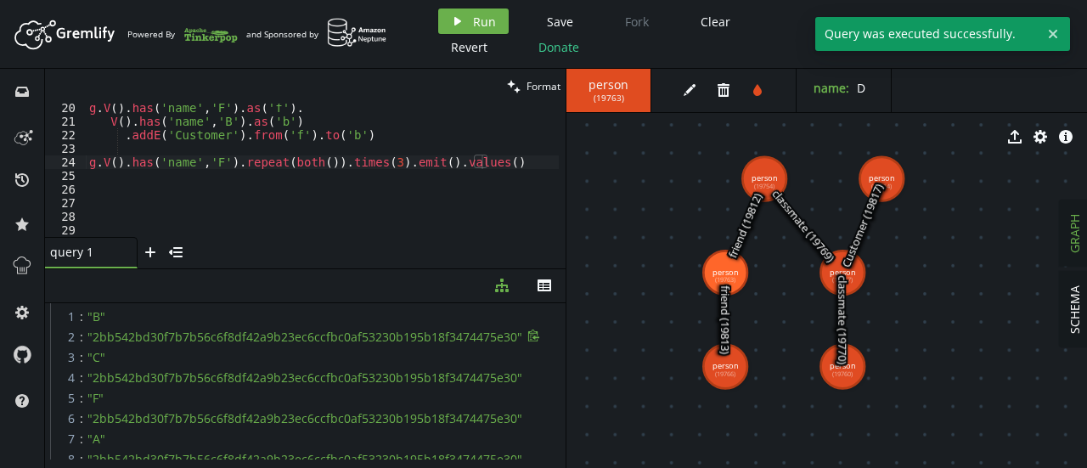
scroll to position [0, 0]
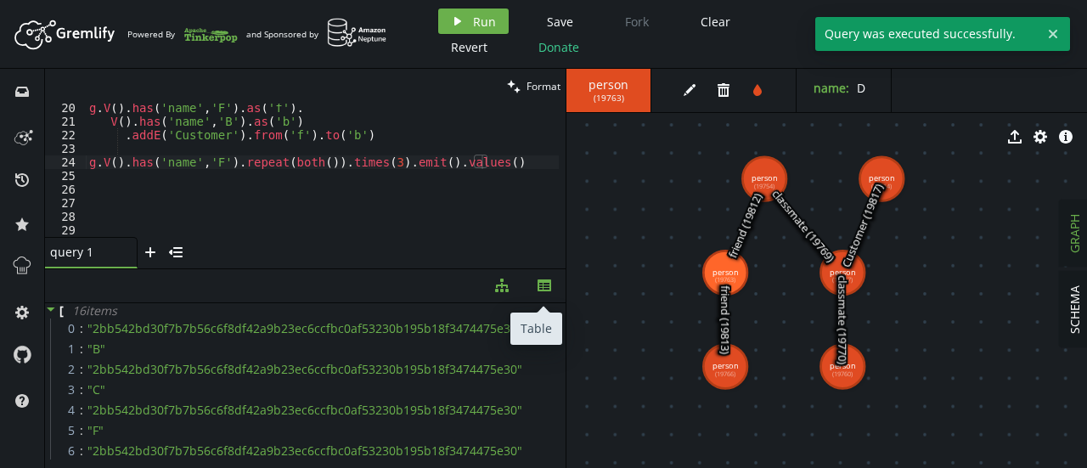
click at [555, 289] on button "th" at bounding box center [544, 285] width 42 height 33
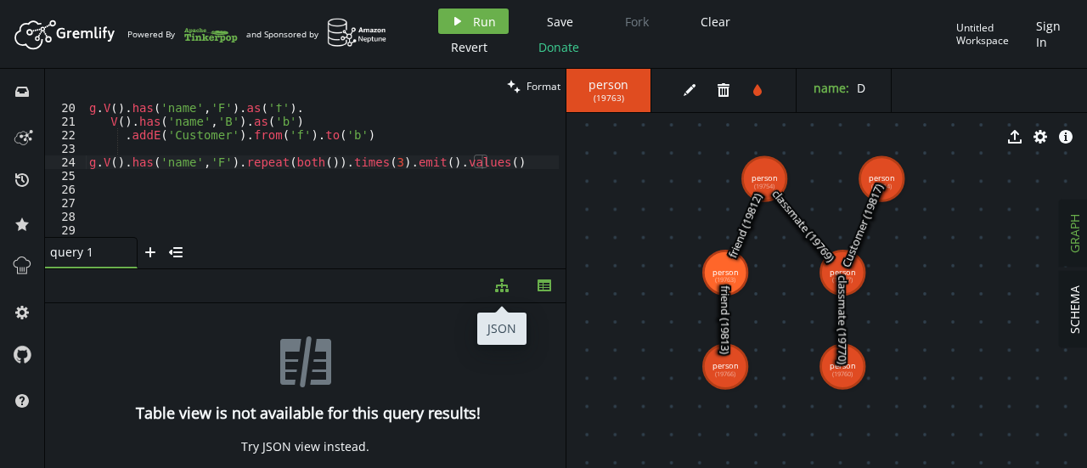
click at [515, 290] on button "diagram-tree" at bounding box center [502, 285] width 42 height 33
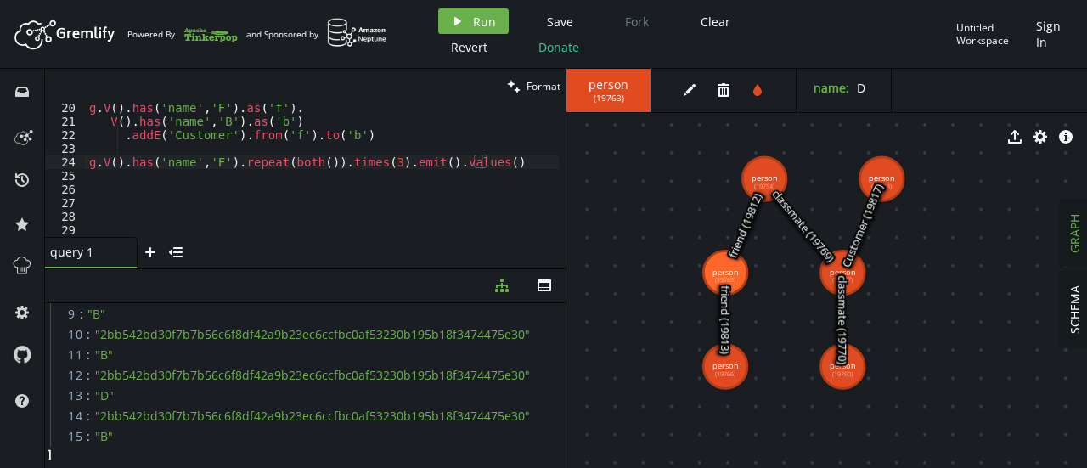
scroll to position [200, 0]
click at [500, 161] on div "g . V ( ) . has ( 'name' , 'F' ) . as ( 'f' ) . V ( ) . has ( 'name' , 'B' ) . …" at bounding box center [322, 181] width 473 height 161
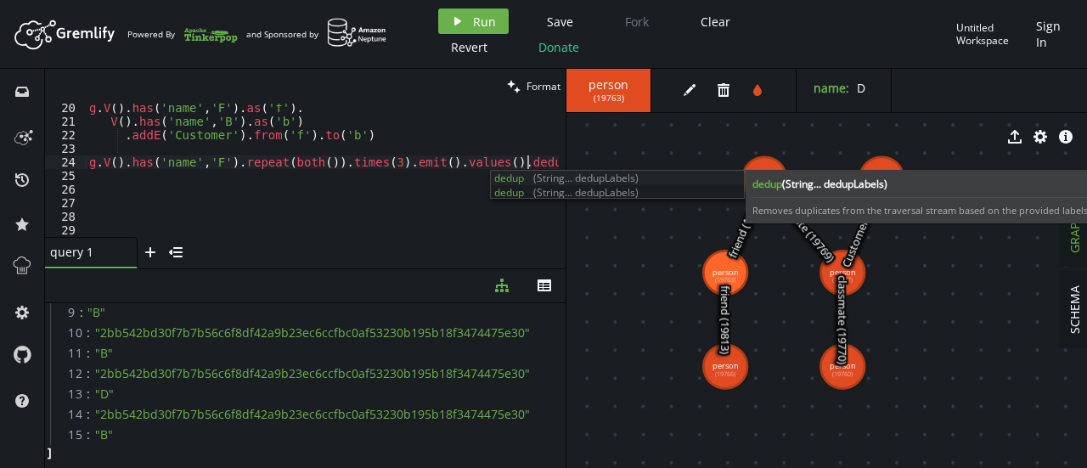
scroll to position [0, 443]
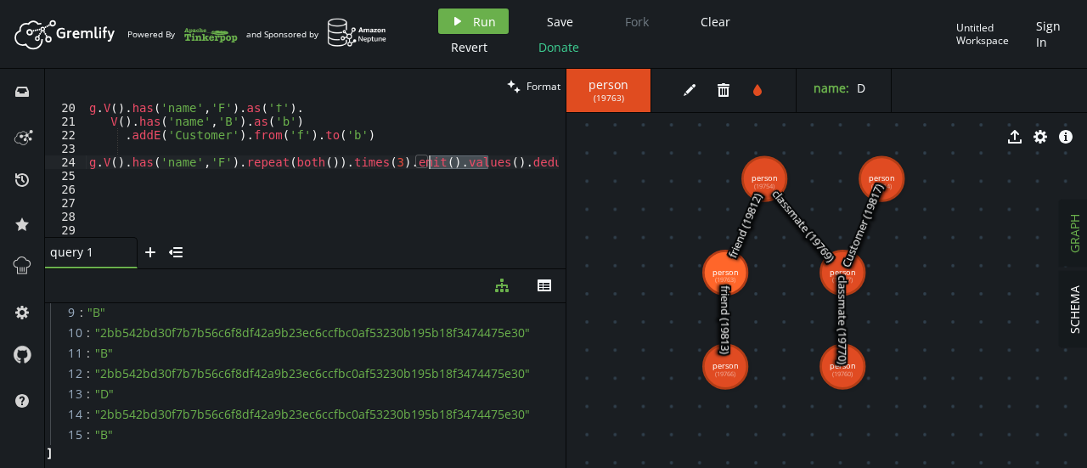
drag, startPoint x: 489, startPoint y: 164, endPoint x: 432, endPoint y: 166, distance: 57.8
click at [432, 166] on div "g . V ( ) . has ( 'name' , 'F' ) . as ( 'f' ) . V ( ) . has ( 'name' , 'B' ) . …" at bounding box center [322, 181] width 473 height 161
click at [476, 23] on span "Run" at bounding box center [484, 22] width 23 height 16
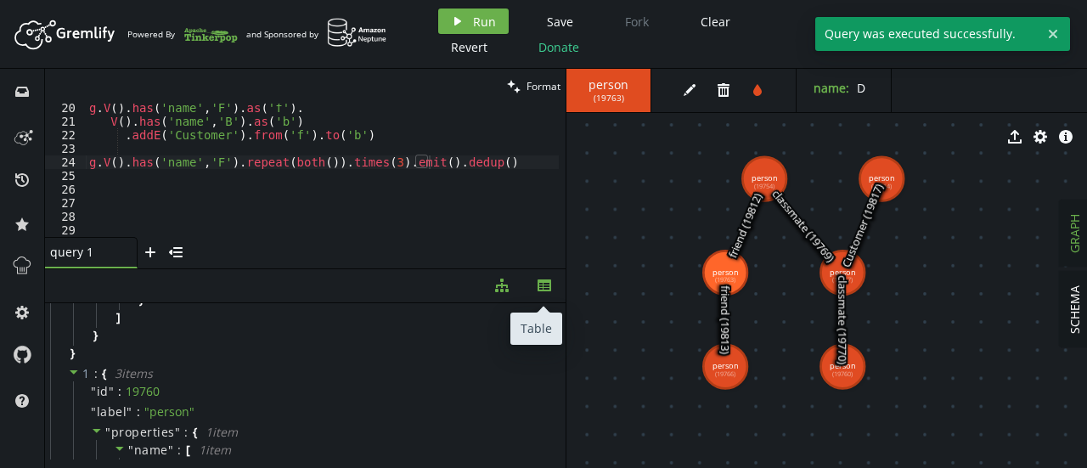
click at [545, 286] on icon "th" at bounding box center [545, 286] width 14 height 14
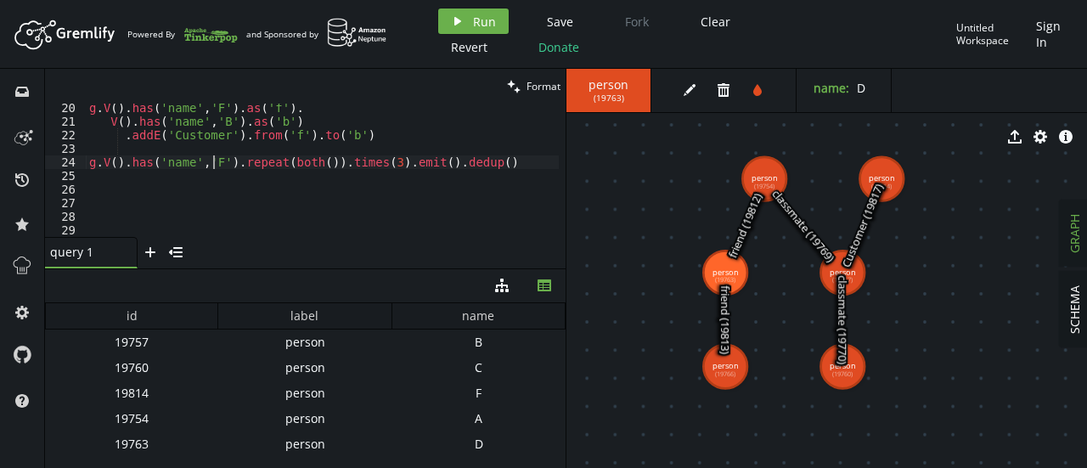
click at [213, 167] on div "g . V ( ) . has ( 'name' , 'F' ) . as ( 'f' ) . V ( ) . has ( 'name' , 'B' ) . …" at bounding box center [322, 181] width 473 height 161
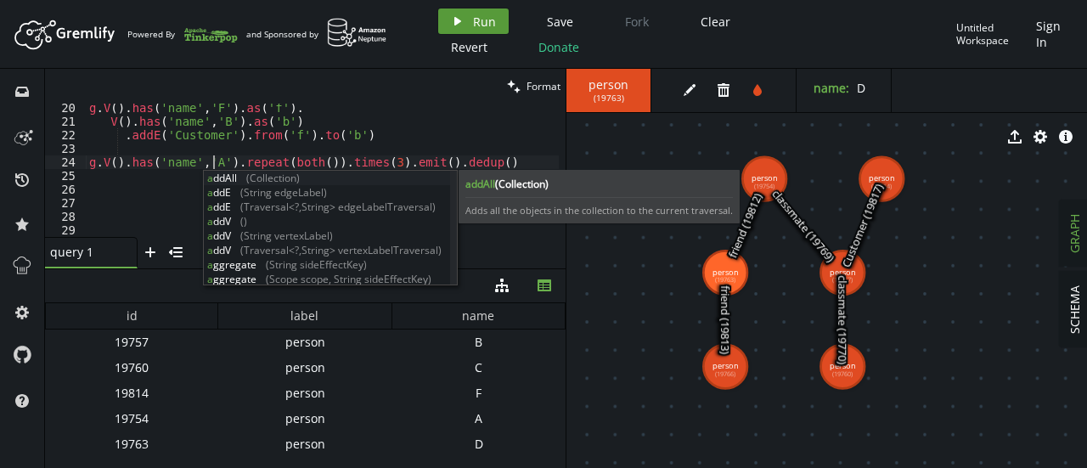
click at [479, 20] on span "Run" at bounding box center [484, 22] width 23 height 16
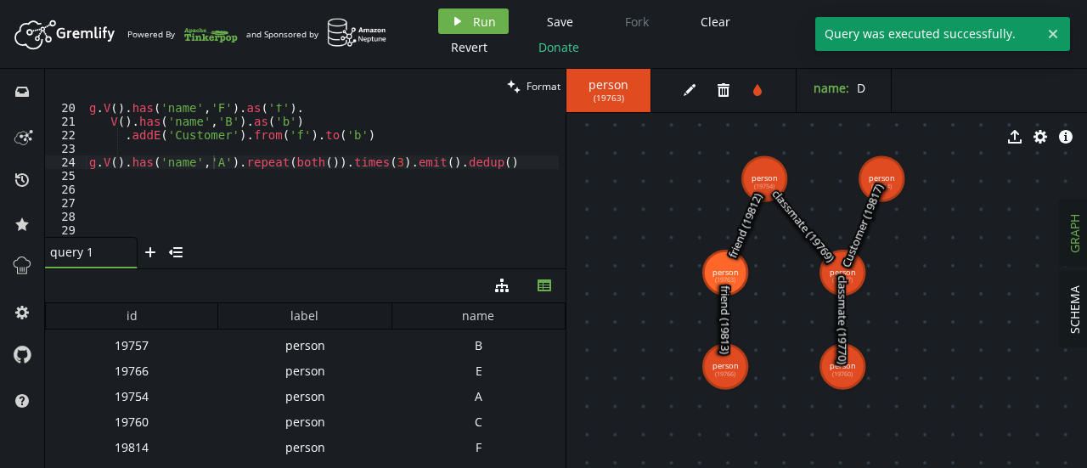
scroll to position [0, 0]
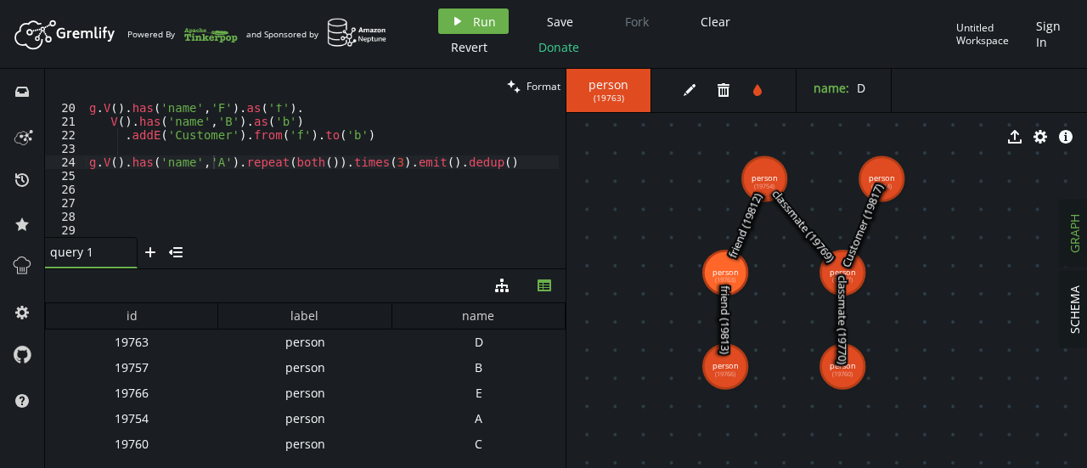
click at [376, 166] on div "g . V ( ) . has ( 'name' , 'F' ) . as ( 'f' ) . V ( ) . has ( 'name' , 'B' ) . …" at bounding box center [322, 181] width 473 height 161
type textarea "g.V().has('name','A').repeat(both()).times(2).emit().dedup()"
click at [464, 16] on button "play Run" at bounding box center [473, 20] width 71 height 25
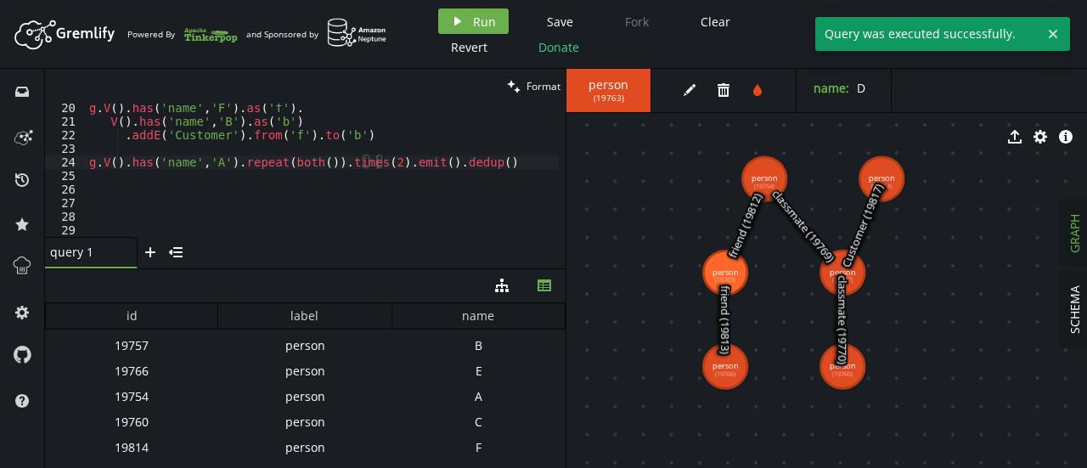
scroll to position [0, 0]
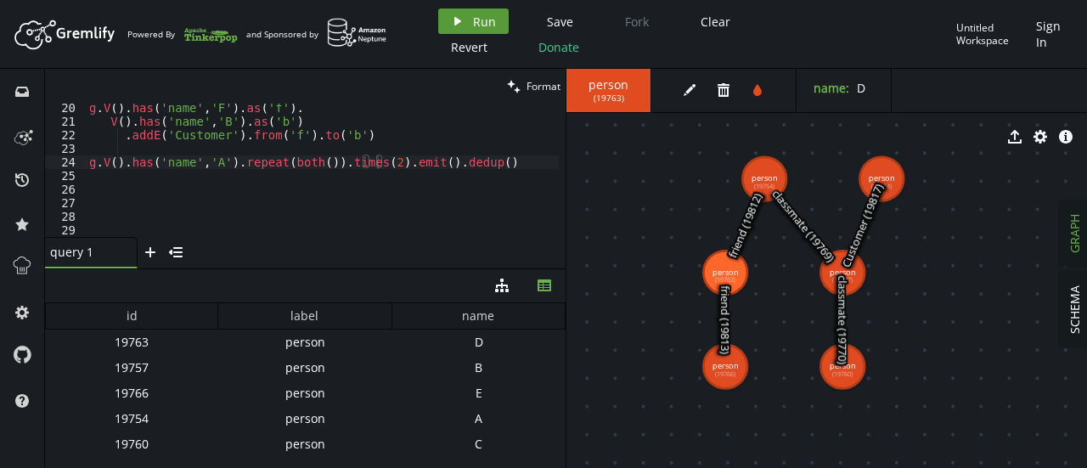
click at [459, 9] on button "play Run" at bounding box center [473, 20] width 71 height 25
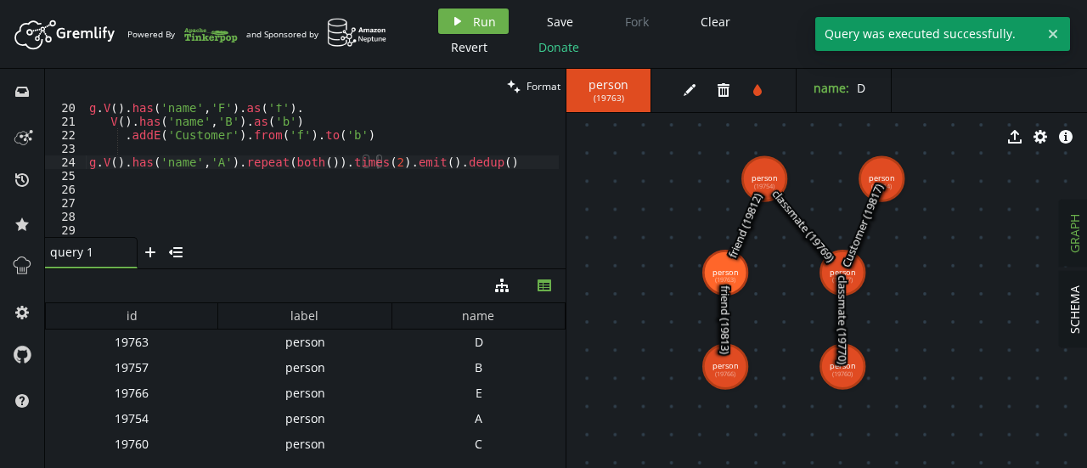
scroll to position [22, 0]
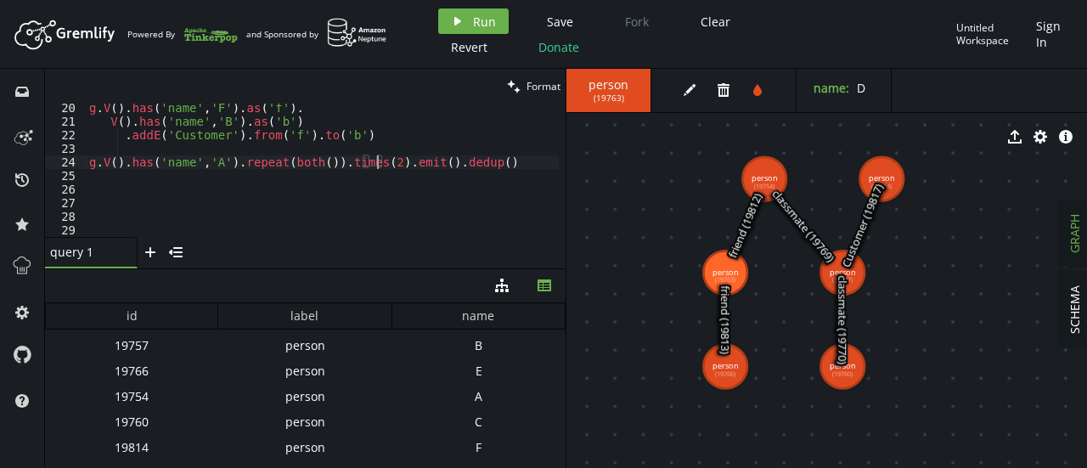
click at [378, 164] on div "g . V ( ) . has ( 'name' , 'F' ) . as ( 'f' ) . V ( ) . has ( 'name' , 'B' ) . …" at bounding box center [322, 181] width 473 height 161
click at [853, 267] on text "Customer (19817)" at bounding box center [863, 226] width 48 height 88
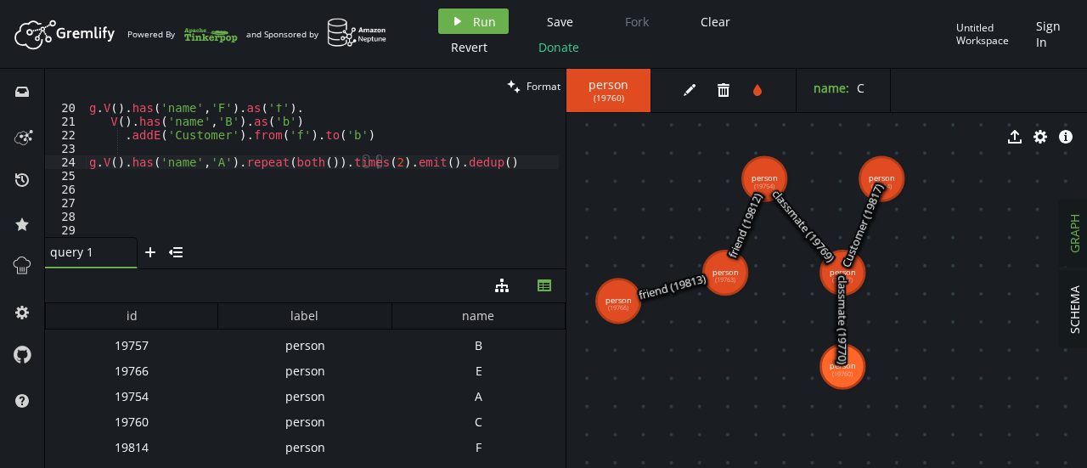
drag, startPoint x: 731, startPoint y: 369, endPoint x: 612, endPoint y: 313, distance: 131.5
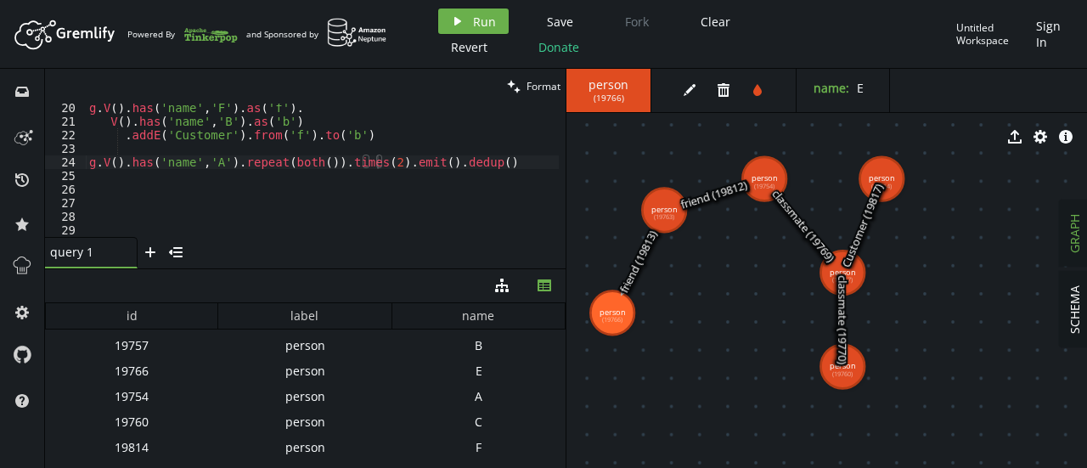
drag, startPoint x: 737, startPoint y: 270, endPoint x: 663, endPoint y: 210, distance: 96.1
click at [488, 169] on div "g . V ( ) . has ( 'name' , 'F' ) . as ( 'f' ) . V ( ) . has ( 'name' , 'B' ) . …" at bounding box center [322, 181] width 473 height 161
click at [494, 166] on div "g . V ( ) . has ( 'name' , 'F' ) . as ( 'f' ) . V ( ) . has ( 'name' , 'B' ) . …" at bounding box center [322, 181] width 473 height 161
type textarea "g.V().has('name','A').repeat(both()).times(2).emit().dedup()"
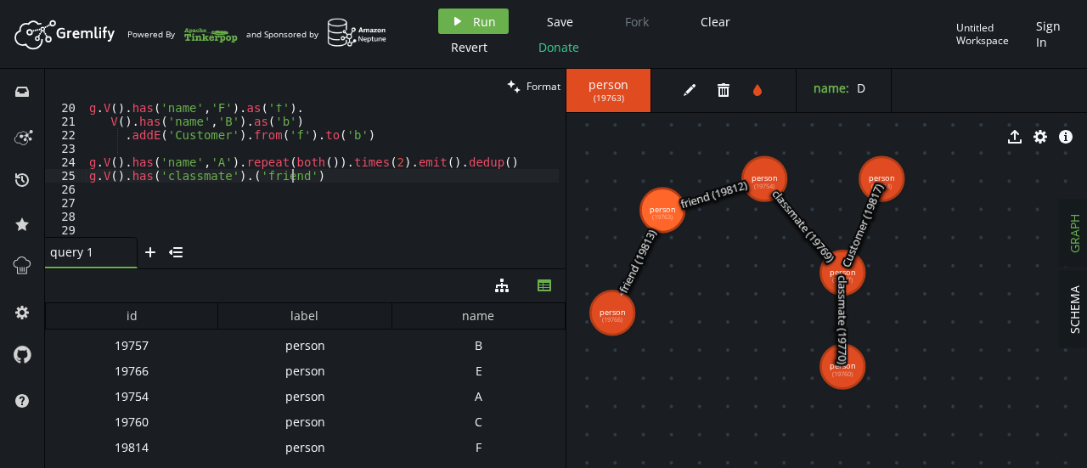
scroll to position [0, 209]
click at [330, 181] on div "g . V ( ) . has ( 'name' , 'F' ) . as ( 'f' ) . V ( ) . has ( 'name' , 'B' ) . …" at bounding box center [322, 181] width 473 height 161
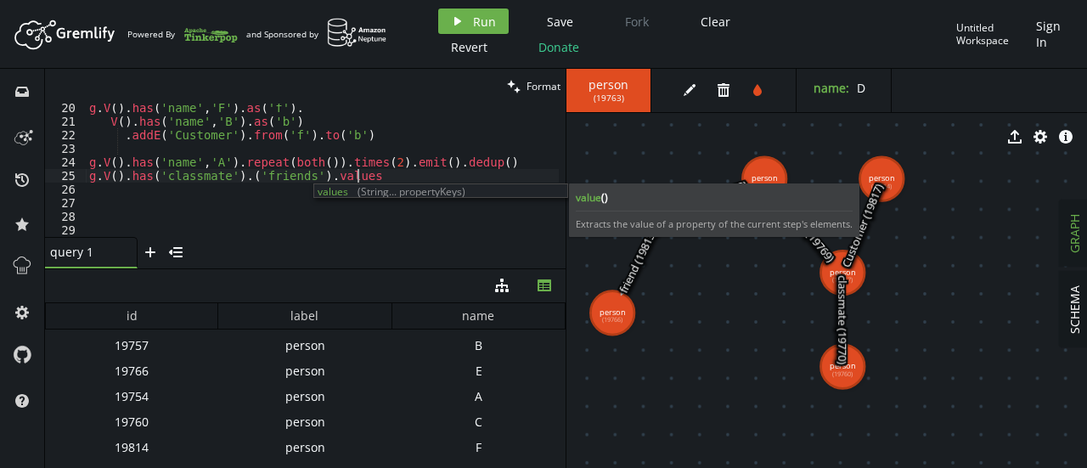
scroll to position [0, 274]
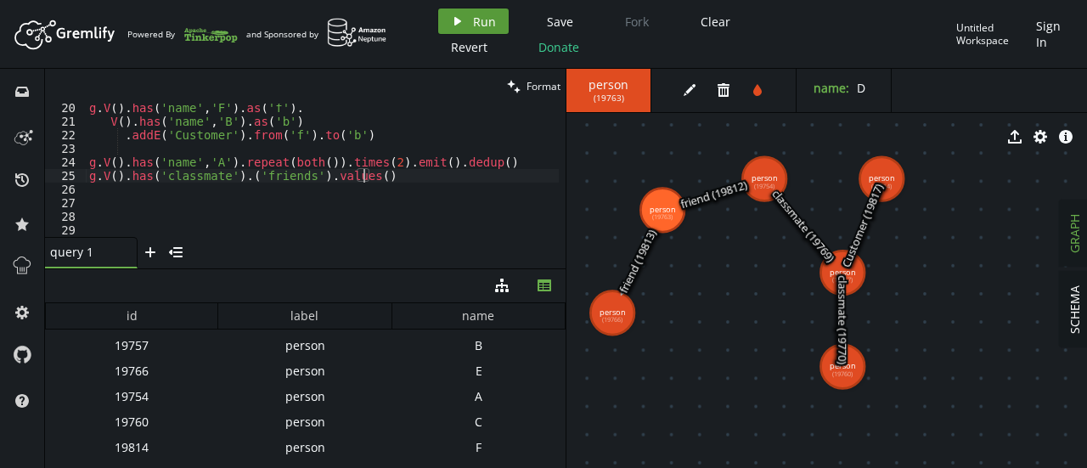
click at [483, 18] on span "Run" at bounding box center [484, 22] width 23 height 16
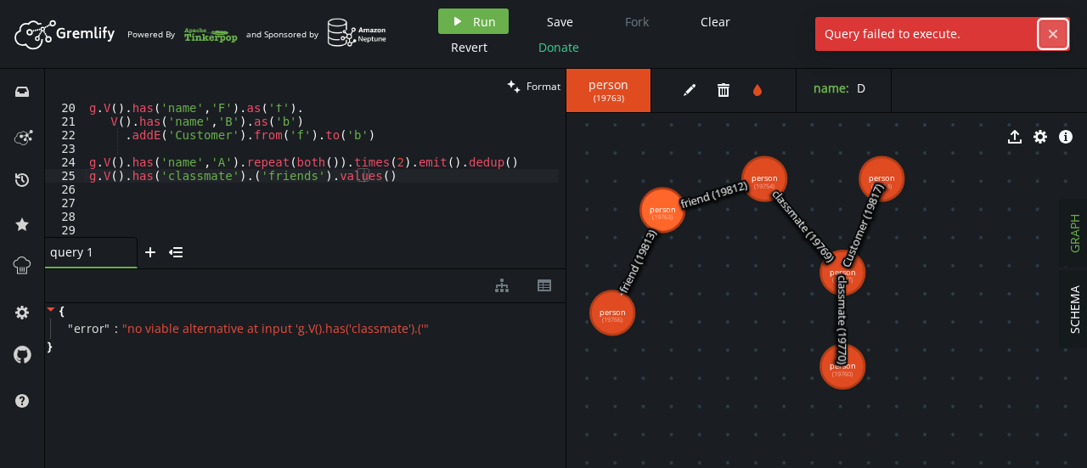
click at [1050, 29] on icon "cross" at bounding box center [1054, 34] width 14 height 14
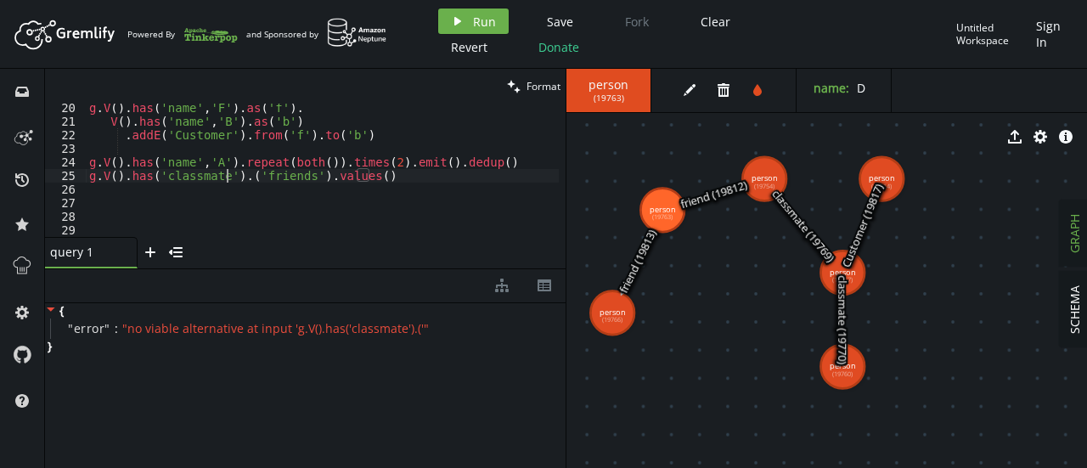
click at [224, 174] on div "g . V ( ) . has ( 'name' , 'F' ) . as ( 'f' ) . V ( ) . has ( 'name' , 'B' ) . …" at bounding box center [322, 181] width 473 height 161
type textarea "g.V().has('classmate,friend').('friends').values()"
click at [309, 208] on div "g . V ( ) . has ( 'name' , 'F' ) . as ( 'f' ) . V ( ) . has ( 'name' , 'B' ) . …" at bounding box center [322, 181] width 473 height 161
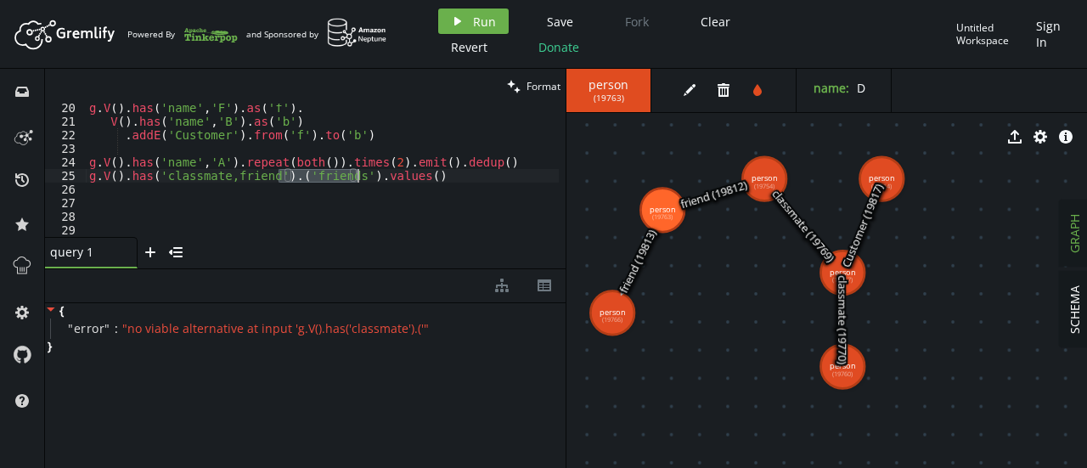
drag, startPoint x: 276, startPoint y: 178, endPoint x: 357, endPoint y: 181, distance: 80.8
click at [357, 181] on div "g . V ( ) . has ( 'name' , 'F' ) . as ( 'f' ) . V ( ) . has ( 'name' , 'B' ) . …" at bounding box center [322, 181] width 473 height 161
type textarea "g.V().has('classmate,friend').values()"
click at [484, 14] on span "Run" at bounding box center [484, 22] width 23 height 16
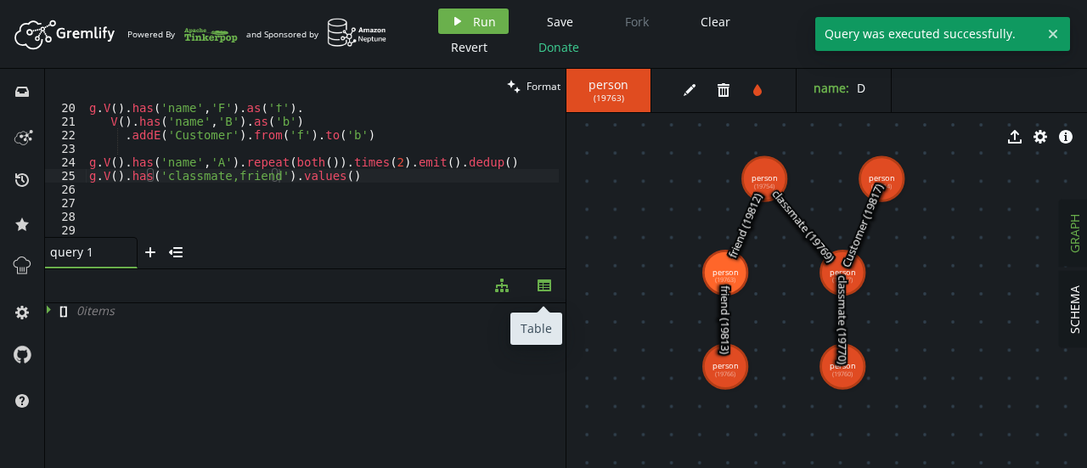
click at [545, 285] on icon "button" at bounding box center [545, 286] width 14 height 12
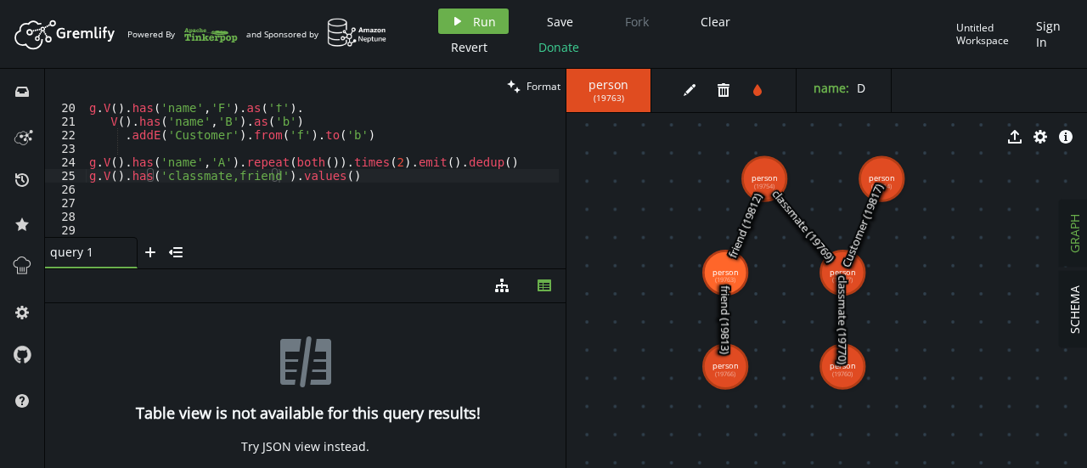
click at [260, 232] on div "g . V ( ) . has ( 'name' , 'F' ) . as ( 'f' ) . V ( ) . has ( 'name' , 'B' ) . …" at bounding box center [322, 181] width 473 height 161
click at [352, 178] on div "g . V ( ) . has ( 'name' , 'F' ) . as ( 'f' ) . V ( ) . has ( 'name' , 'B' ) . …" at bounding box center [322, 181] width 473 height 161
type textarea "g.V().has('classmate,friend').values()"
click at [332, 183] on div "g . V ( ) . has ( 'name' , 'F' ) . as ( 'f' ) . V ( ) . has ( 'name' , 'B' ) . …" at bounding box center [322, 181] width 473 height 161
click at [332, 179] on div "g . V ( ) . has ( 'name' , 'F' ) . as ( 'f' ) . V ( ) . has ( 'name' , 'B' ) . …" at bounding box center [322, 181] width 473 height 161
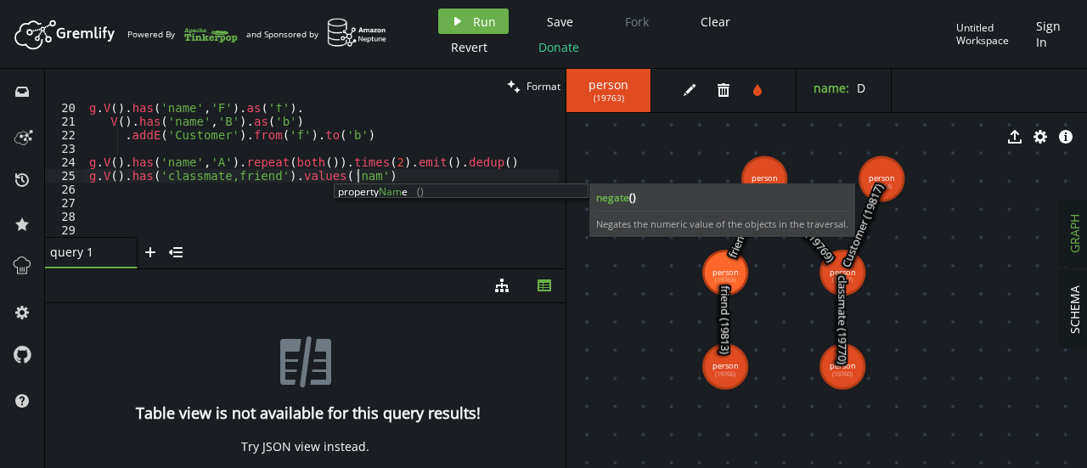
scroll to position [0, 274]
type textarea "g.V().has('classmate,friend').values('name')"
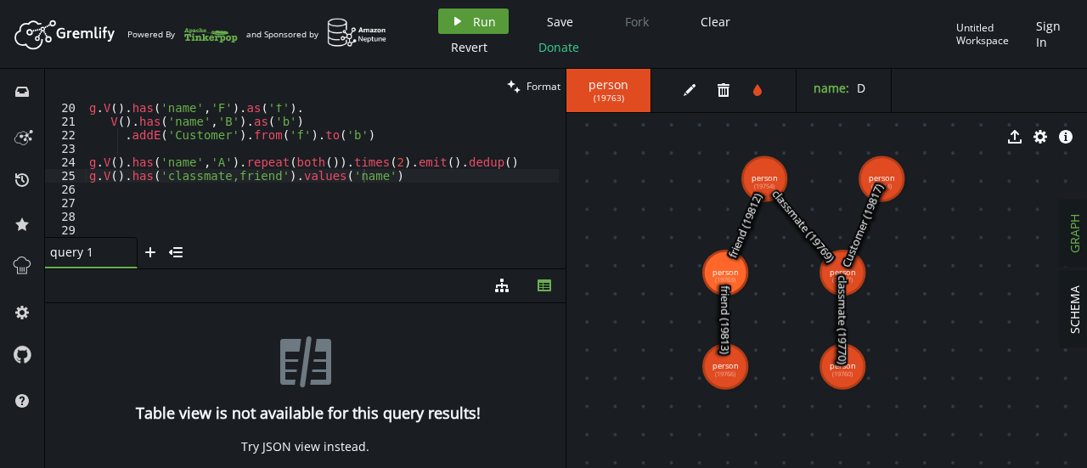
click at [465, 25] on button "play Run" at bounding box center [473, 20] width 71 height 25
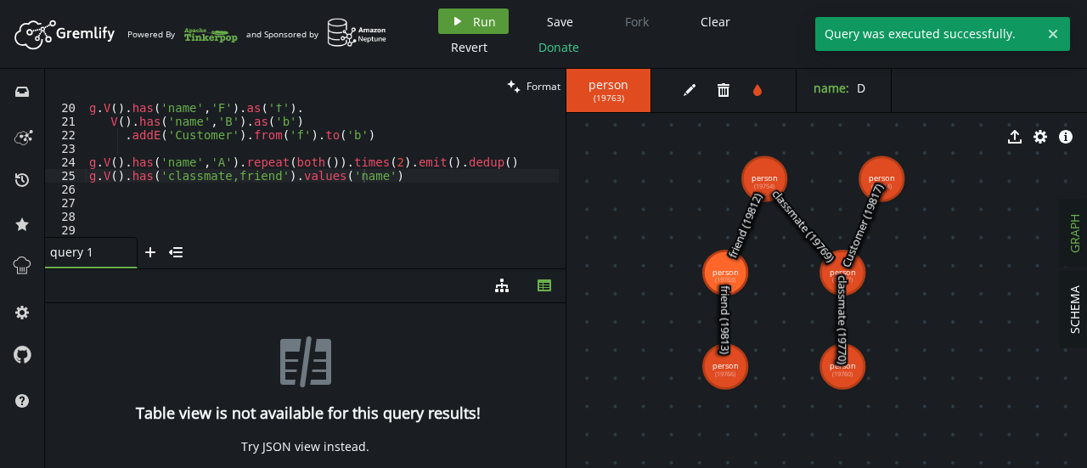
click at [465, 25] on button "play Run" at bounding box center [473, 20] width 71 height 25
click at [508, 293] on button "diagram-tree" at bounding box center [502, 285] width 42 height 33
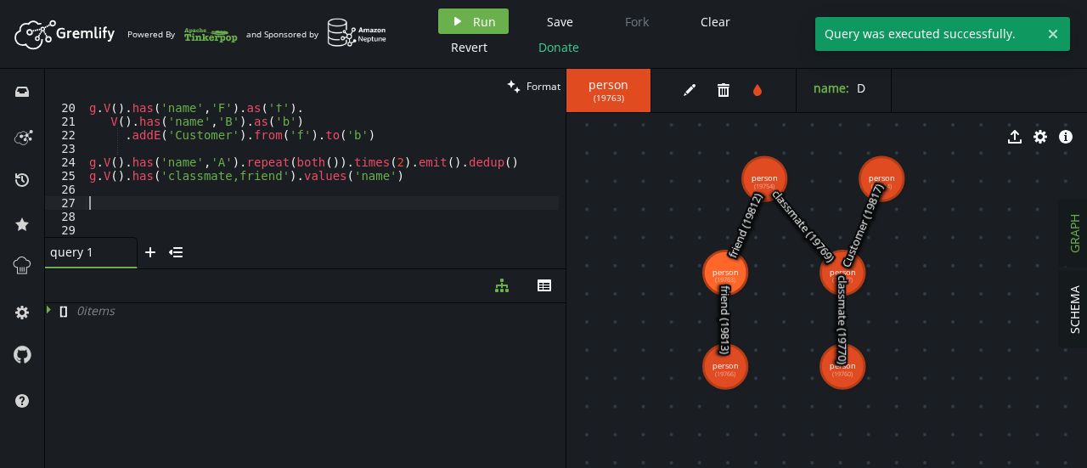
scroll to position [0, 0]
click at [399, 196] on div "g . V ( ) . has ( 'name' , 'F' ) . as ( 'f' ) . V ( ) . has ( 'name' , 'B' ) . …" at bounding box center [322, 181] width 473 height 161
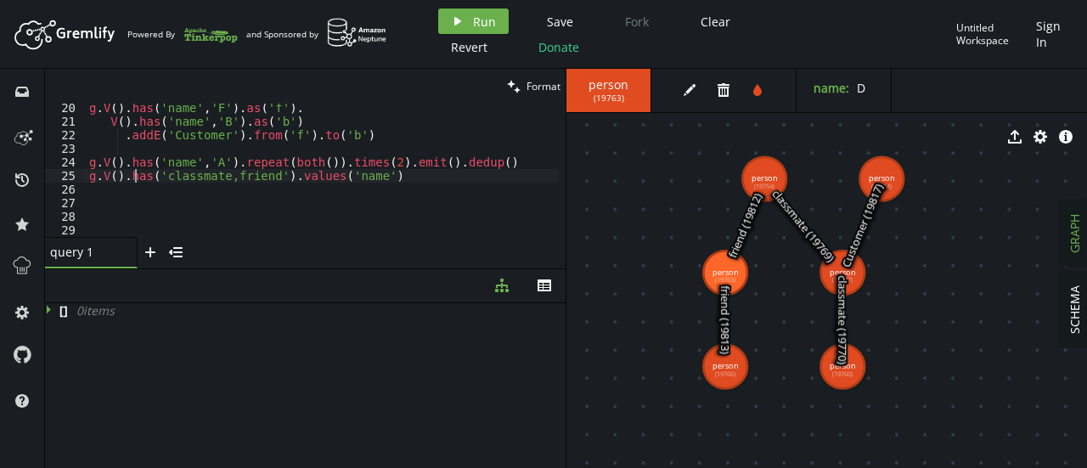
click at [133, 181] on div "g . V ( ) . has ( 'name' , 'F' ) . as ( 'f' ) . V ( ) . has ( 'name' , 'B' ) . …" at bounding box center [322, 181] width 473 height 161
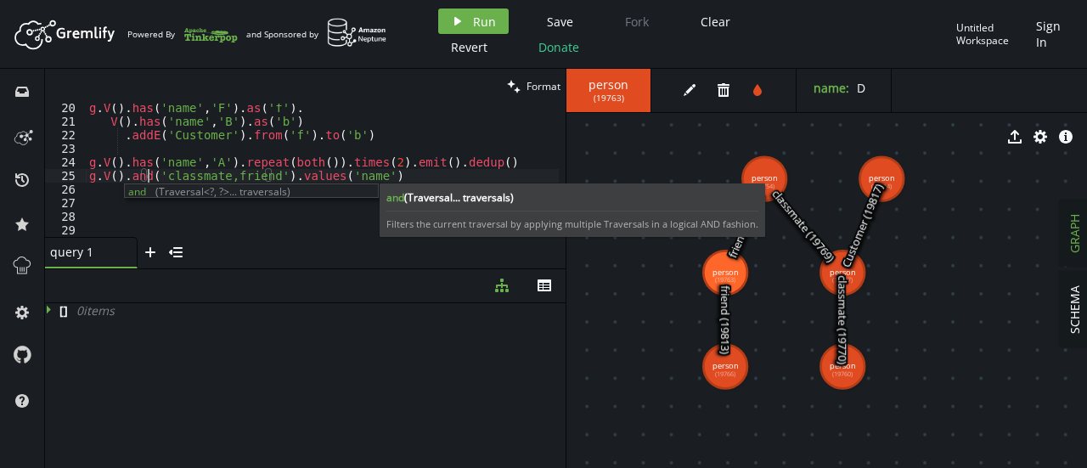
scroll to position [0, 59]
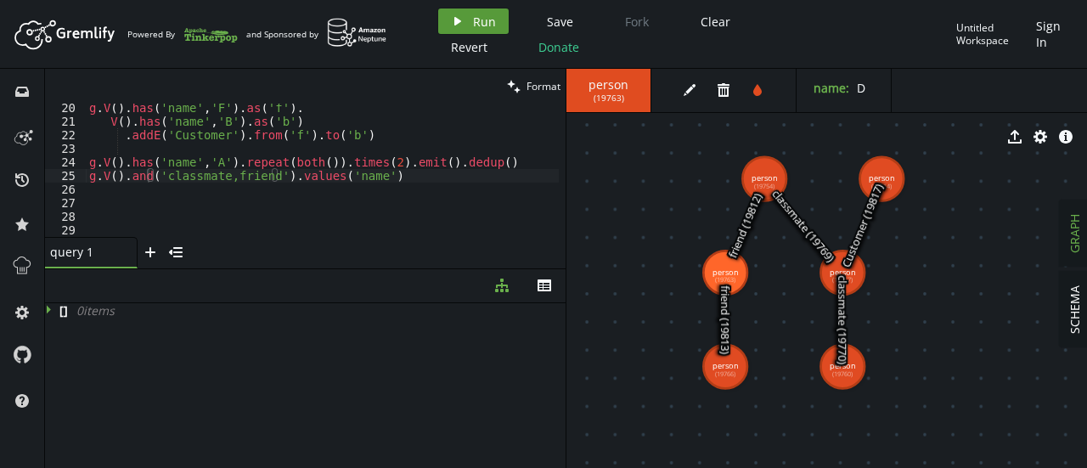
click at [473, 17] on span "Run" at bounding box center [484, 22] width 23 height 16
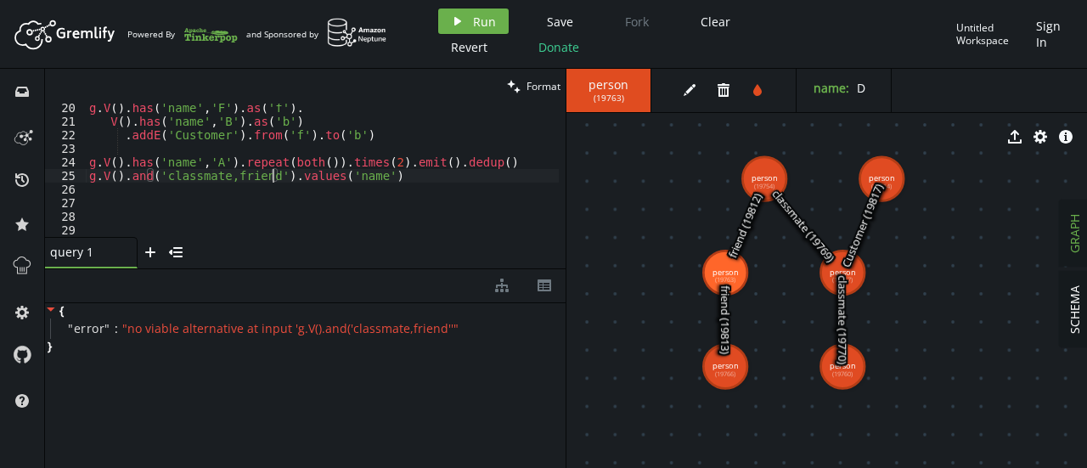
click at [273, 178] on div "g . V ( ) . has ( 'name' , 'F' ) . as ( 'f' ) . V ( ) . has ( 'name' , 'B' ) . …" at bounding box center [322, 181] width 473 height 161
click at [464, 181] on div "g . V ( ) . has ( 'name' , 'F' ) . as ( 'f' ) . V ( ) . has ( 'name' , 'B' ) . …" at bounding box center [322, 181] width 473 height 161
click at [462, 14] on icon "play" at bounding box center [458, 21] width 14 height 14
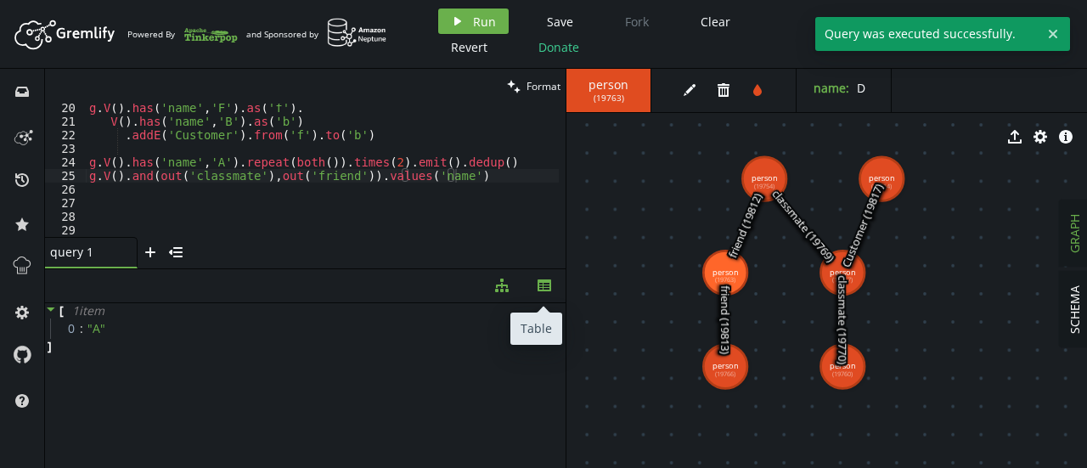
click at [544, 286] on icon "th" at bounding box center [545, 286] width 14 height 14
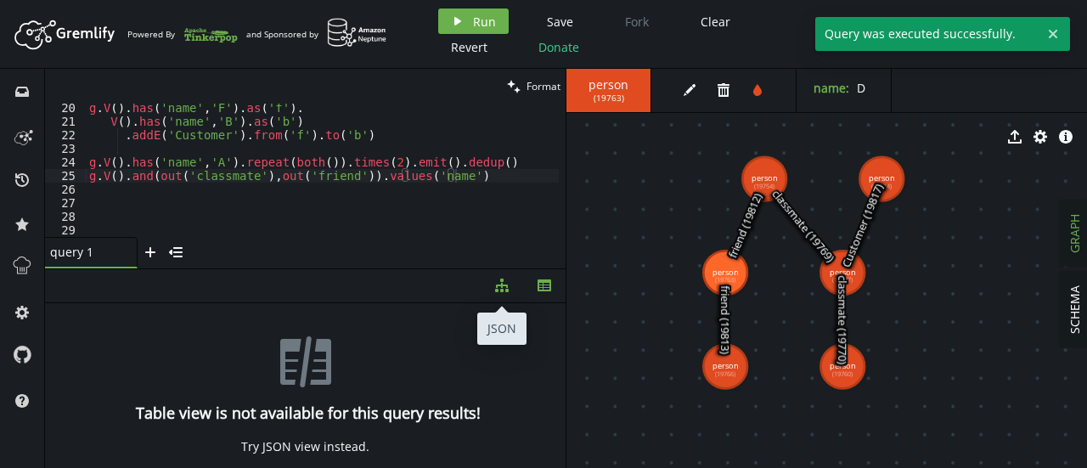
click at [505, 281] on icon "diagram-tree" at bounding box center [502, 286] width 14 height 14
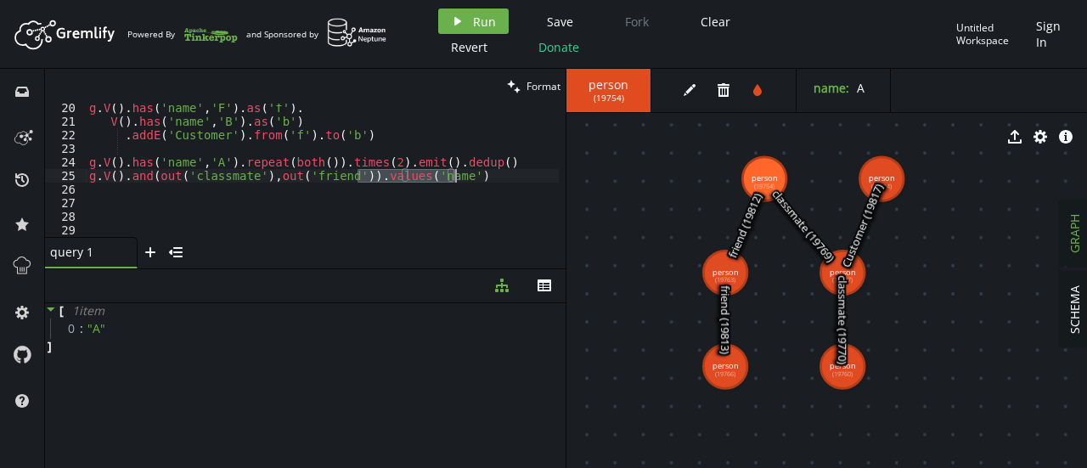
drag, startPoint x: 360, startPoint y: 176, endPoint x: 459, endPoint y: 172, distance: 98.6
click at [459, 172] on div "g . V ( ) . has ( 'name' , 'F' ) . as ( 'f' ) . V ( ) . has ( 'name' , 'B' ) . …" at bounding box center [322, 181] width 473 height 161
type textarea "g.V().and(out('classmate'),out('friend'))"
click at [492, 13] on button "play Run" at bounding box center [473, 20] width 71 height 25
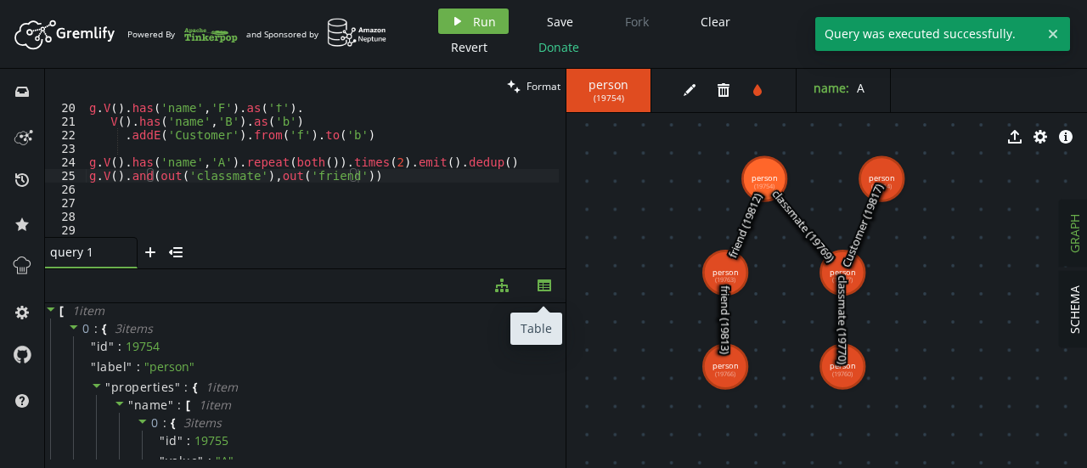
click at [544, 287] on icon "button" at bounding box center [545, 286] width 14 height 12
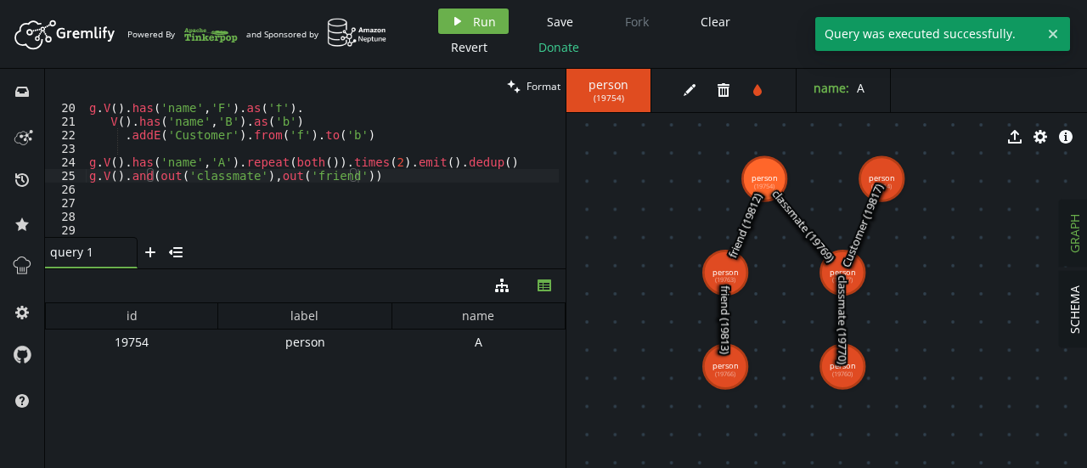
click at [388, 378] on div "id label name 19754 person A" at bounding box center [305, 381] width 521 height 157
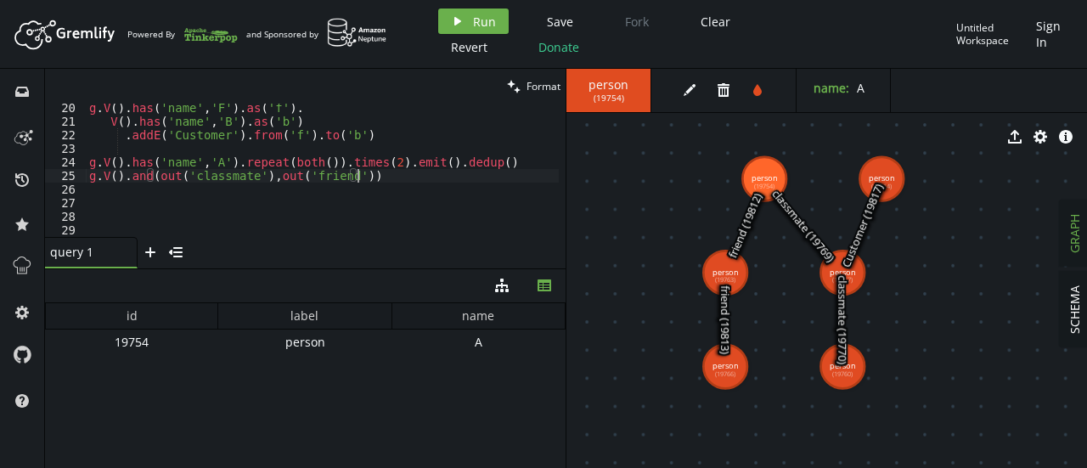
click at [387, 178] on div "g . V ( ) . has ( 'name' , 'F' ) . as ( 'f' ) . V ( ) . has ( 'name' , 'B' ) . …" at bounding box center [322, 181] width 473 height 161
